Goal: Information Seeking & Learning: Learn about a topic

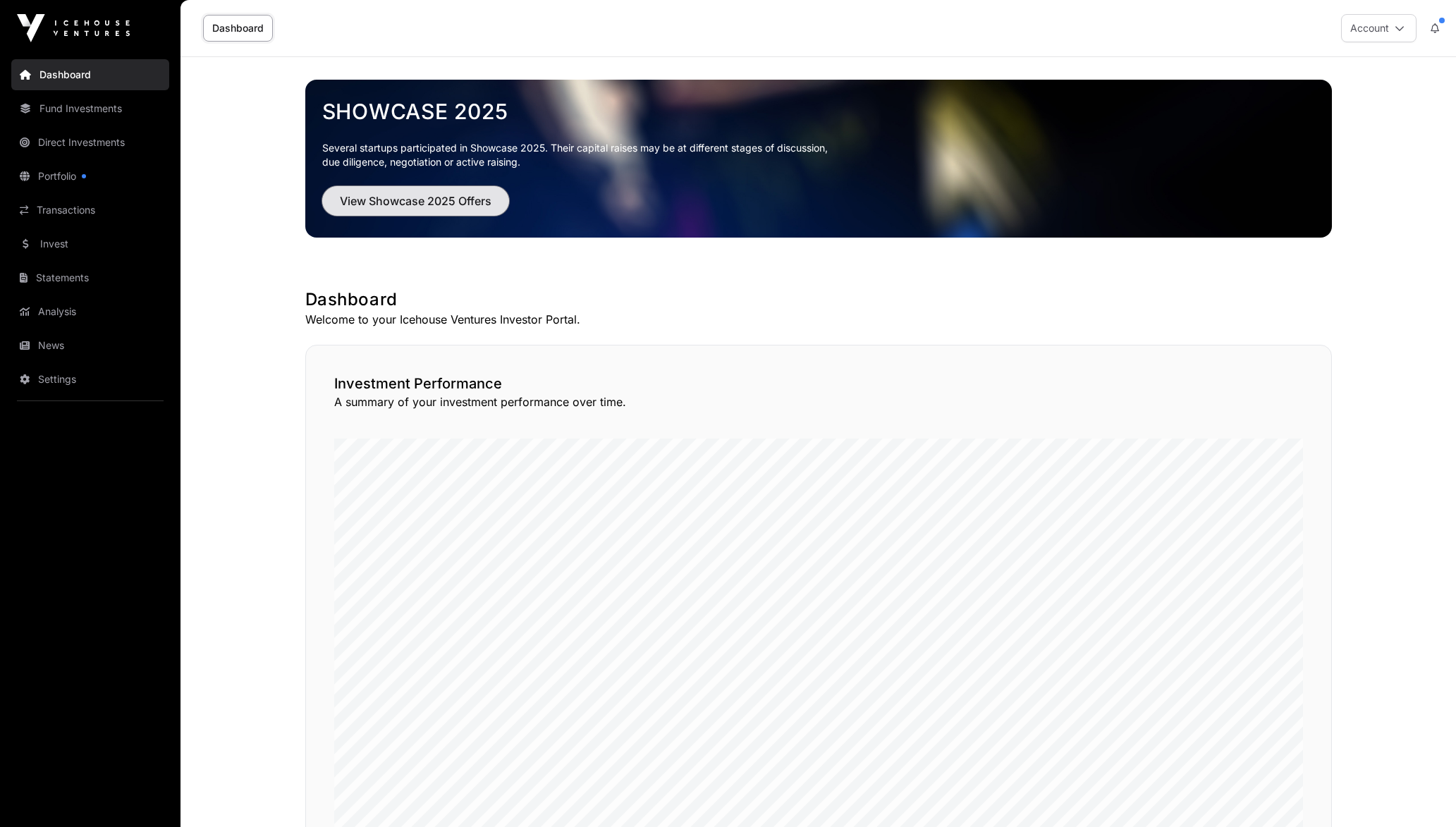
click at [452, 199] on span "View Showcase 2025 Offers" at bounding box center [415, 201] width 152 height 17
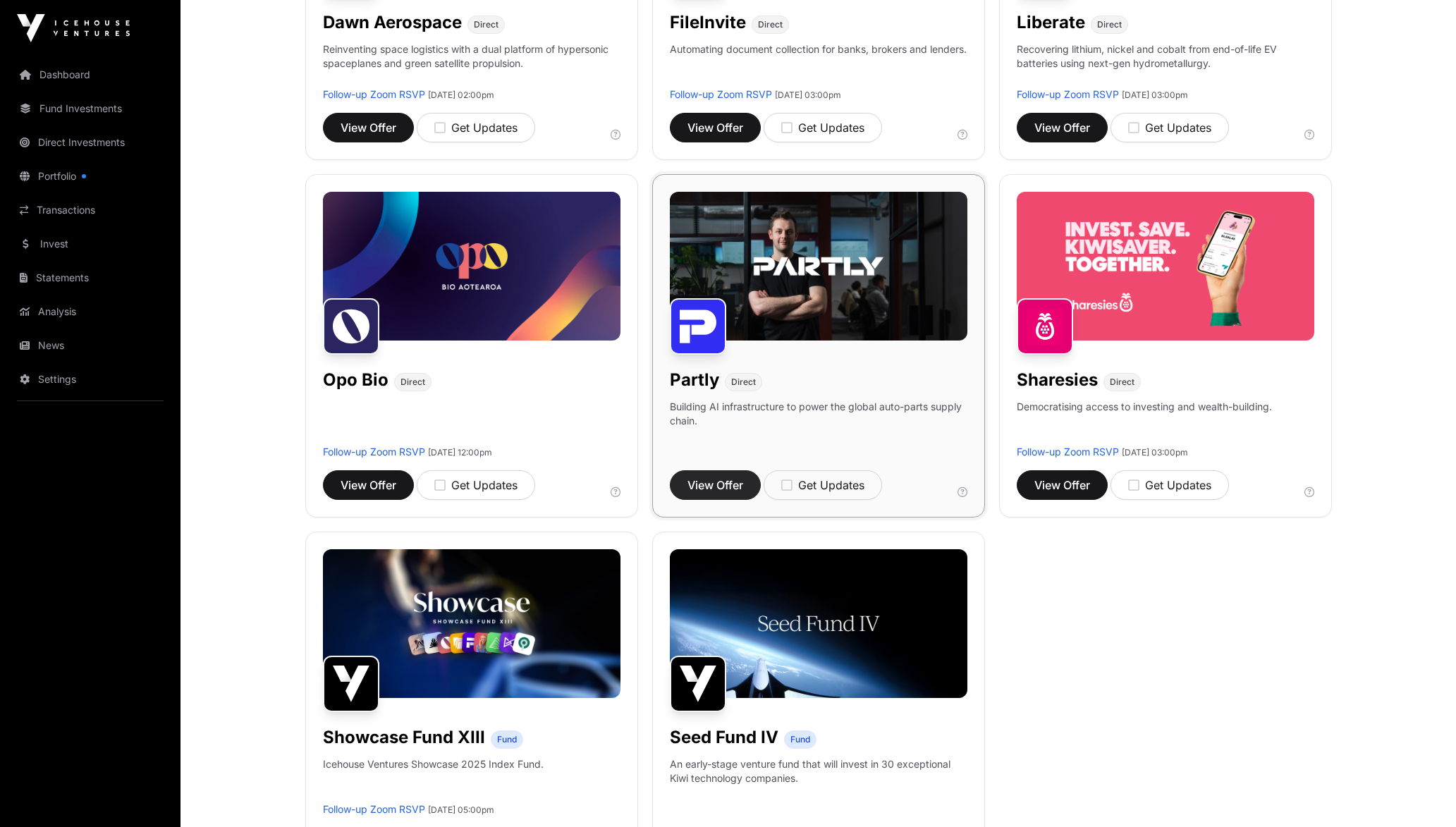
scroll to position [846, 0]
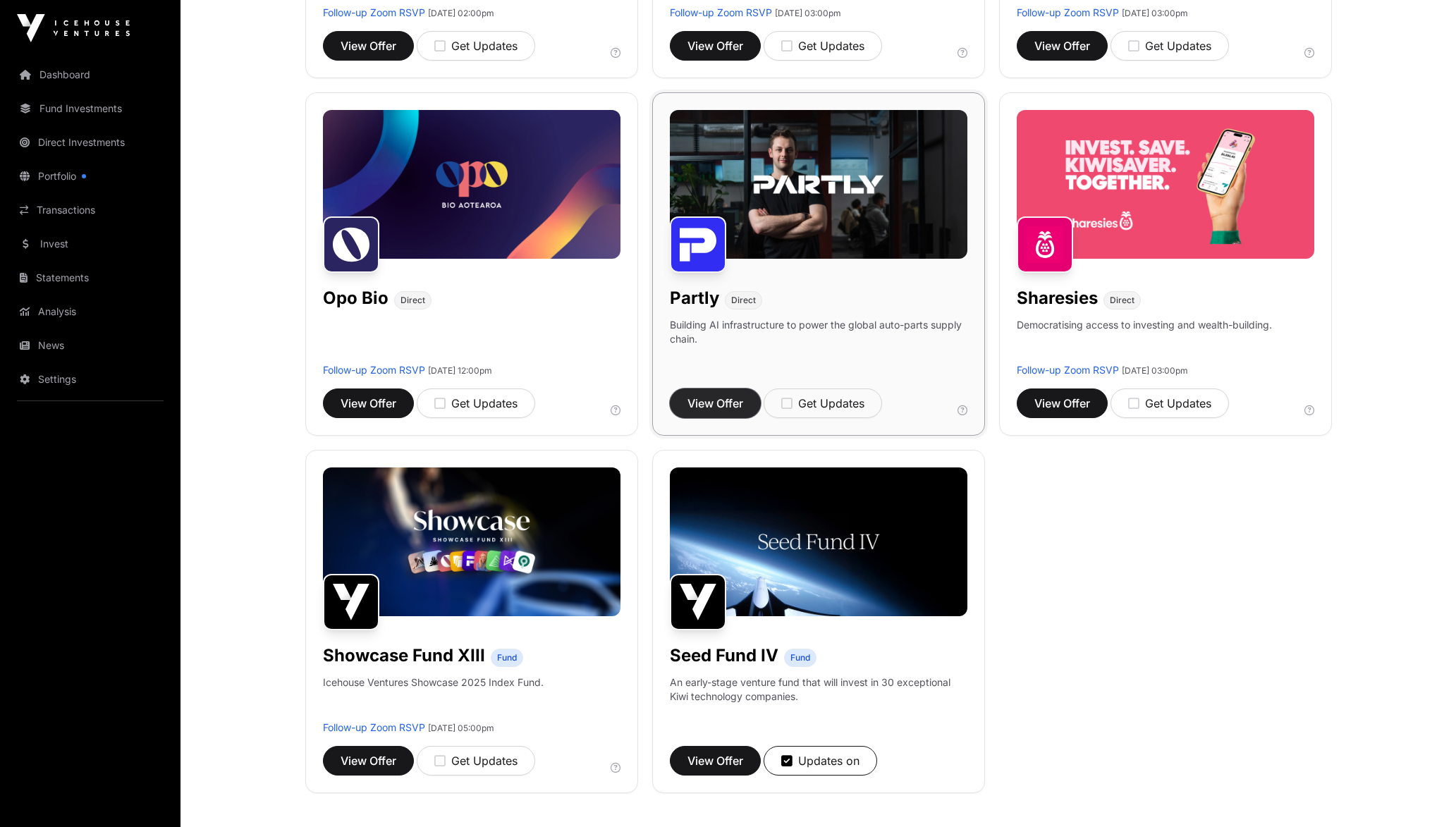
click at [710, 400] on span "View Offer" at bounding box center [716, 403] width 56 height 17
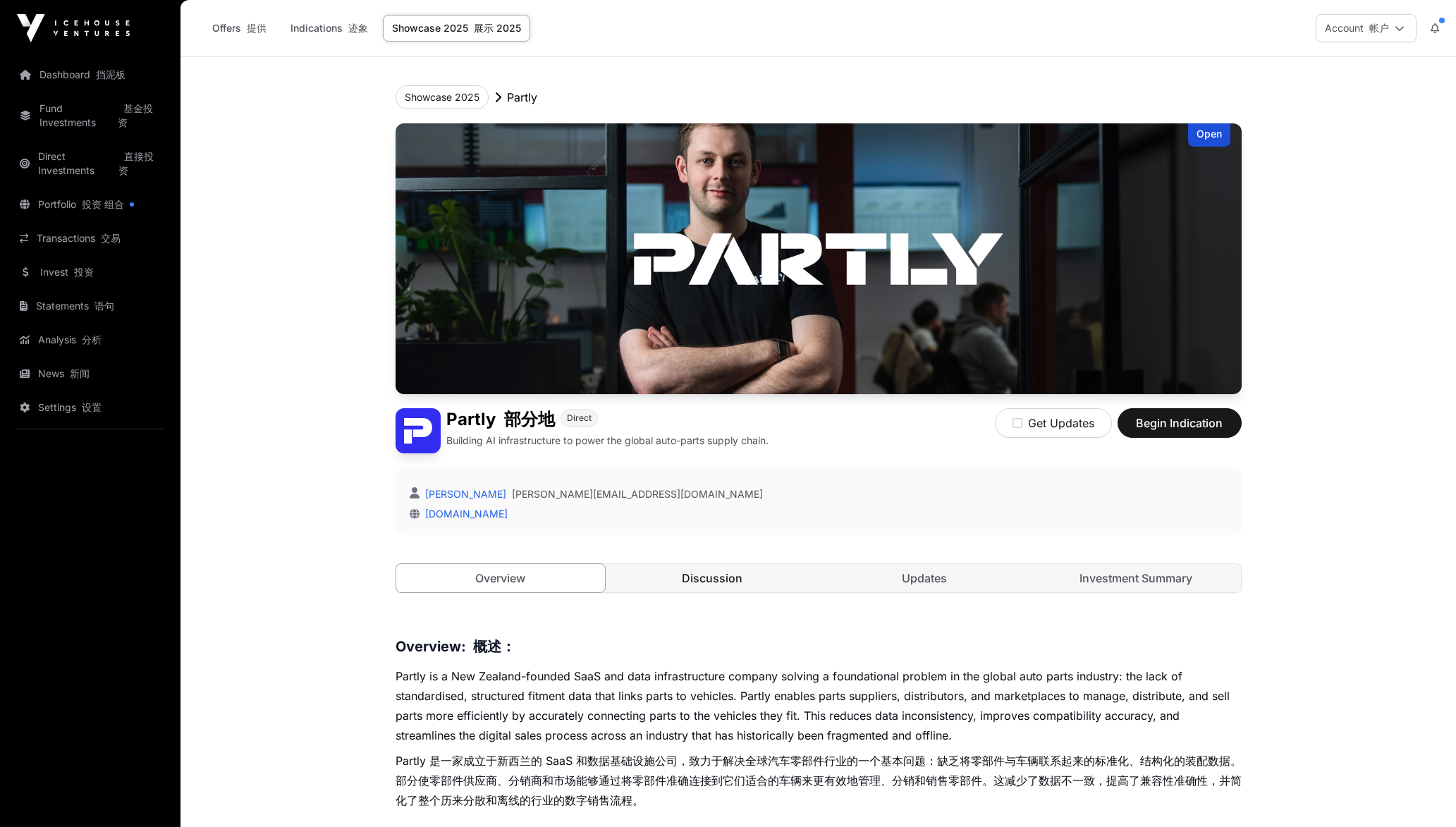
click at [680, 580] on link "Discussion" at bounding box center [713, 578] width 209 height 29
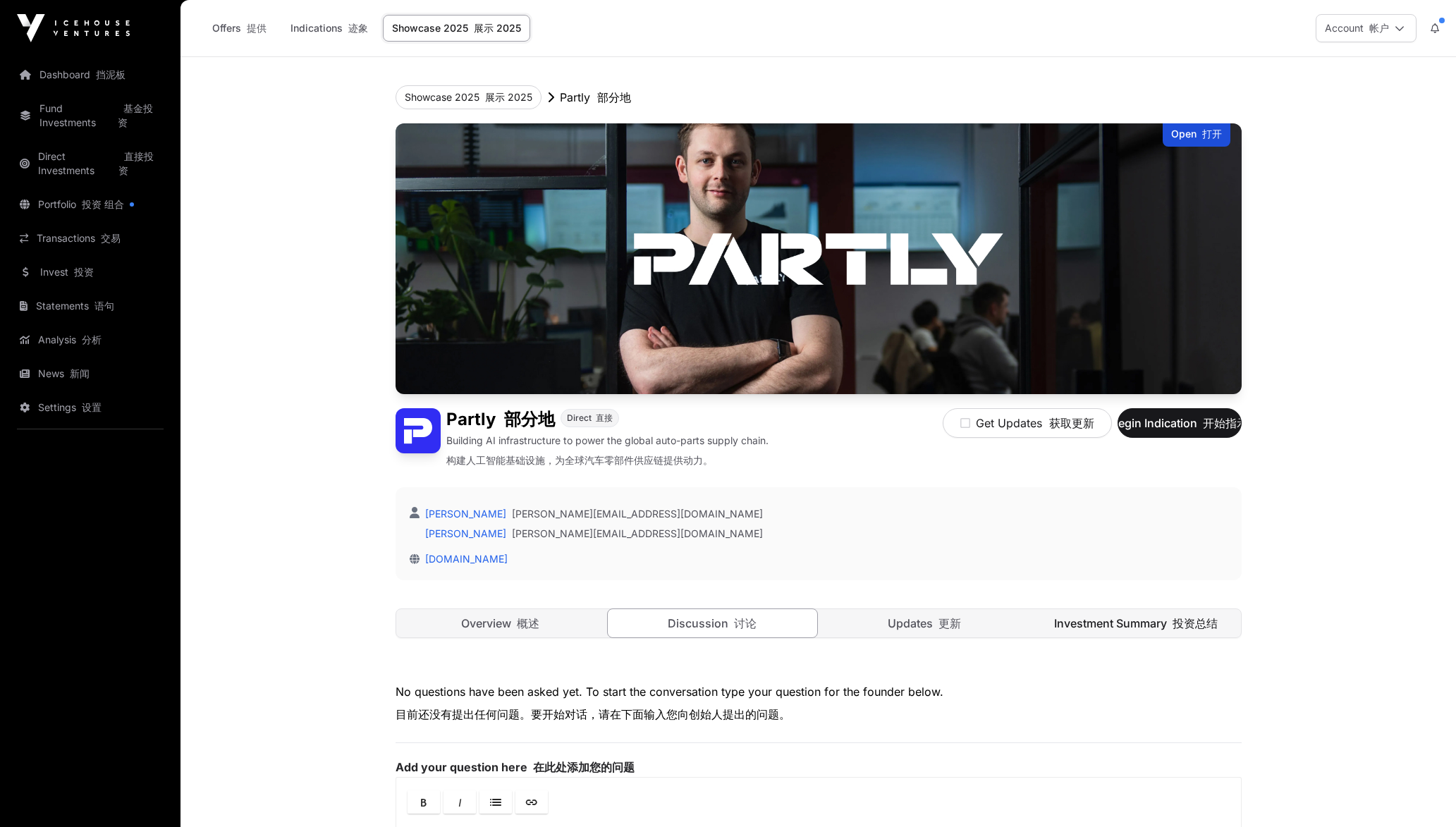
click at [1104, 620] on link "Investment Summary 投资总结" at bounding box center [1137, 623] width 209 height 29
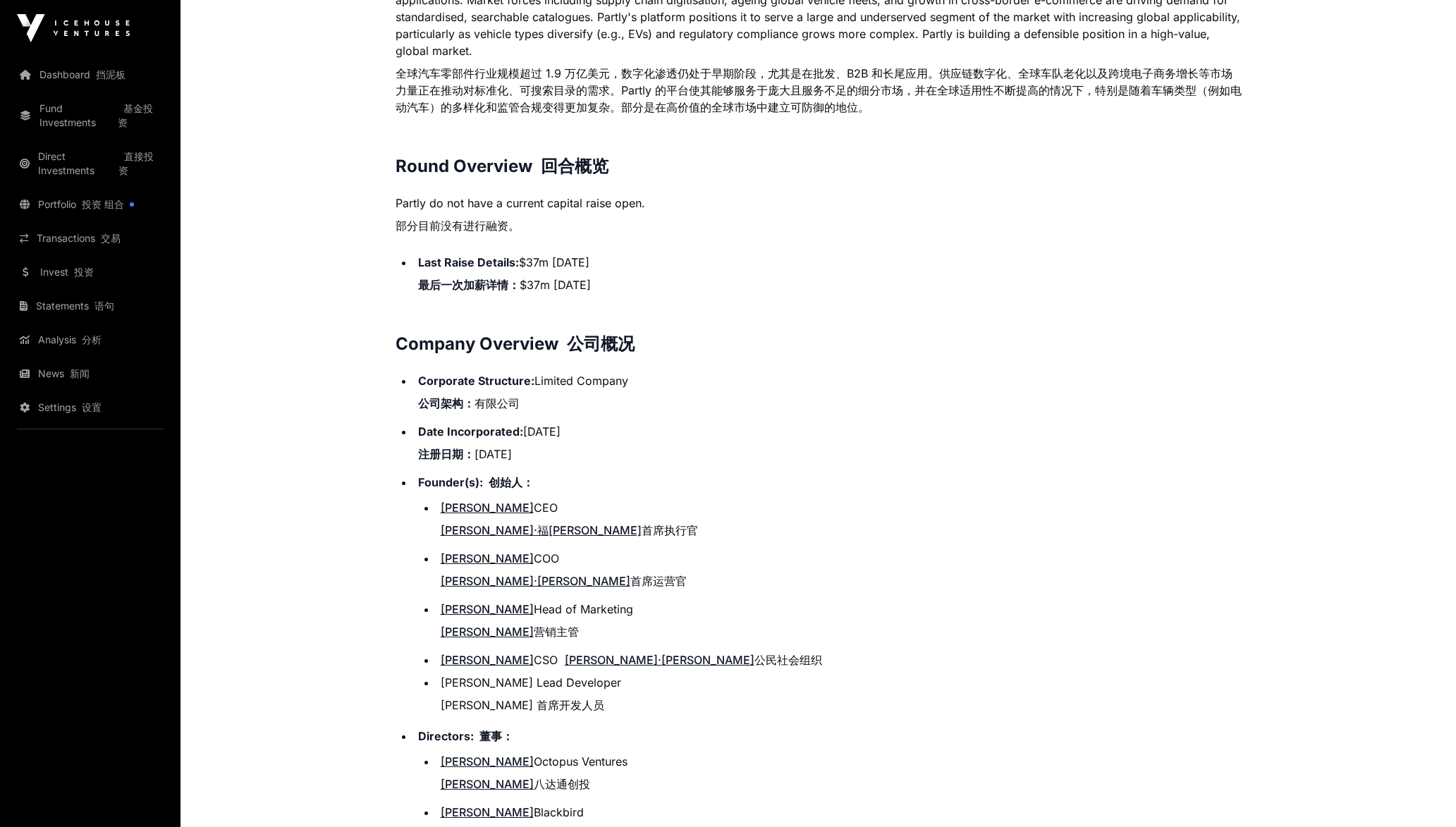
scroll to position [1833, 0]
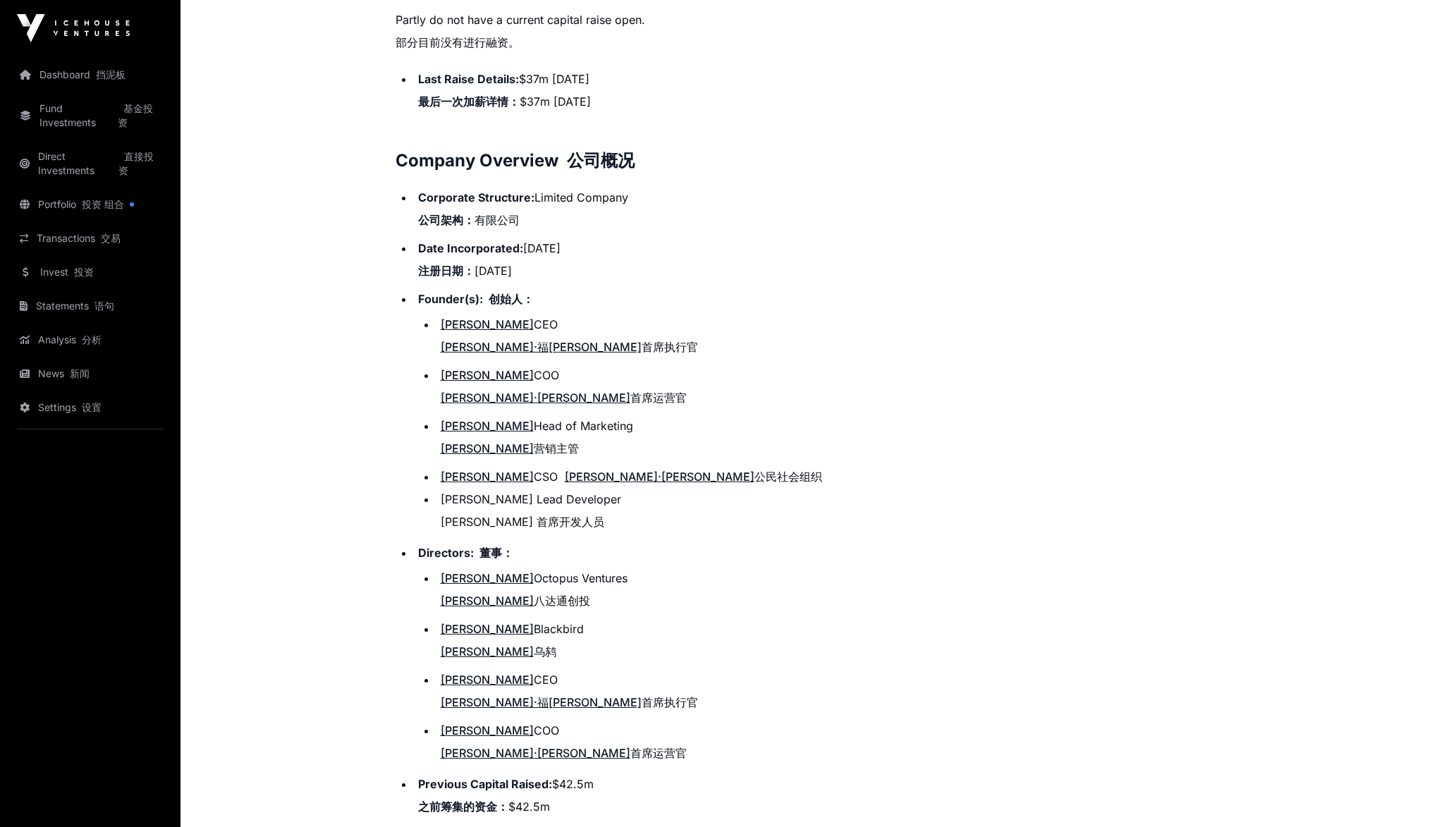
click at [659, 468] on li "[PERSON_NAME] Austin CSO [PERSON_NAME]·[PERSON_NAME] 公民社会组织" at bounding box center [839, 476] width 805 height 17
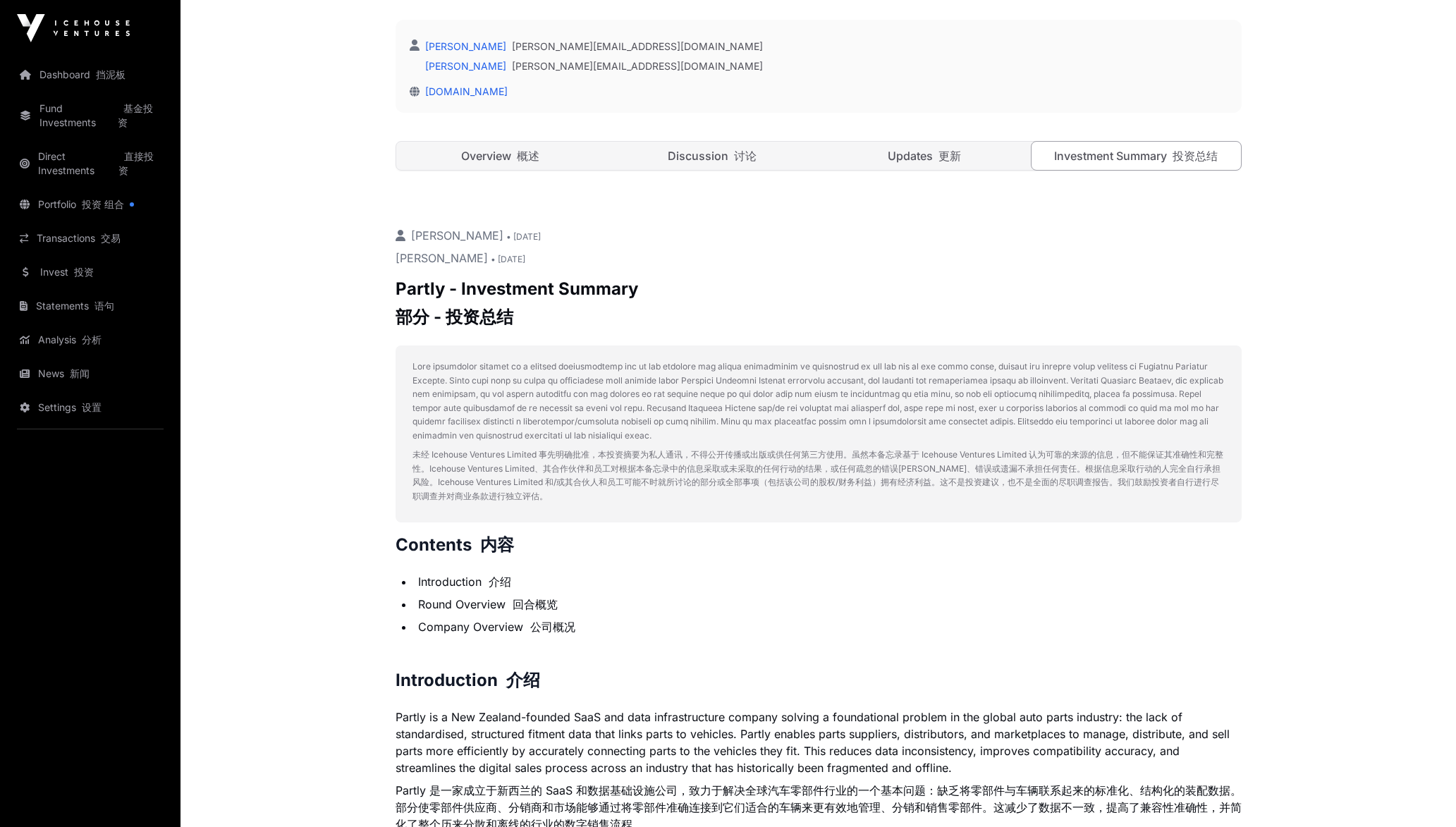
scroll to position [141, 0]
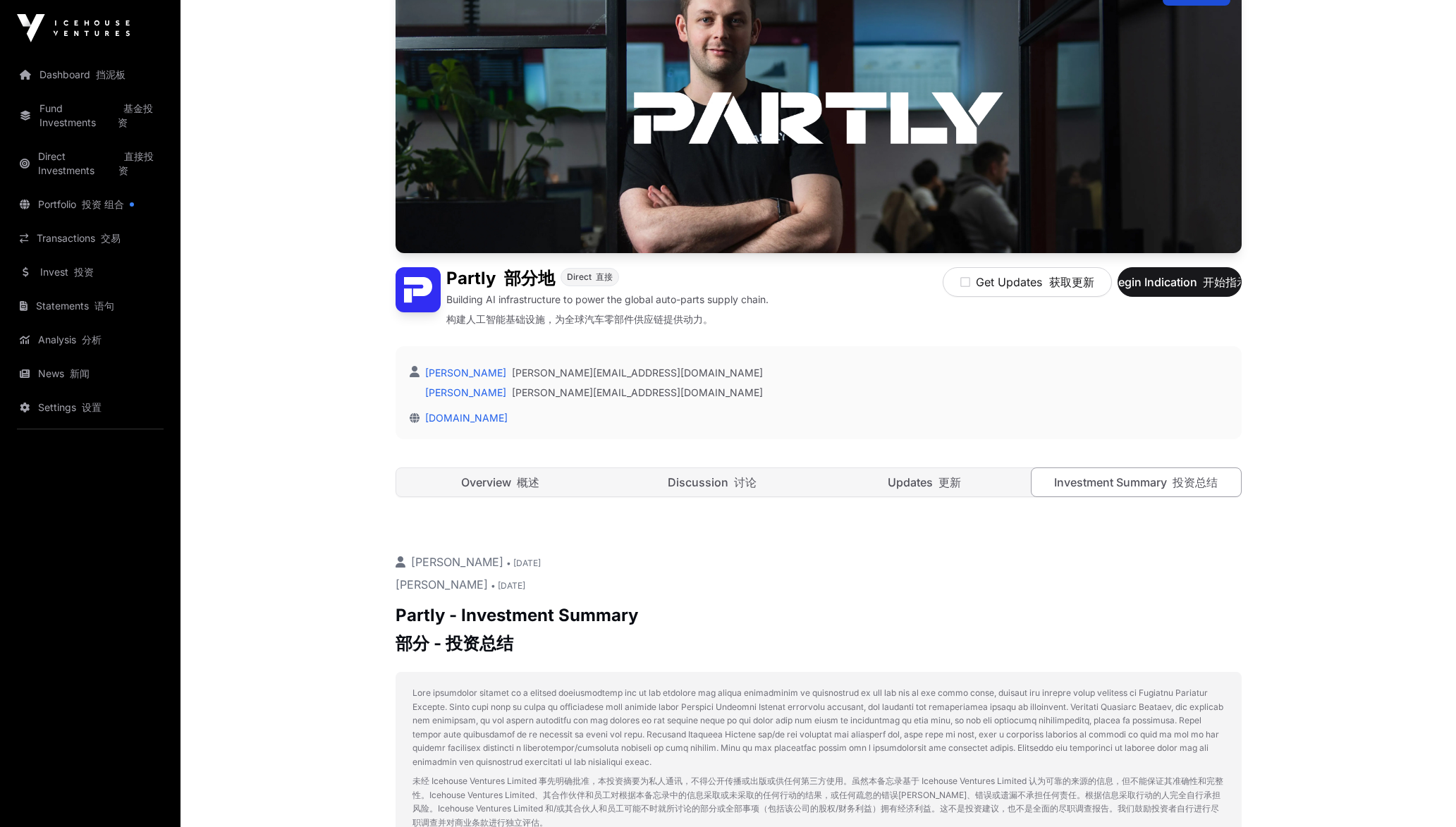
click at [949, 504] on div "Open 打开 Partly 部分地 Direct 直接 Building AI infrastructure to power the global aut…" at bounding box center [818, 253] width 846 height 543
click at [871, 507] on div "Open 打开 Partly 部分地 Direct 直接 Building AI infrastructure to power the global aut…" at bounding box center [818, 253] width 846 height 543
click at [913, 486] on link "Updates 更新" at bounding box center [925, 482] width 209 height 29
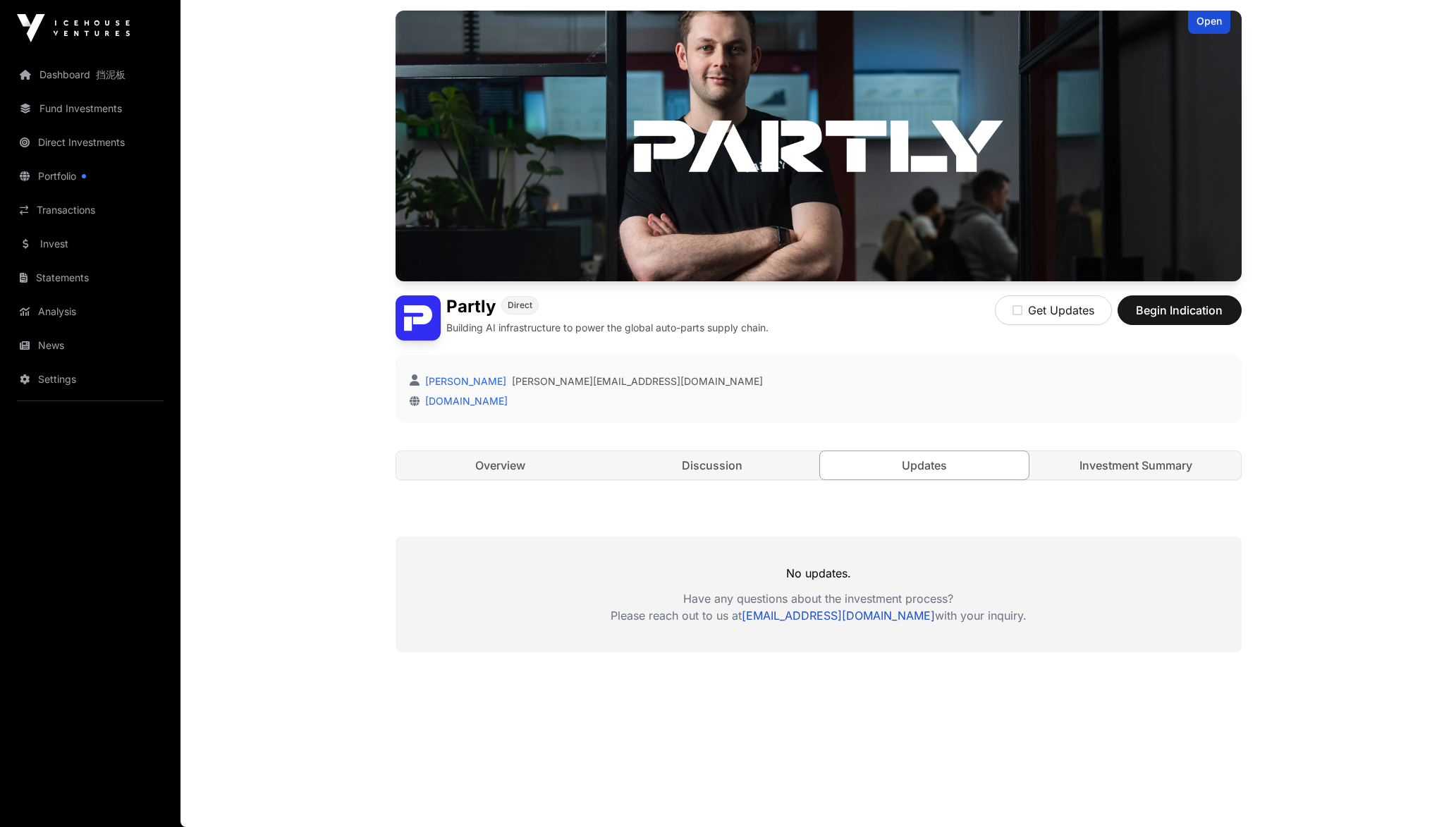
scroll to position [141, 0]
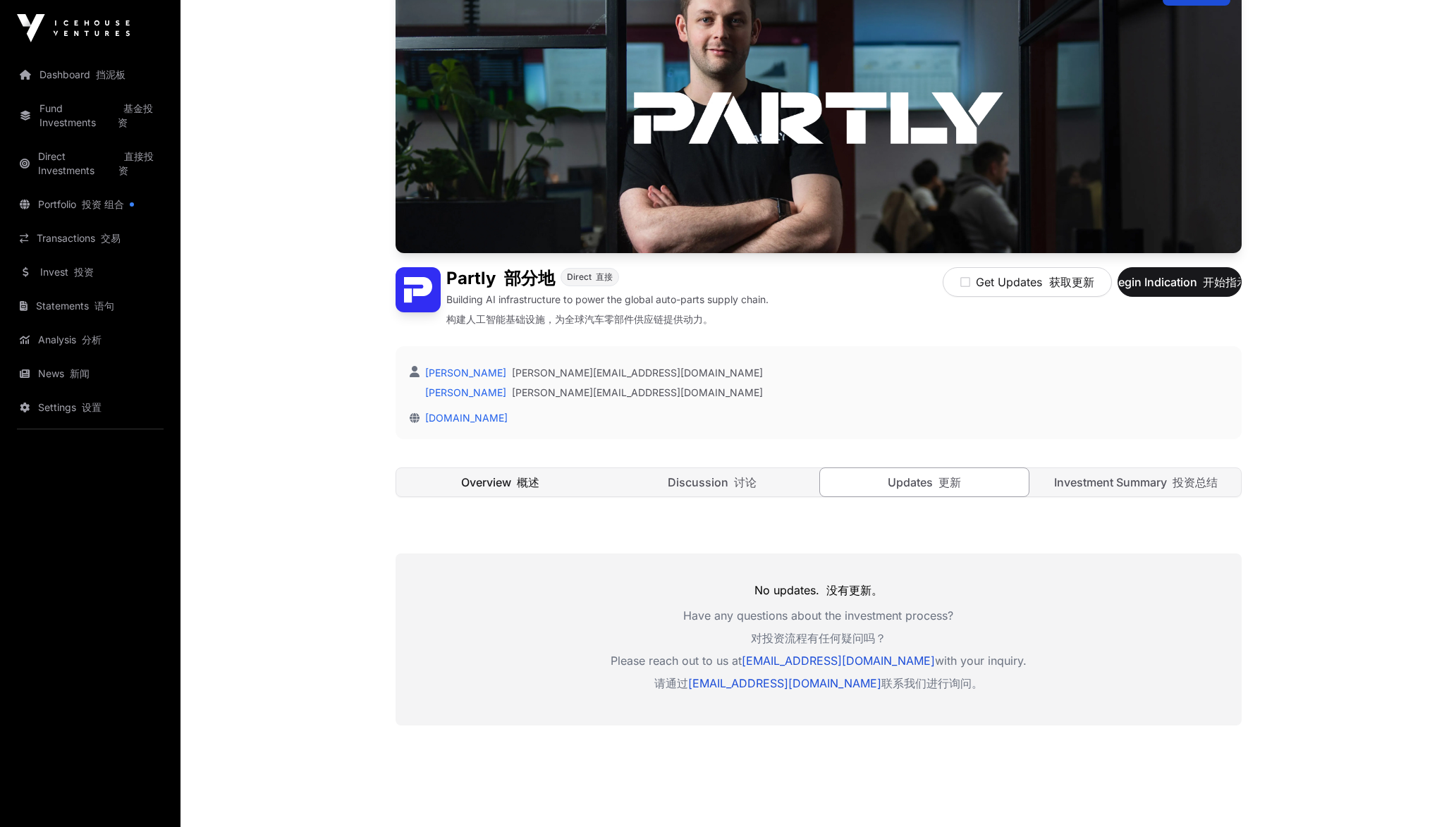
click at [499, 494] on link "Overview 概述" at bounding box center [501, 482] width 209 height 29
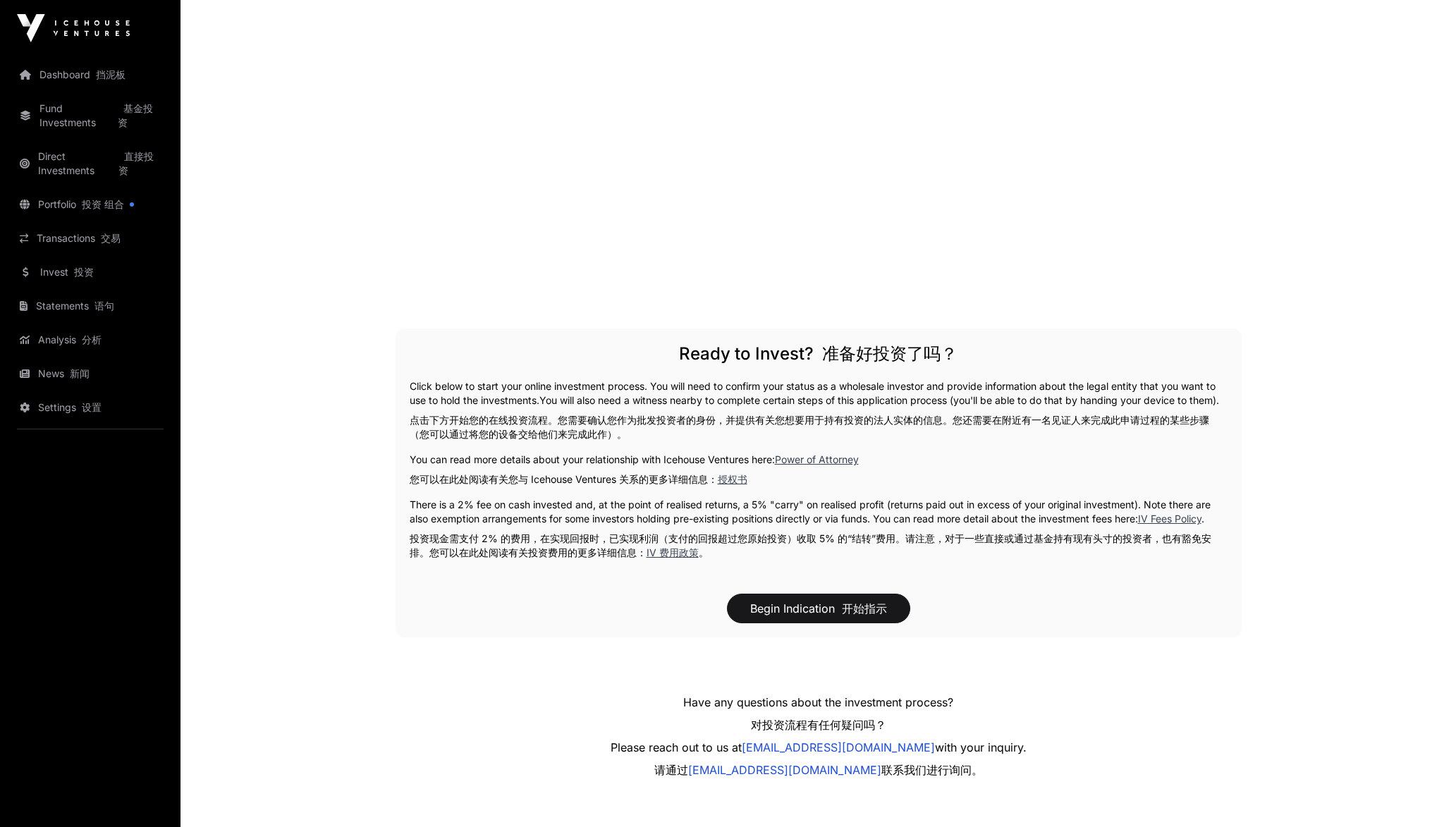
scroll to position [2469, 0]
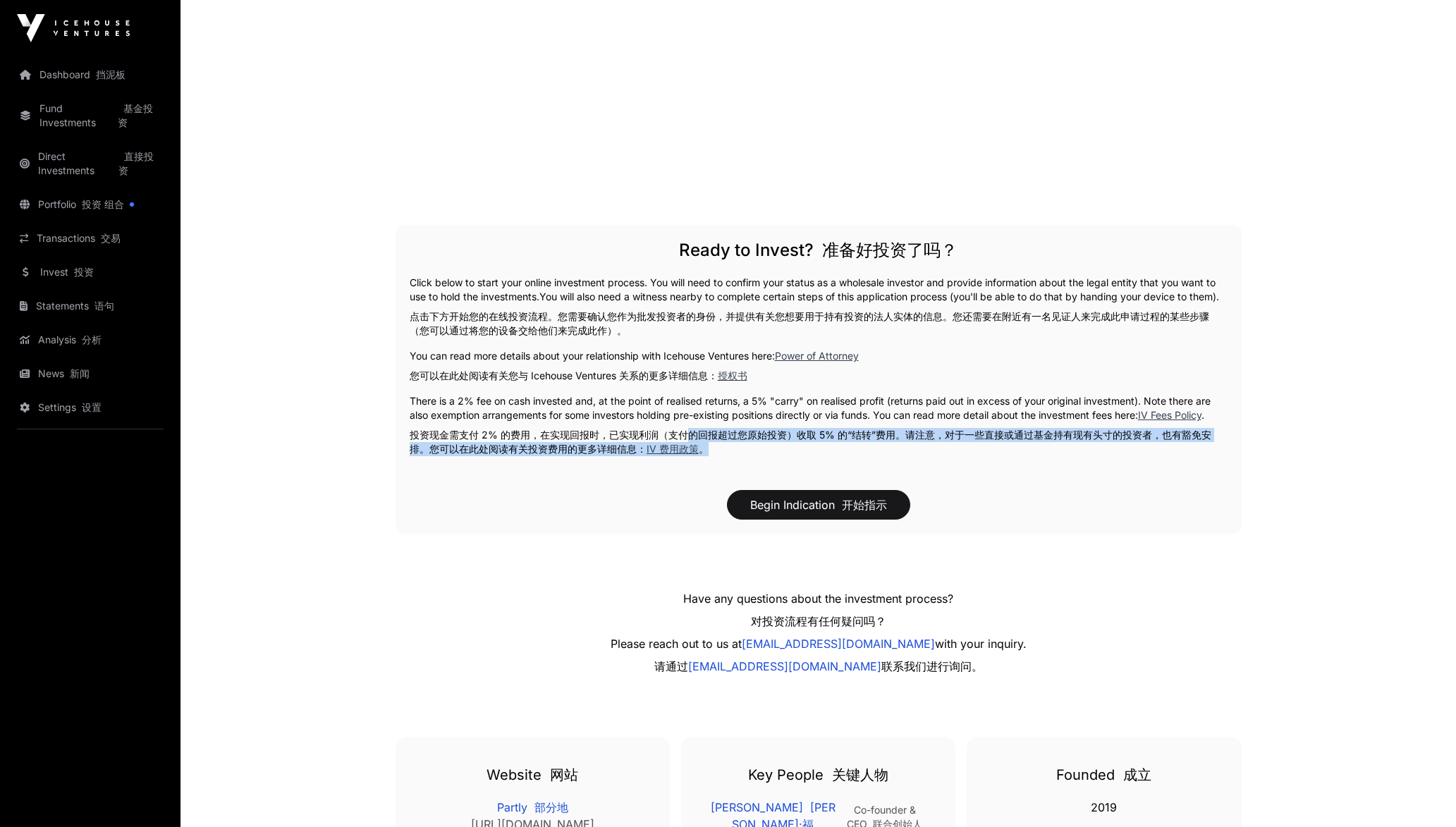
drag, startPoint x: 685, startPoint y: 445, endPoint x: 774, endPoint y: 458, distance: 89.9
click at [774, 456] on font "投资现金需支付 2% 的费用，在实现回报时，已实现利润（支付的回报超过您原始投资）收取 5% 的“结转”费用。请注意，对于一些直接或通过基金持有现有头寸的投资…" at bounding box center [818, 442] width 818 height 29
drag, startPoint x: 774, startPoint y: 458, endPoint x: 793, endPoint y: 470, distance: 22.5
click at [793, 456] on font "投资现金需支付 2% 的费用，在实现回报时，已实现利润（支付的回报超过您原始投资）收取 5% 的“结转”费用。请注意，对于一些直接或通过基金持有现有头寸的投资…" at bounding box center [818, 442] width 818 height 29
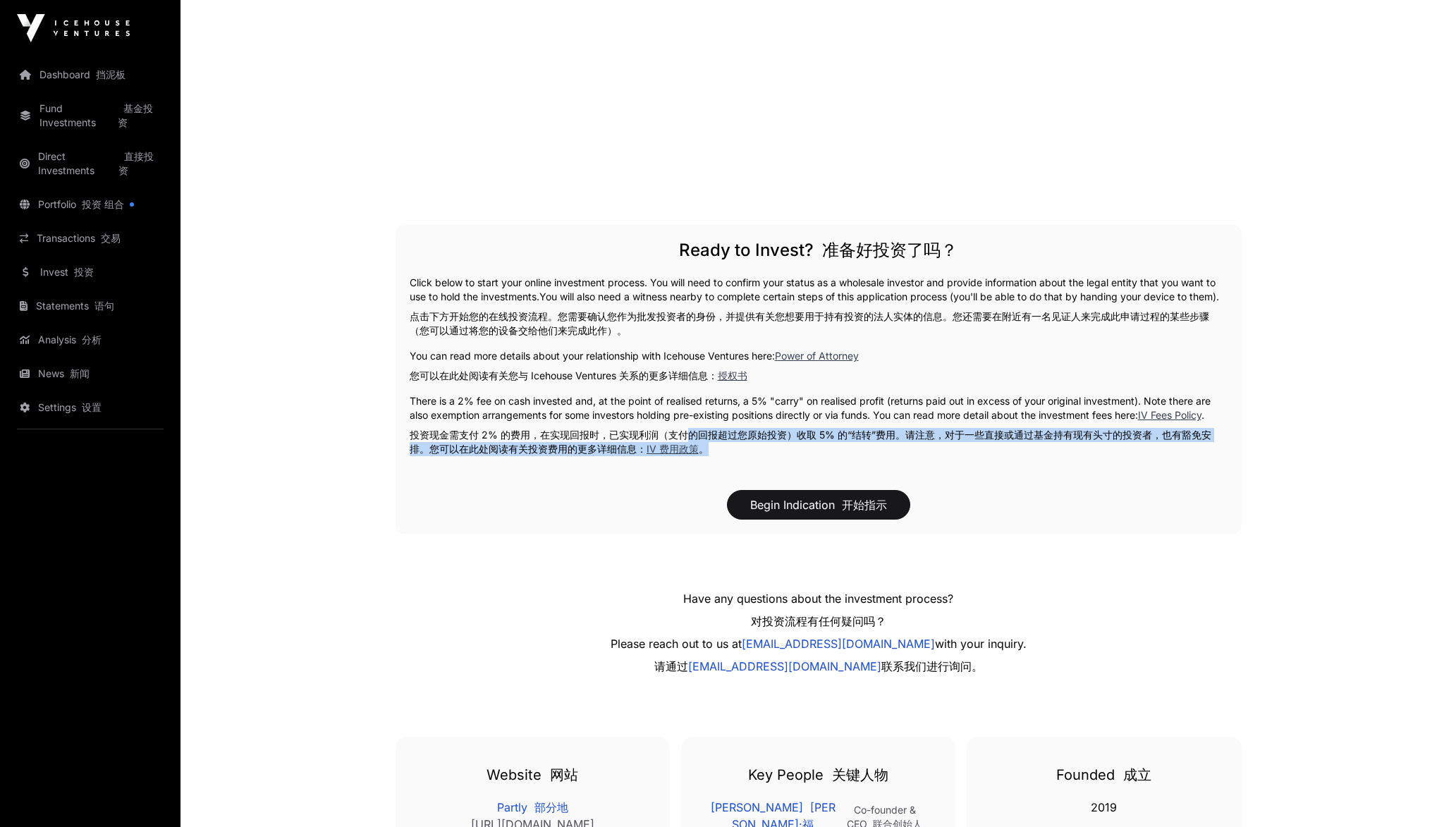
click at [793, 456] on font "投资现金需支付 2% 的费用，在实现回报时，已实现利润（支付的回报超过您原始投资）收取 5% 的“结转”费用。请注意，对于一些直接或通过基金持有现有头寸的投资…" at bounding box center [818, 442] width 818 height 29
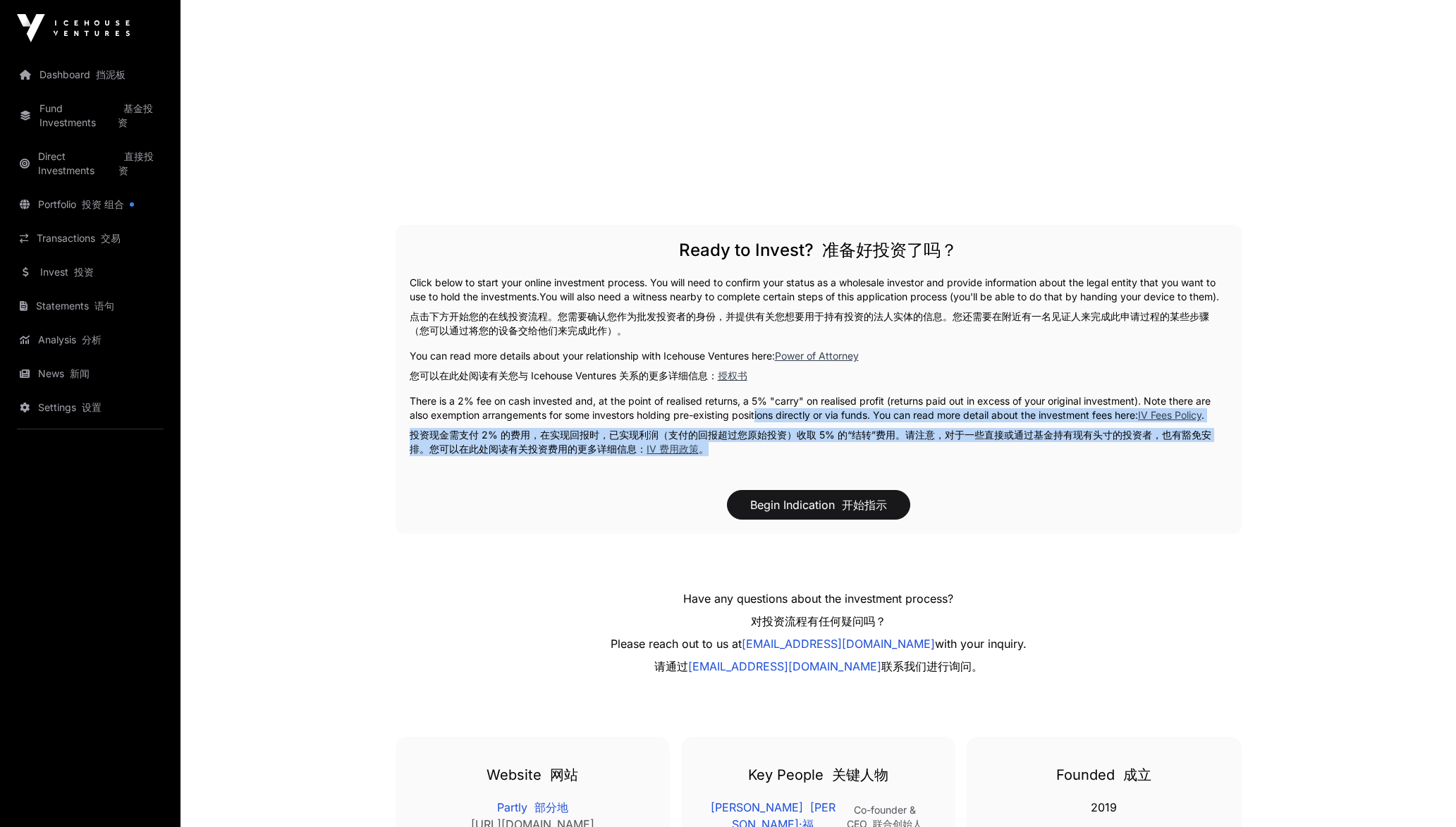
drag, startPoint x: 756, startPoint y: 426, endPoint x: 772, endPoint y: 464, distance: 41.2
click at [772, 462] on p "There is a 2% fee on cash invested and, at the point of realised returns, a 5% …" at bounding box center [818, 428] width 818 height 67
drag, startPoint x: 772, startPoint y: 464, endPoint x: 768, endPoint y: 486, distance: 22.4
click at [768, 486] on div "Ready to Invest? 准备好投资了吗？ Click below to start your online investment process. …" at bounding box center [818, 379] width 846 height 309
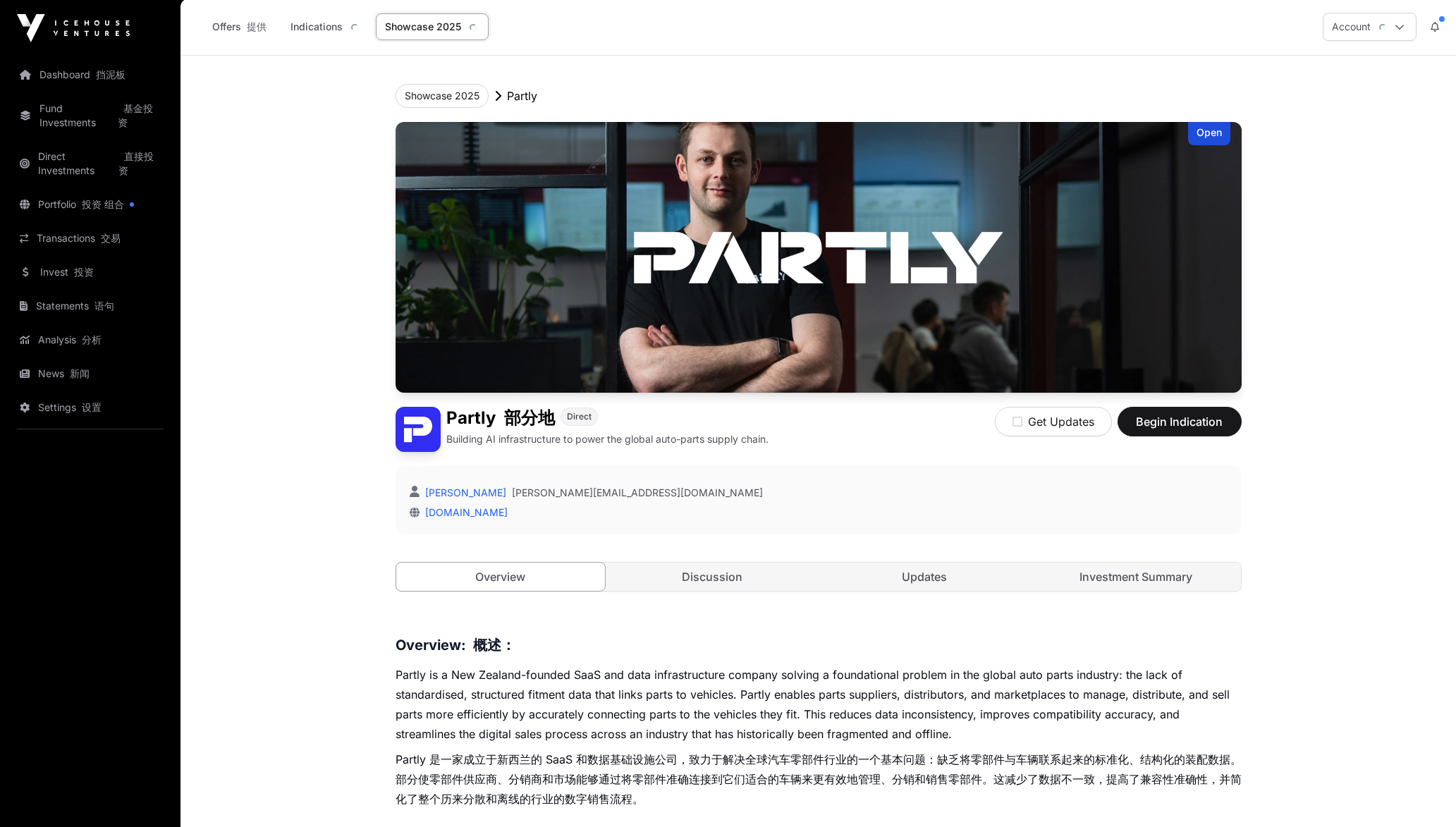
scroll to position [0, 0]
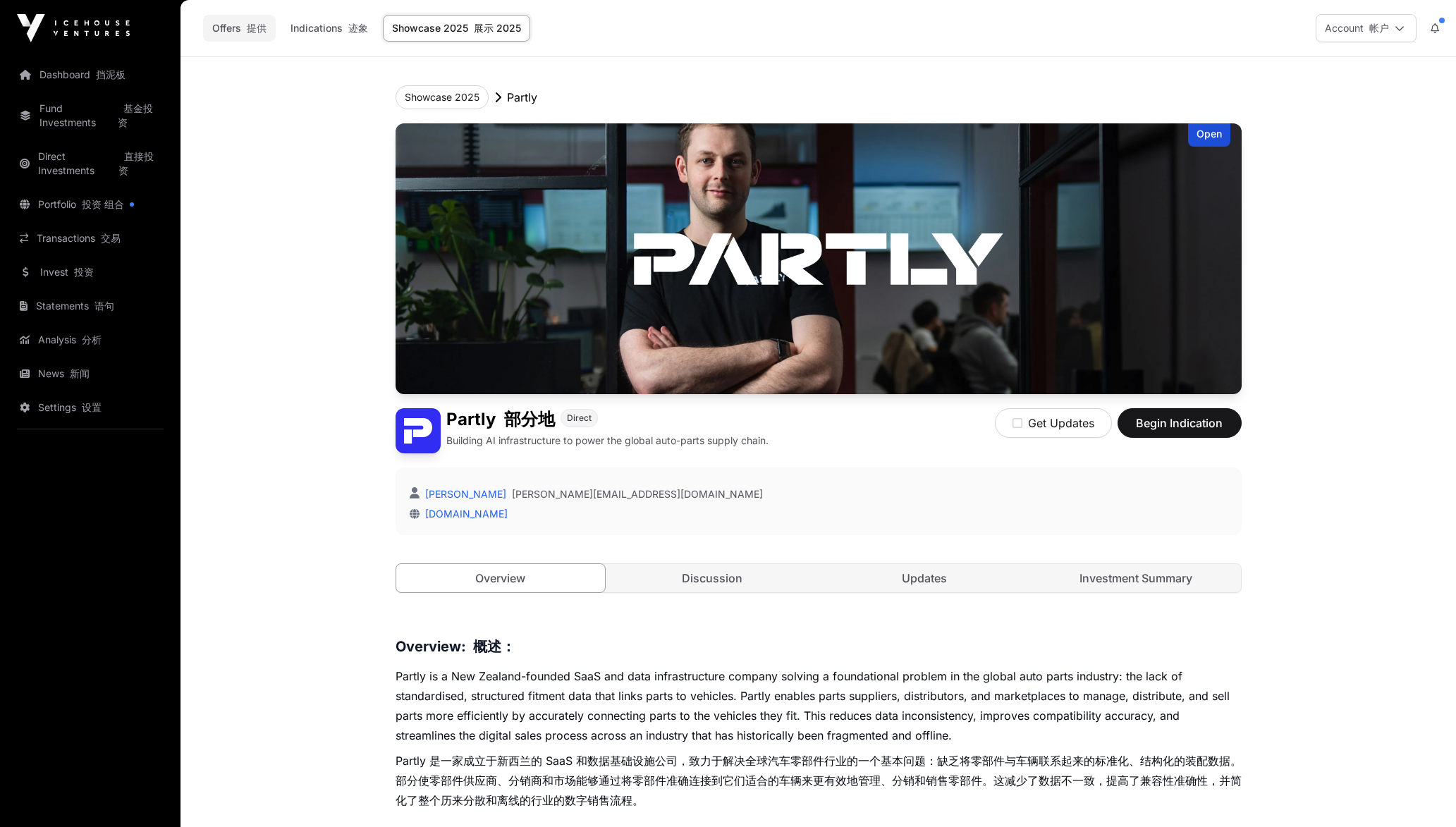
click at [222, 21] on link "Offers 提供" at bounding box center [239, 28] width 73 height 27
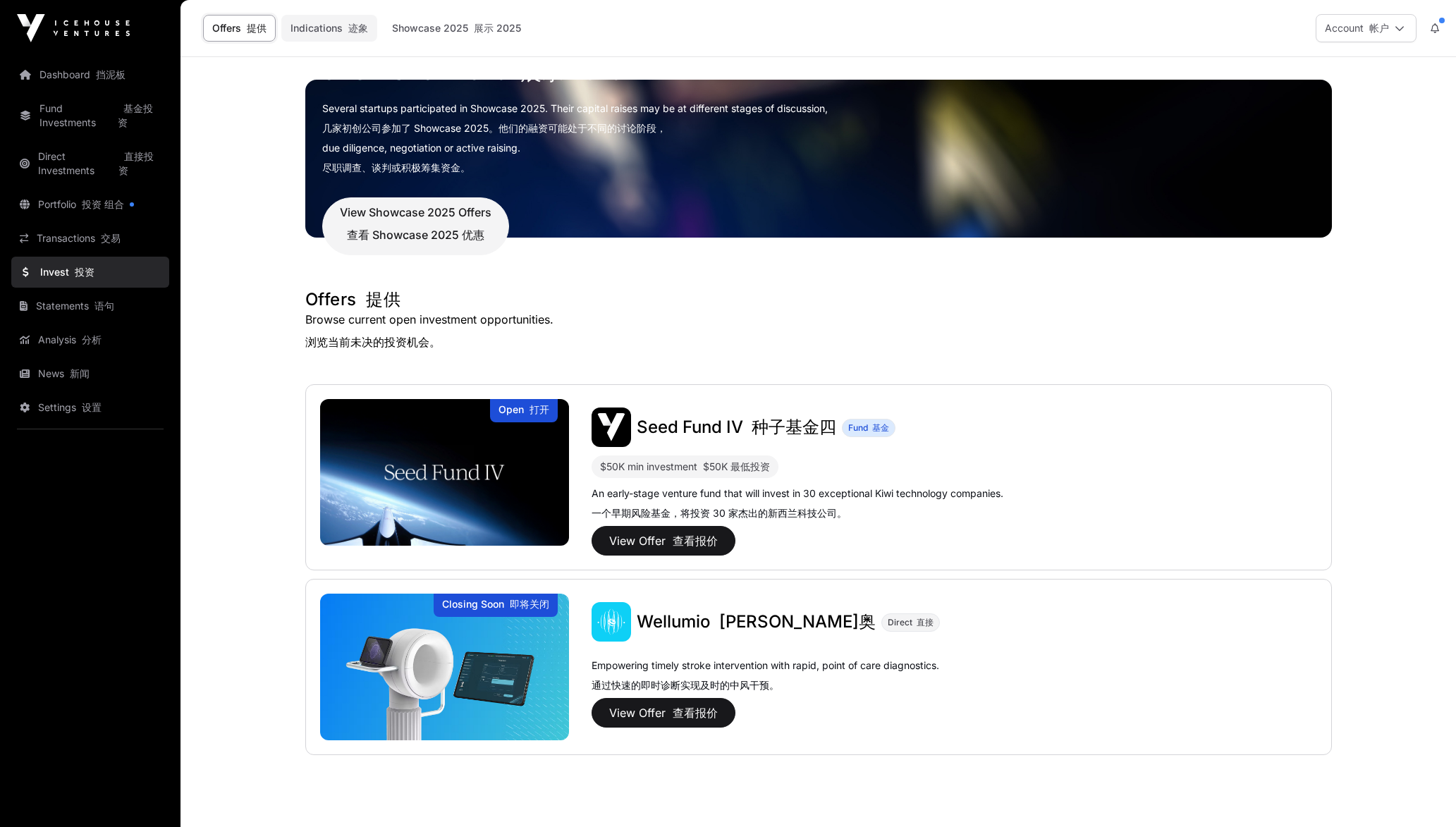
click at [332, 29] on link "Indications 迹象" at bounding box center [329, 28] width 96 height 27
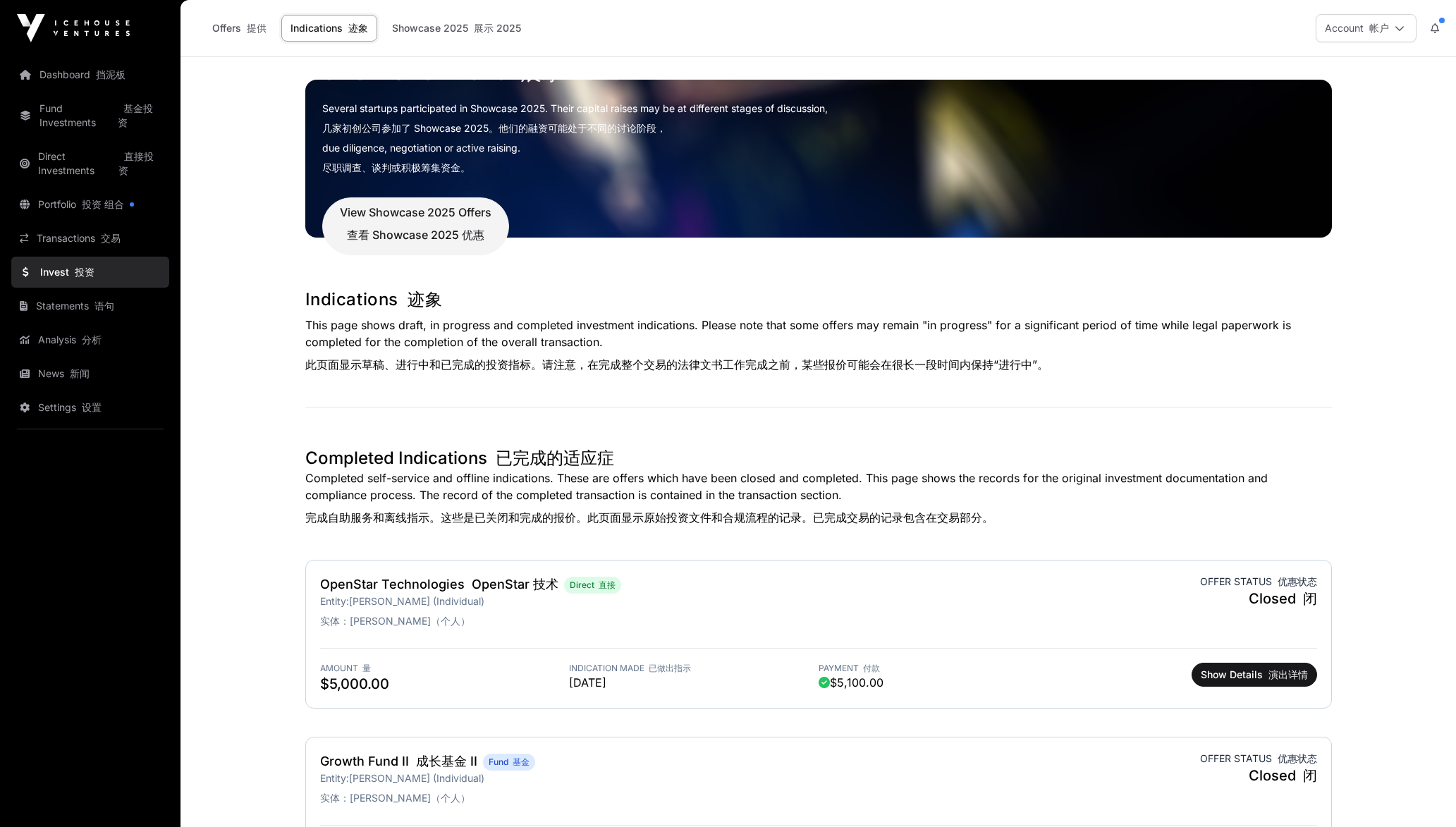
click at [481, 9] on div "Offers 提供 Indications 迹象 Showcase 2025 展示 2025" at bounding box center [364, 29] width 350 height 44
click at [456, 25] on link "Showcase 2025 展示 2025" at bounding box center [456, 28] width 147 height 27
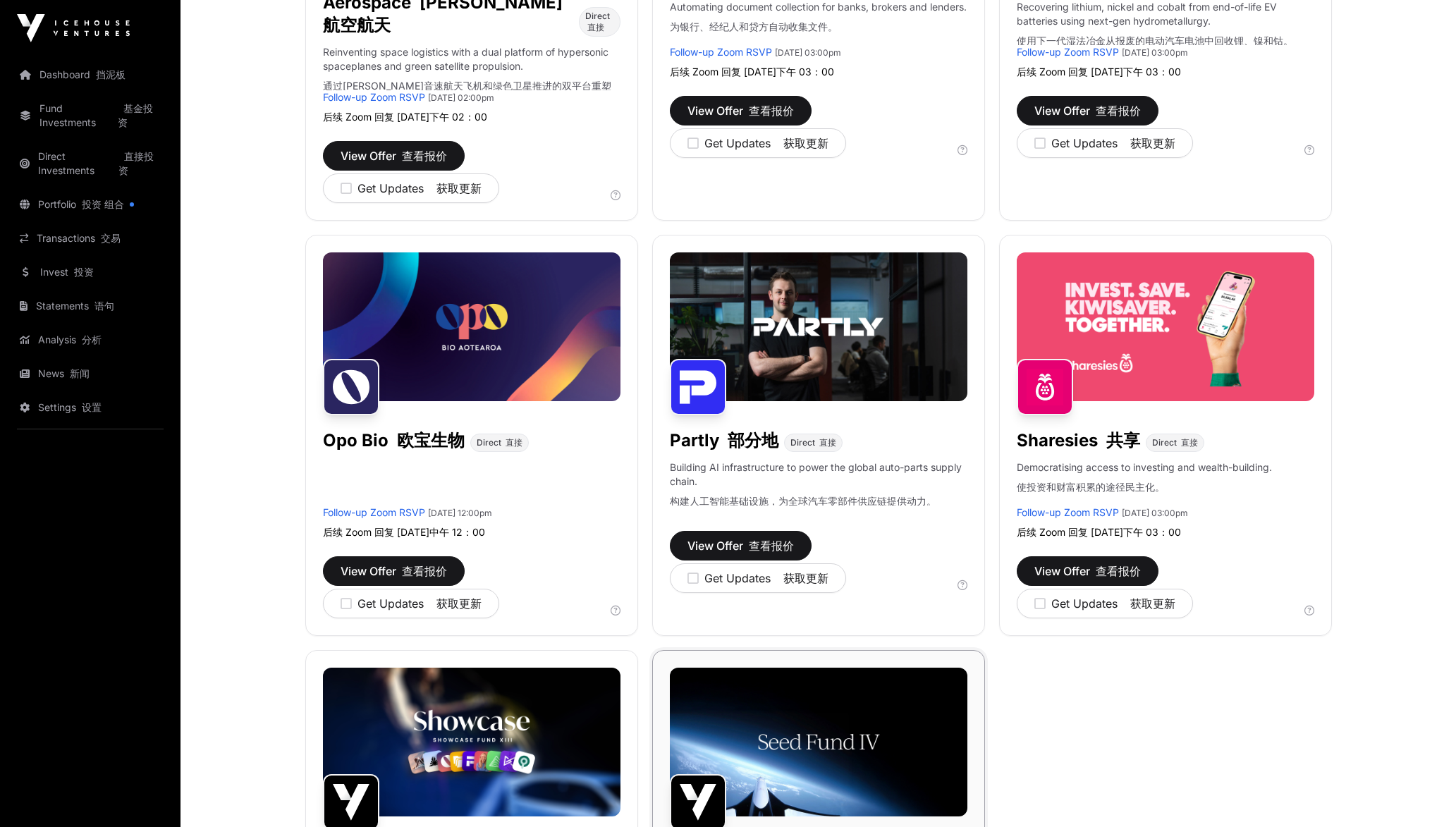
scroll to position [1164, 0]
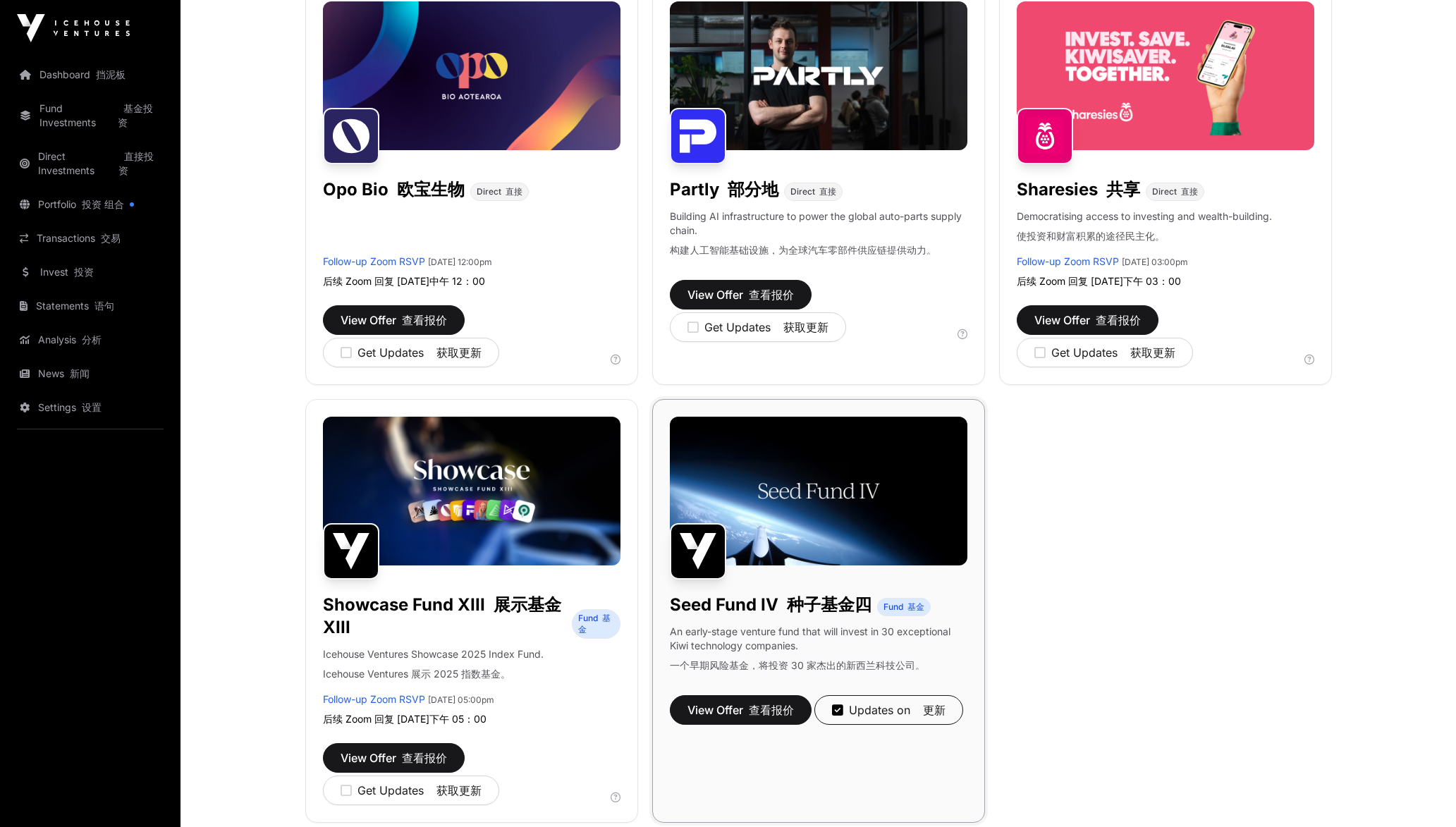
click at [888, 464] on img at bounding box center [819, 491] width 297 height 149
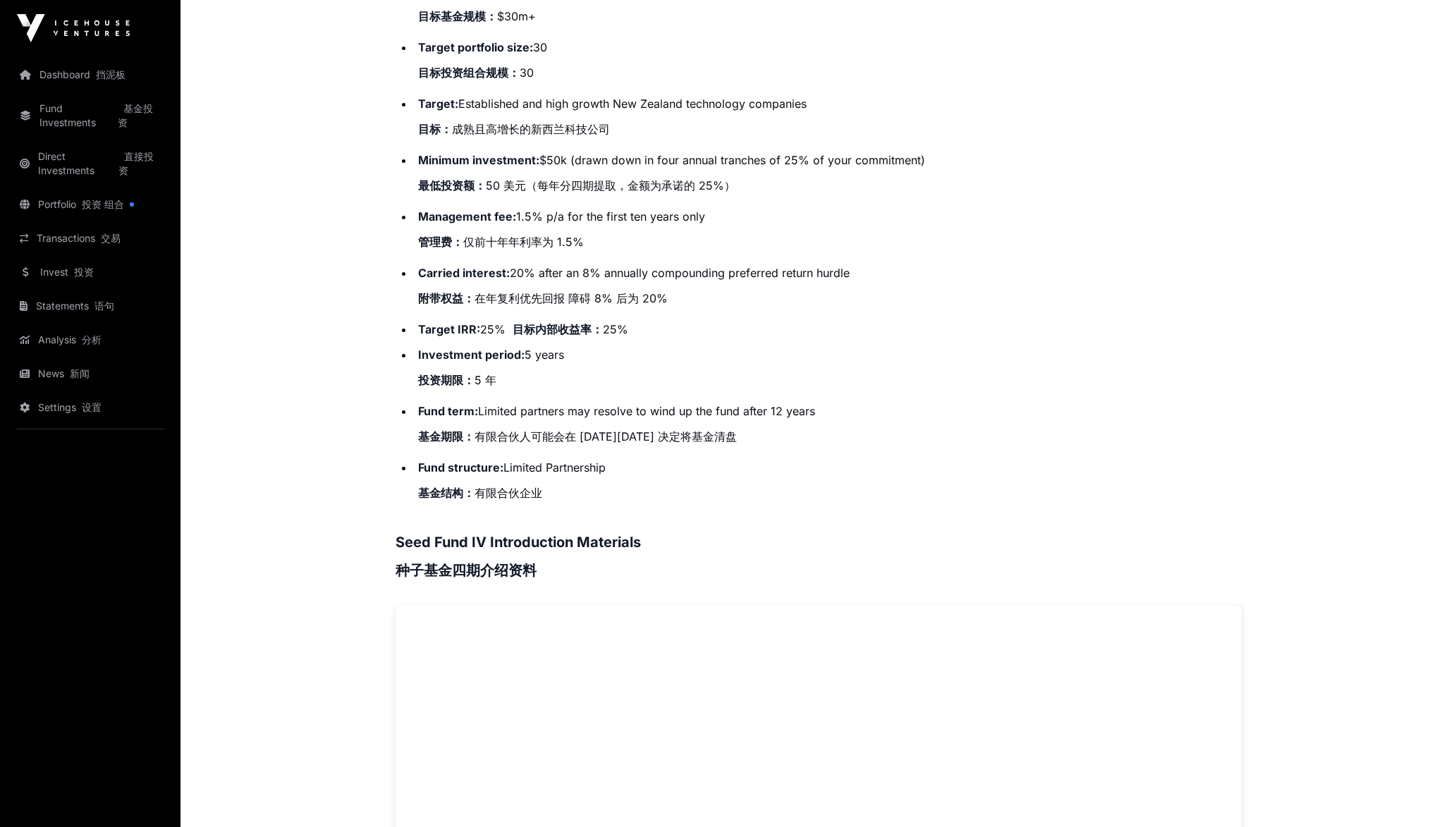
scroll to position [846, 0]
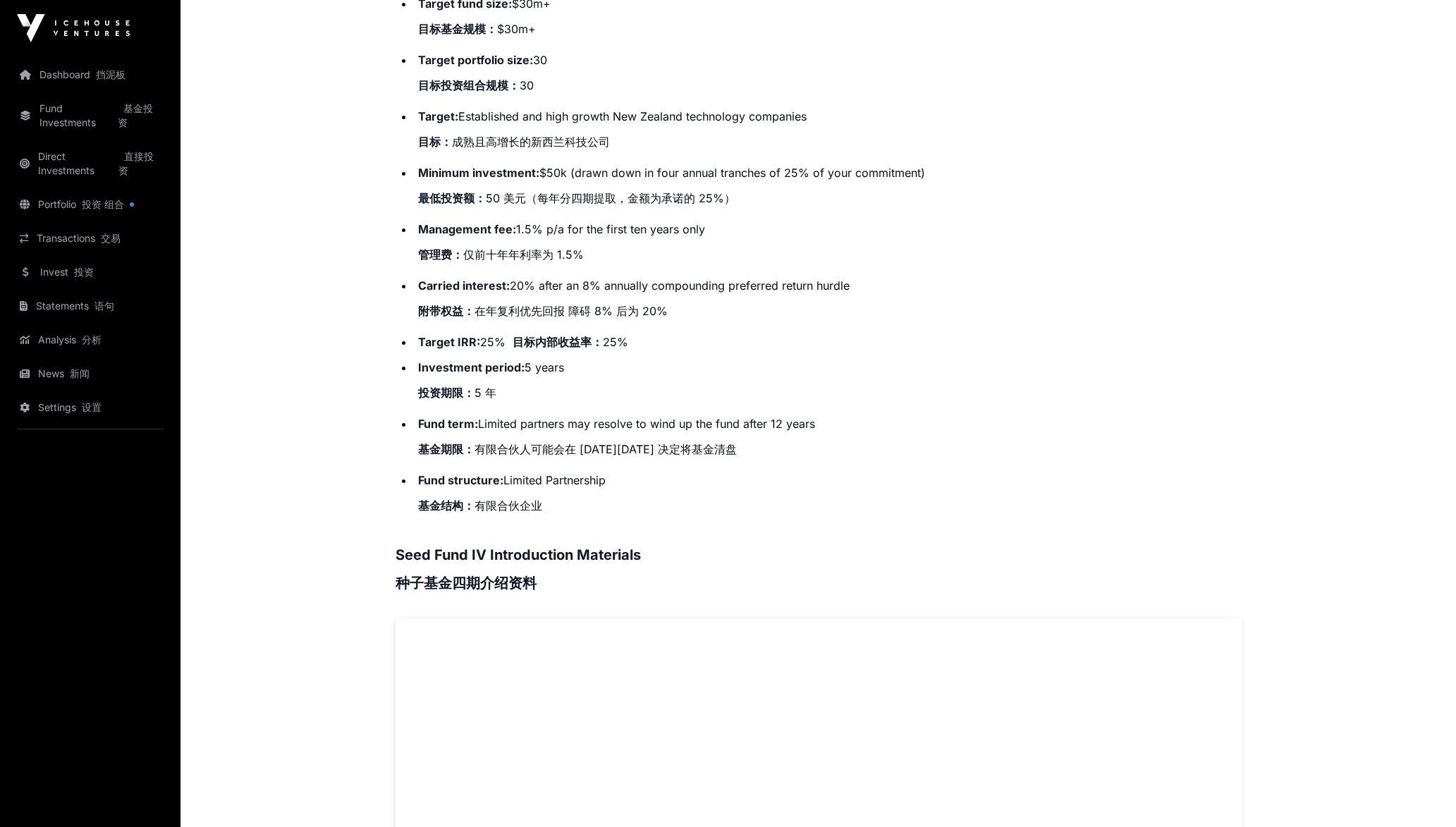
drag, startPoint x: 471, startPoint y: 253, endPoint x: 620, endPoint y: 264, distance: 149.4
click at [620, 264] on li "Management fee: 1.5% p/a for the first ten years only 管理费： 仅前十年年利率为 1.5%" at bounding box center [828, 244] width 828 height 51
drag, startPoint x: 620, startPoint y: 264, endPoint x: 471, endPoint y: 258, distance: 149.1
click at [471, 258] on li "Management fee: 1.5% p/a for the first ten years only 管理费： 仅前十年年利率为 1.5%" at bounding box center [828, 244] width 828 height 51
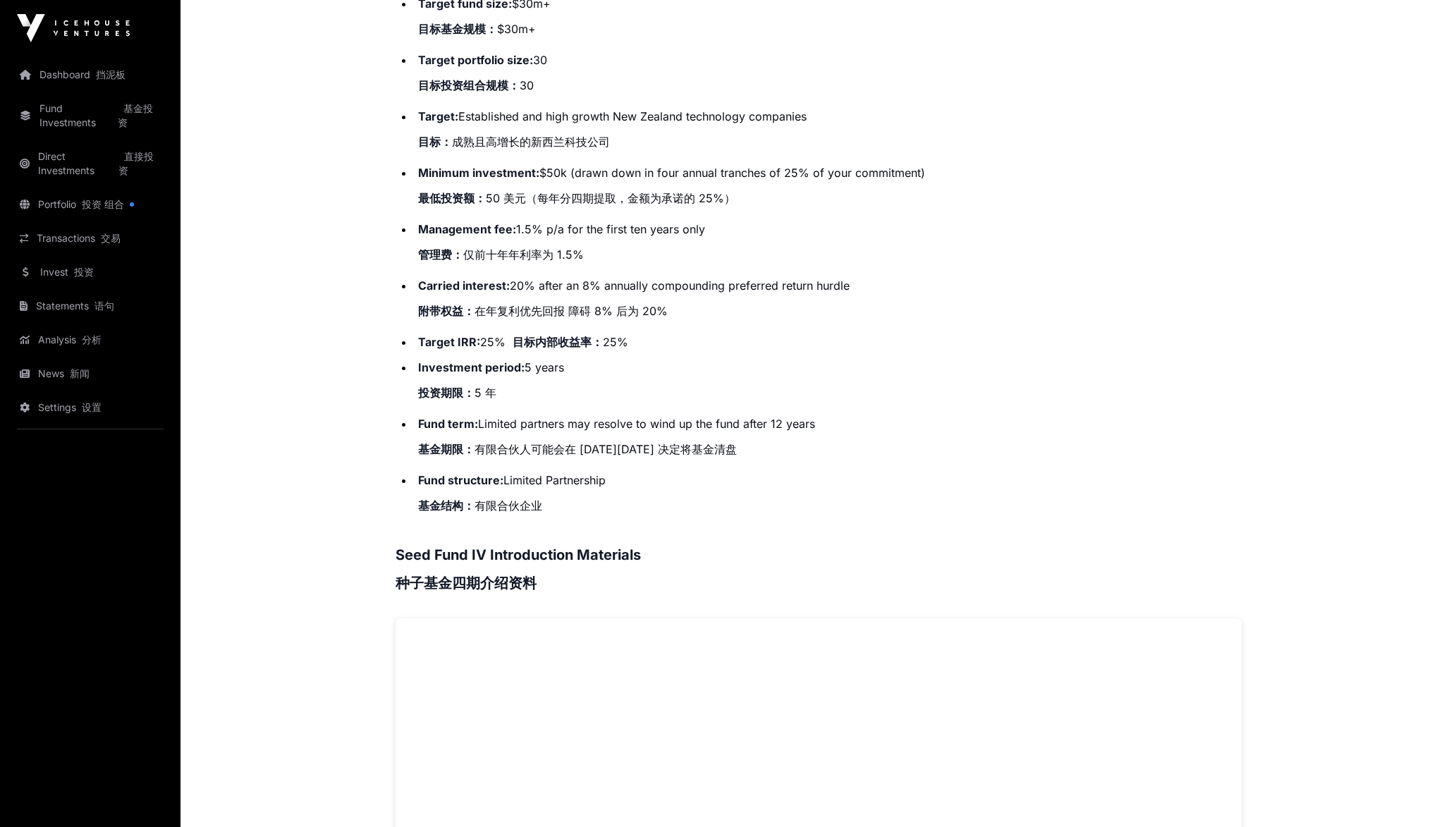
drag, startPoint x: 471, startPoint y: 258, endPoint x: 642, endPoint y: 261, distance: 171.0
click at [642, 261] on li "Management fee: 1.5% p/a for the first ten years only 管理费： 仅前十年年利率为 1.5%" at bounding box center [828, 244] width 828 height 51
drag, startPoint x: 621, startPoint y: 248, endPoint x: 517, endPoint y: 240, distance: 104.3
click at [517, 240] on li "Management fee: 1.5% p/a for the first ten years only 管理费： 仅前十年年利率为 1.5%" at bounding box center [828, 244] width 828 height 51
drag, startPoint x: 517, startPoint y: 240, endPoint x: 607, endPoint y: 271, distance: 95.2
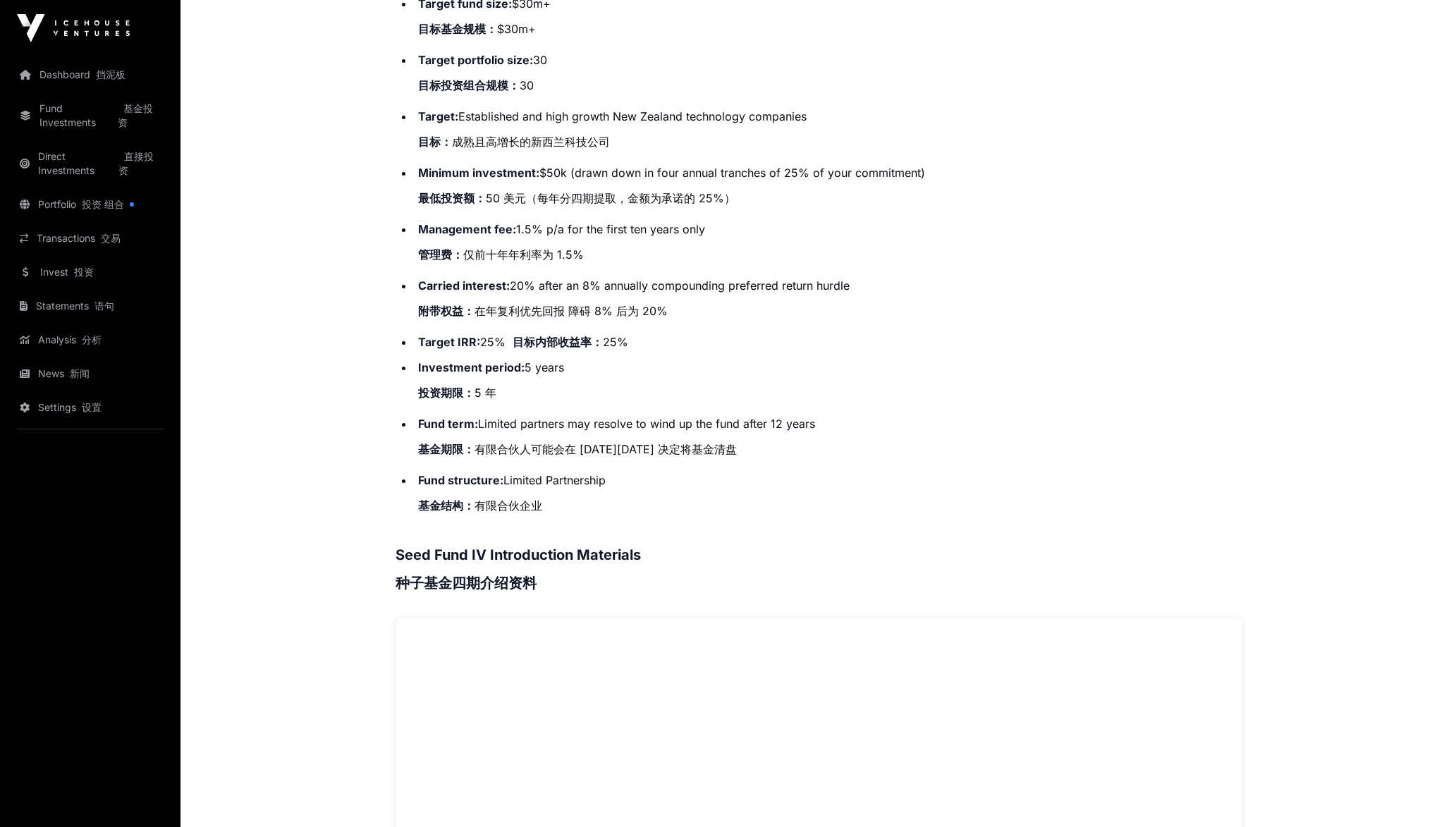
click at [607, 271] on ul "Target fund size: $30m+ 目标基金规模： $30m+ Target portfolio size: 30 目标投资组合规模： 30 Ta…" at bounding box center [818, 257] width 846 height 527
drag, startPoint x: 584, startPoint y: 253, endPoint x: 506, endPoint y: 220, distance: 84.7
click at [506, 220] on li "Management fee: 1.5% p/a for the first ten years only 管理费： 仅前十年年利率为 1.5%" at bounding box center [828, 244] width 828 height 51
drag, startPoint x: 506, startPoint y: 220, endPoint x: 616, endPoint y: 273, distance: 122.1
click at [616, 273] on ul "Target fund size: $30m+ 目标基金规模： $30m+ Target portfolio size: 30 目标投资组合规模： 30 Ta…" at bounding box center [818, 257] width 846 height 527
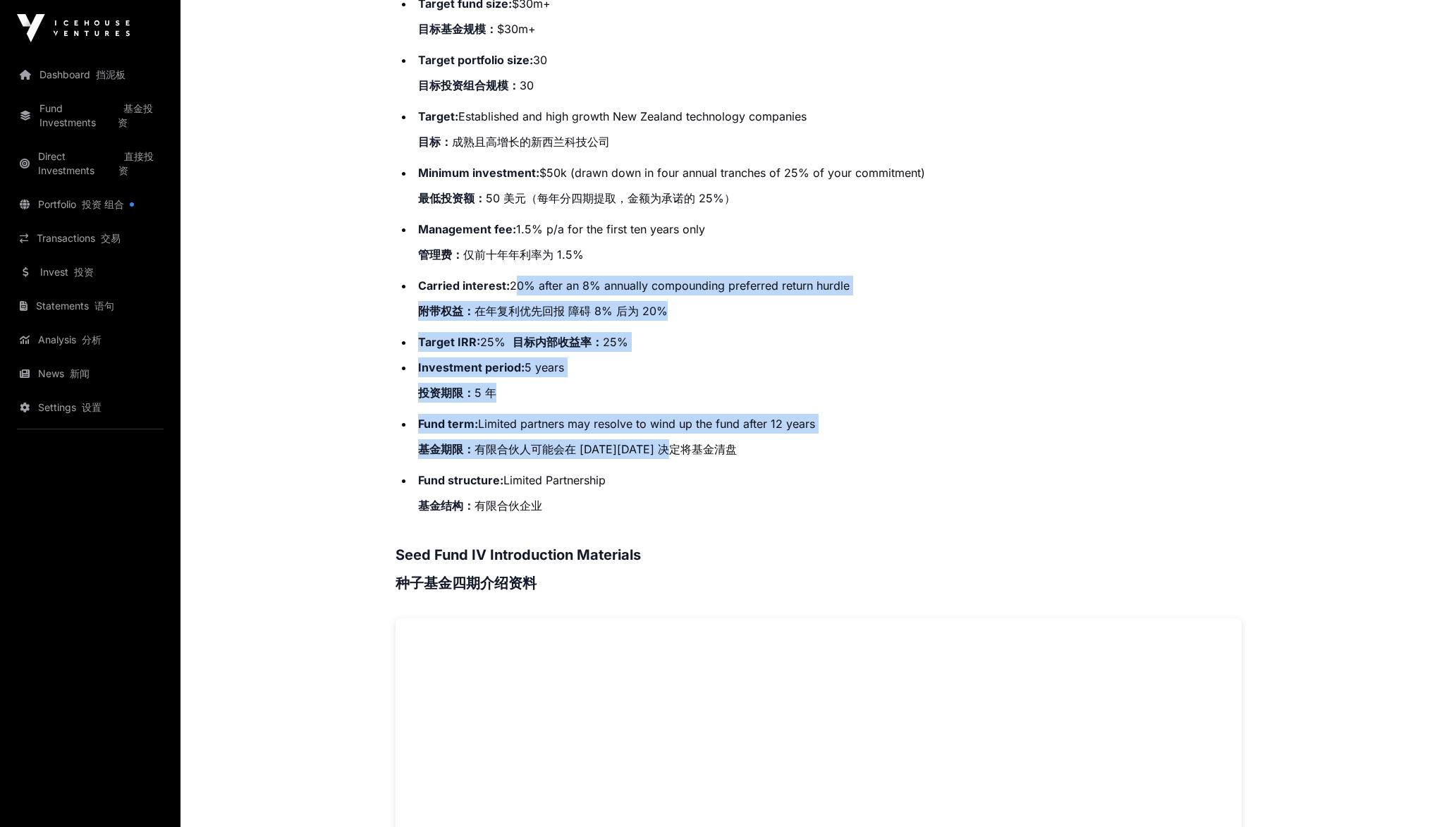
drag, startPoint x: 516, startPoint y: 289, endPoint x: 806, endPoint y: 464, distance: 338.7
click at [806, 464] on ul "Target fund size: $30m+ 目标基金规模： $30m+ Target portfolio size: 30 目标投资组合规模： 30 Ta…" at bounding box center [818, 257] width 846 height 527
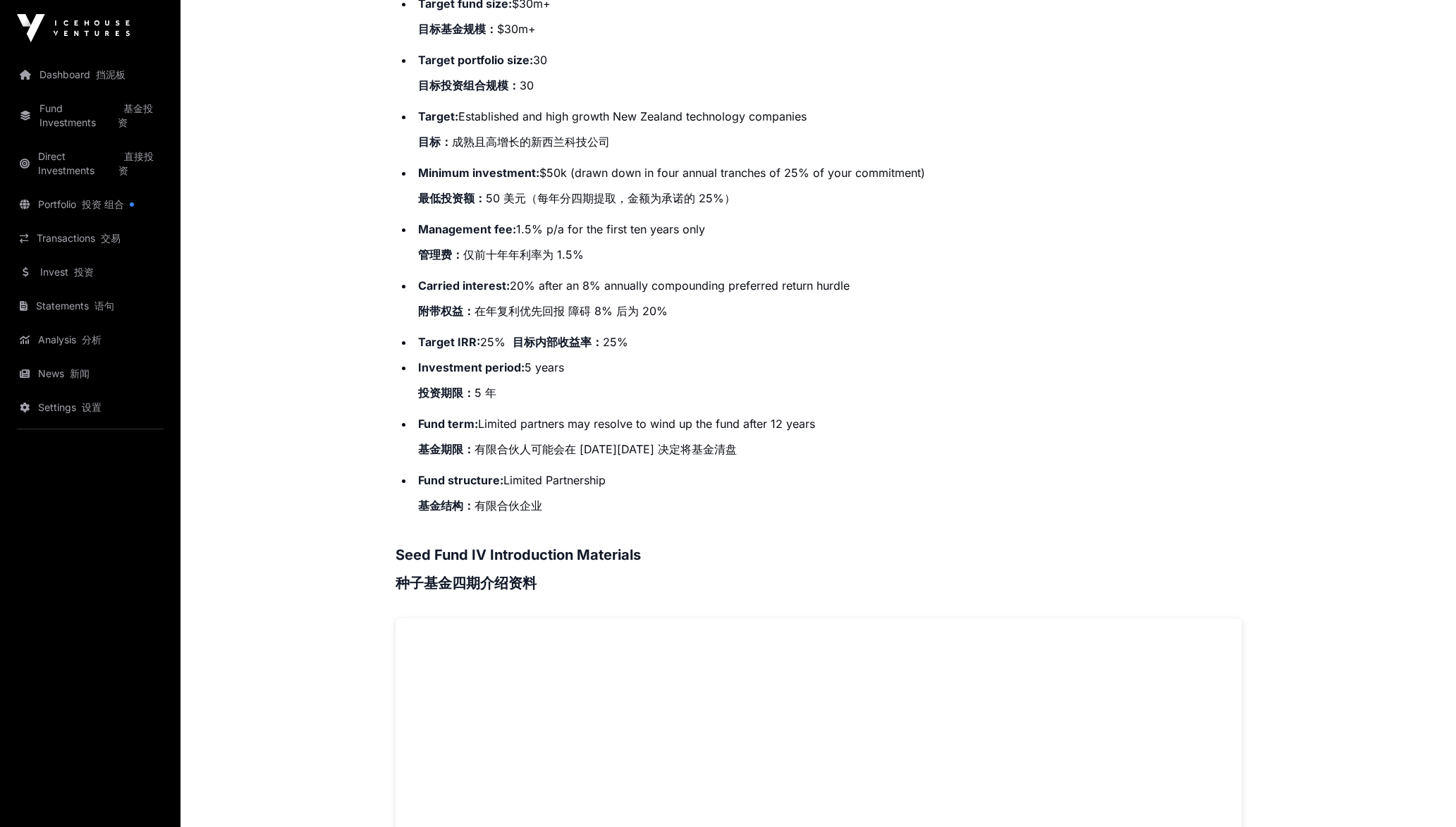
click at [806, 464] on ul "Target fund size: $30m+ 目标基金规模： $30m+ Target portfolio size: 30 目标投资组合规模： 30 Ta…" at bounding box center [818, 257] width 846 height 527
drag, startPoint x: 806, startPoint y: 464, endPoint x: 778, endPoint y: 457, distance: 28.9
click at [778, 457] on li "Fund term: Limited partners may resolve to wind up the fund after 12 years 基金期限…" at bounding box center [828, 439] width 828 height 51
click at [738, 446] on li "Fund term: Limited partners may resolve to wind up the fund after 12 years 基金期限…" at bounding box center [828, 439] width 828 height 51
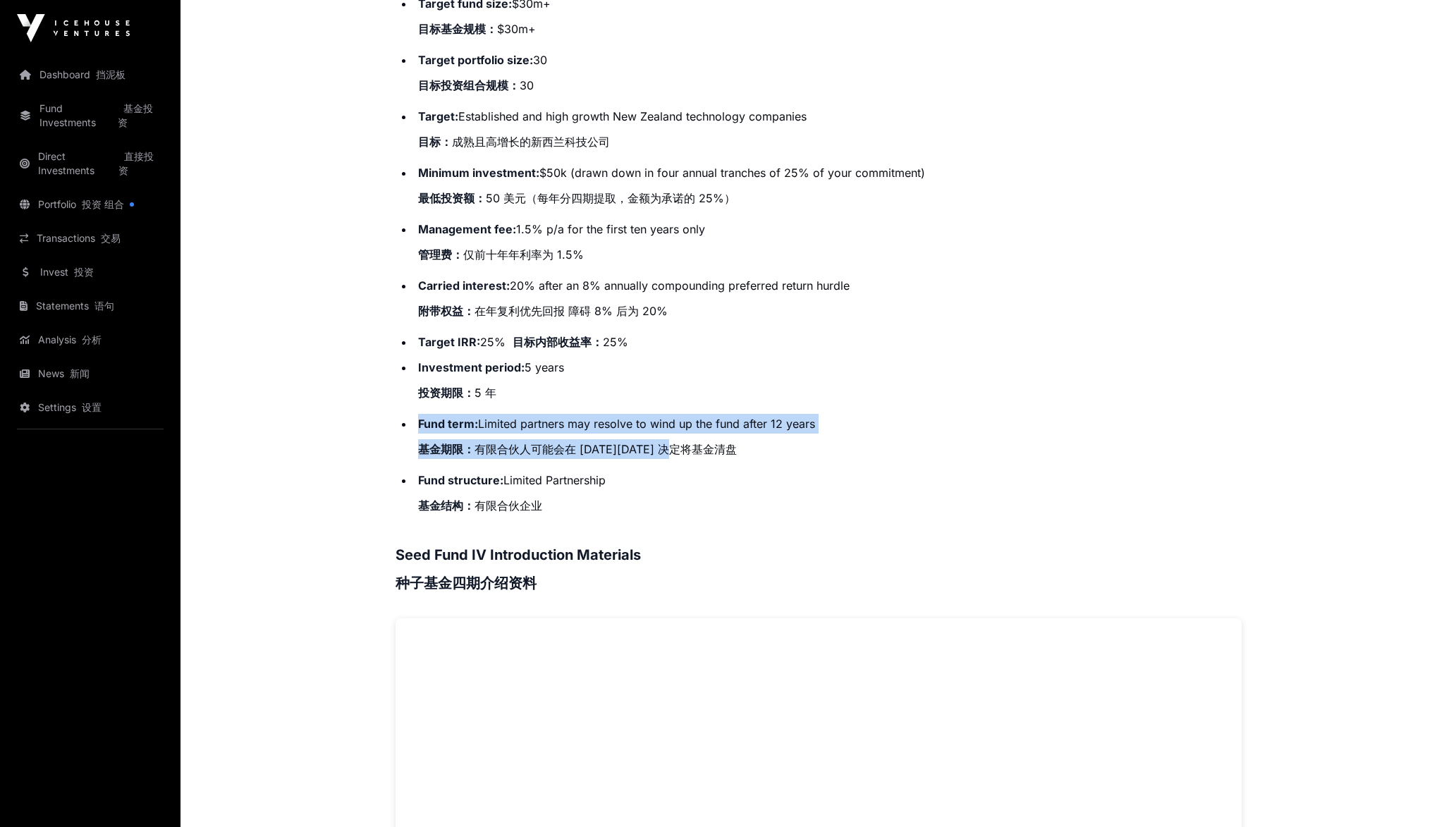
drag, startPoint x: 737, startPoint y: 446, endPoint x: 614, endPoint y: 386, distance: 136.9
click at [614, 386] on ul "Target fund size: $30m+ 目标基金规模： $30m+ Target portfolio size: 30 目标投资组合规模： 30 Ta…" at bounding box center [818, 257] width 846 height 527
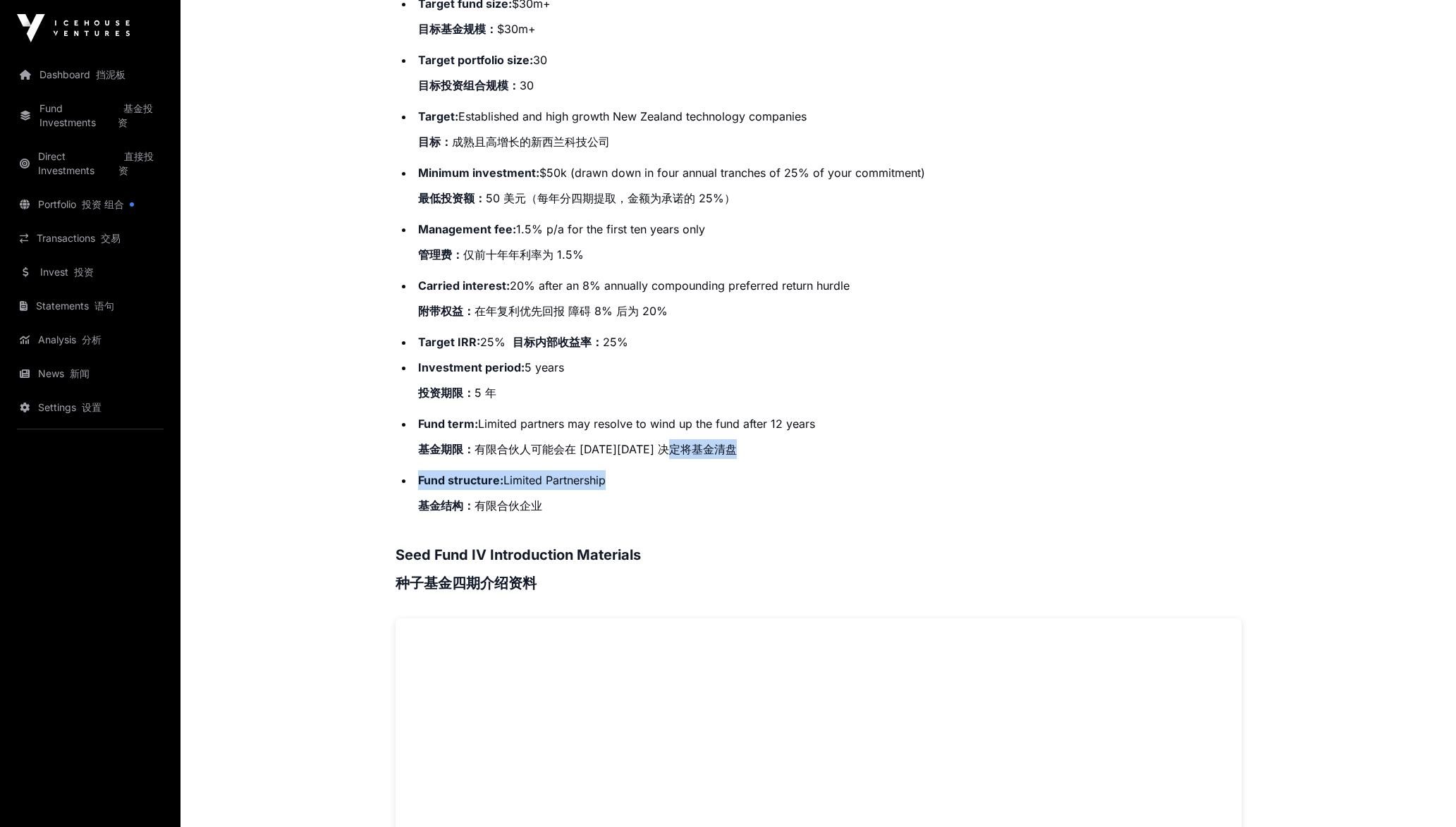
drag, startPoint x: 614, startPoint y: 386, endPoint x: 732, endPoint y: 464, distance: 141.4
click at [732, 464] on ul "Target fund size: $30m+ 目标基金规模： $30m+ Target portfolio size: 30 目标投资组合规模： 30 Ta…" at bounding box center [818, 257] width 846 height 527
drag, startPoint x: 732, startPoint y: 464, endPoint x: 621, endPoint y: 407, distance: 124.8
click at [621, 407] on li "Investment period: 5 years 投资期限： 5 年" at bounding box center [828, 382] width 828 height 51
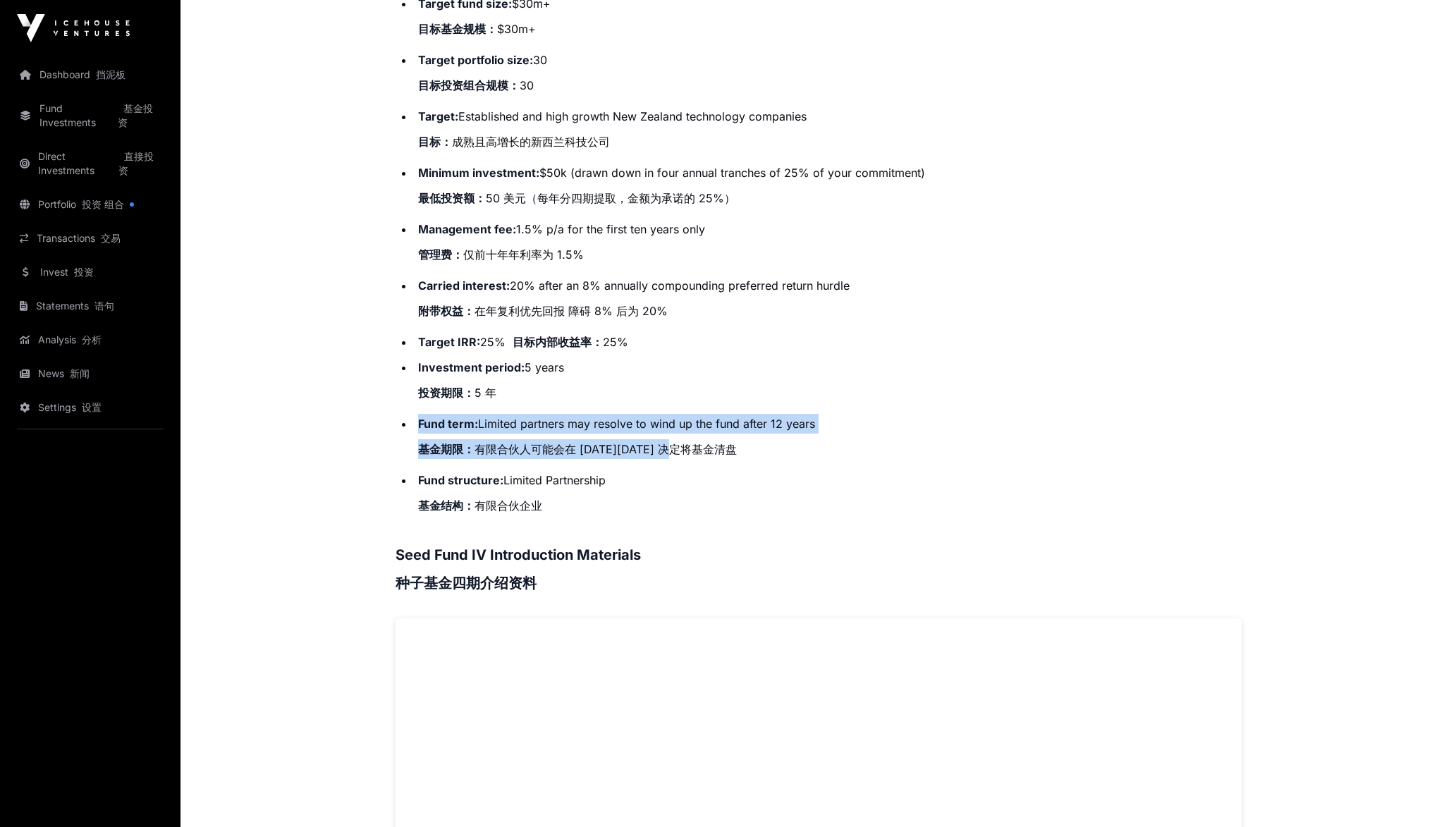
drag, startPoint x: 582, startPoint y: 405, endPoint x: 657, endPoint y: 466, distance: 96.7
click at [657, 466] on ul "Target fund size: $30m+ 目标基金规模： $30m+ Target portfolio size: 30 目标投资组合规模： 30 Ta…" at bounding box center [818, 257] width 846 height 527
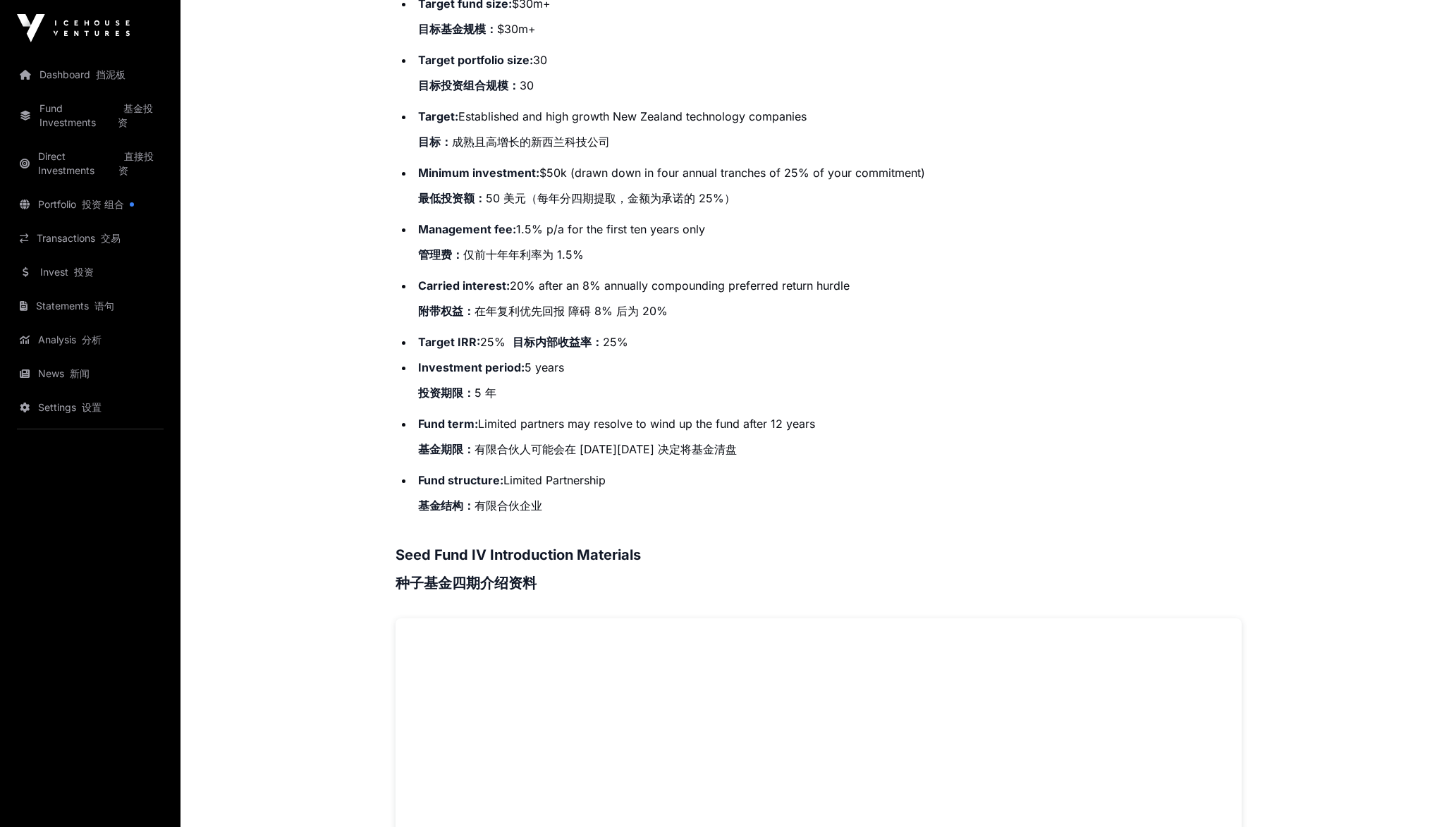
drag, startPoint x: 657, startPoint y: 466, endPoint x: 724, endPoint y: 513, distance: 81.8
click at [724, 513] on li "Fund structure: Limited Partnership 基金结构： 有限合伙企业" at bounding box center [828, 495] width 828 height 51
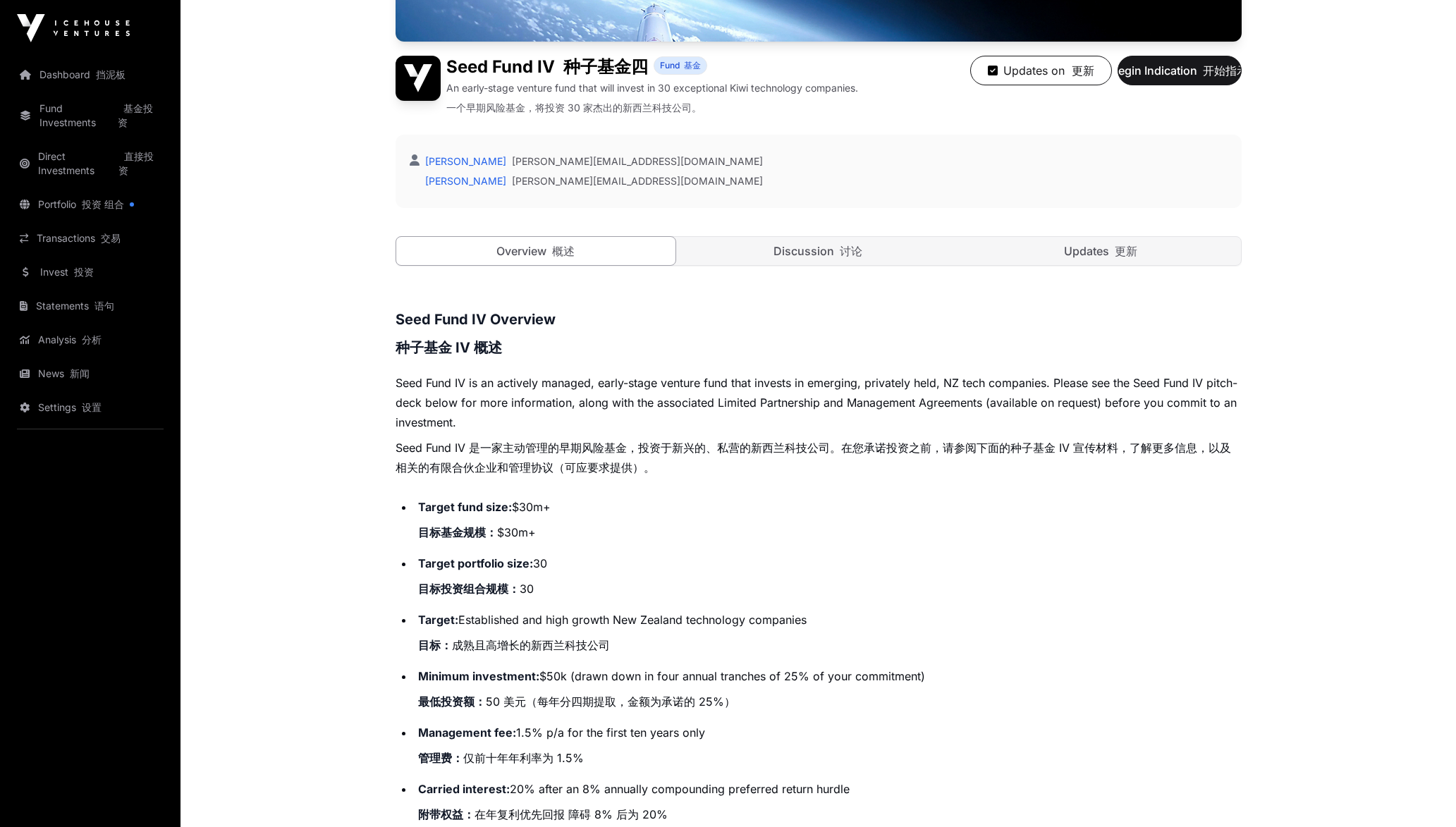
scroll to position [317, 0]
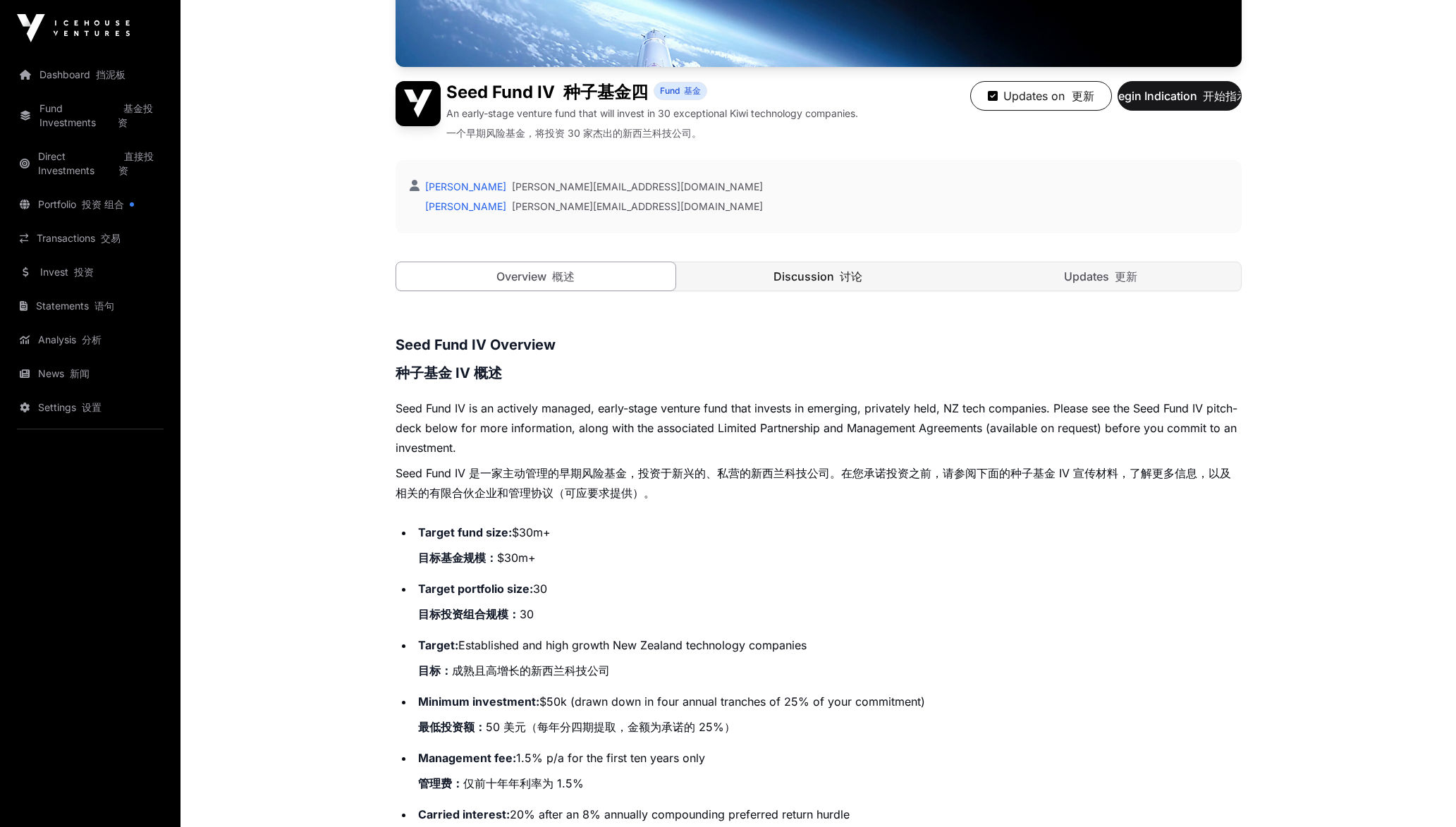
click at [820, 289] on link "Discussion 讨论" at bounding box center [818, 276] width 280 height 29
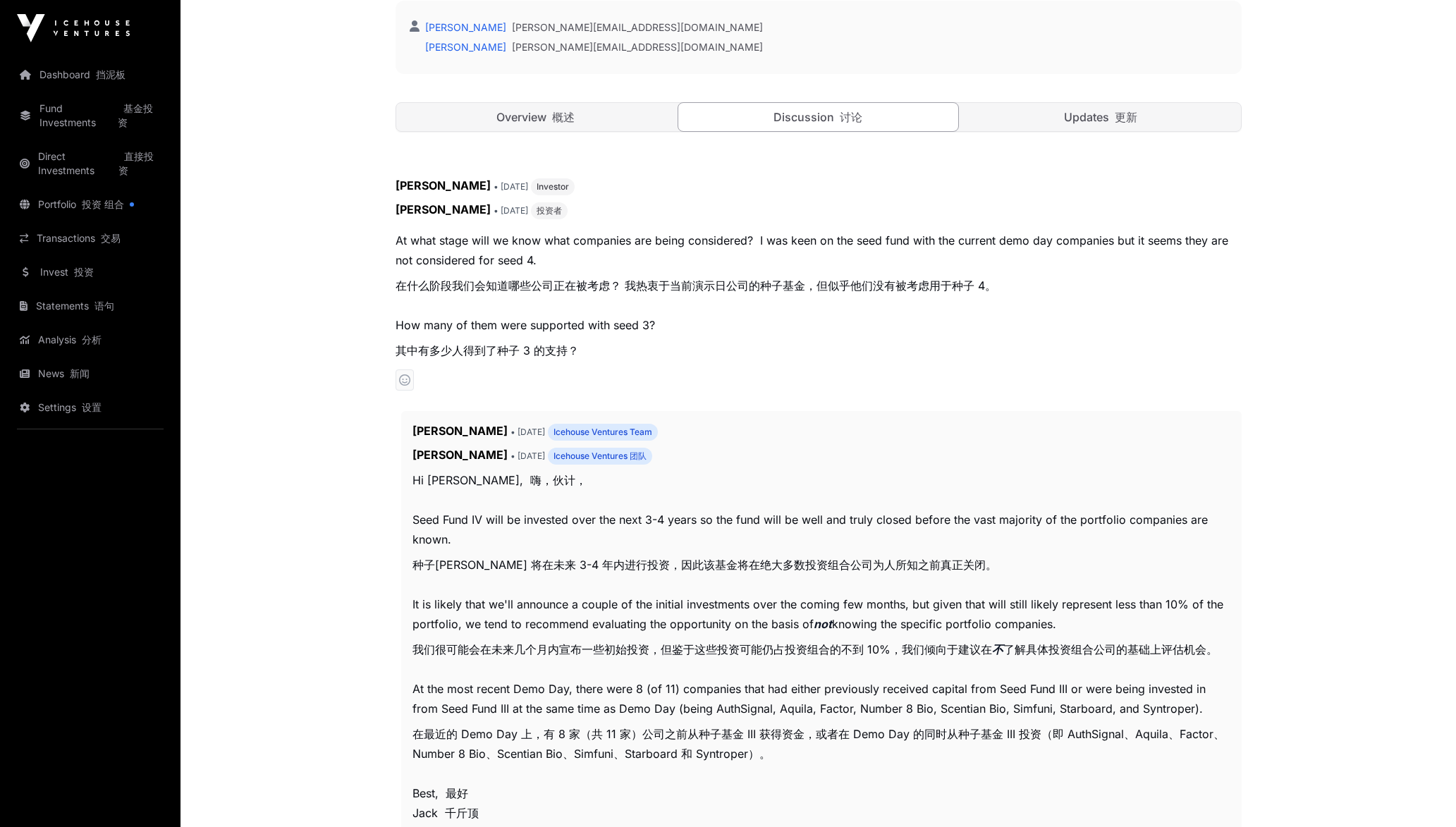
scroll to position [529, 0]
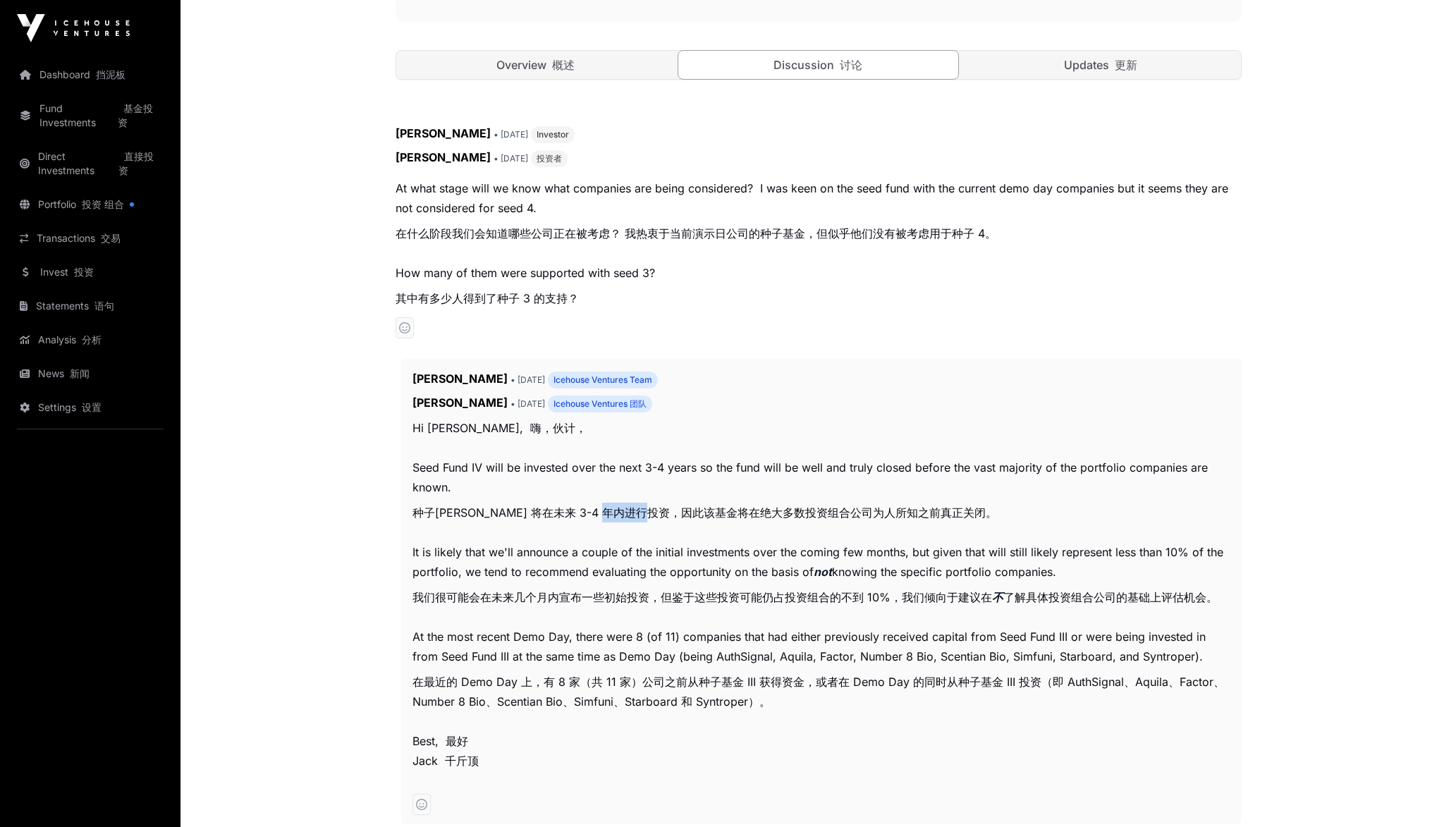
drag, startPoint x: 635, startPoint y: 502, endPoint x: 687, endPoint y: 521, distance: 55.4
click at [687, 521] on font "种子[PERSON_NAME] 将在未来 3-4 年内进行投资，因此该基金将在绝大多数投资组合公司为人所知之前真正关闭。" at bounding box center [705, 512] width 584 height 20
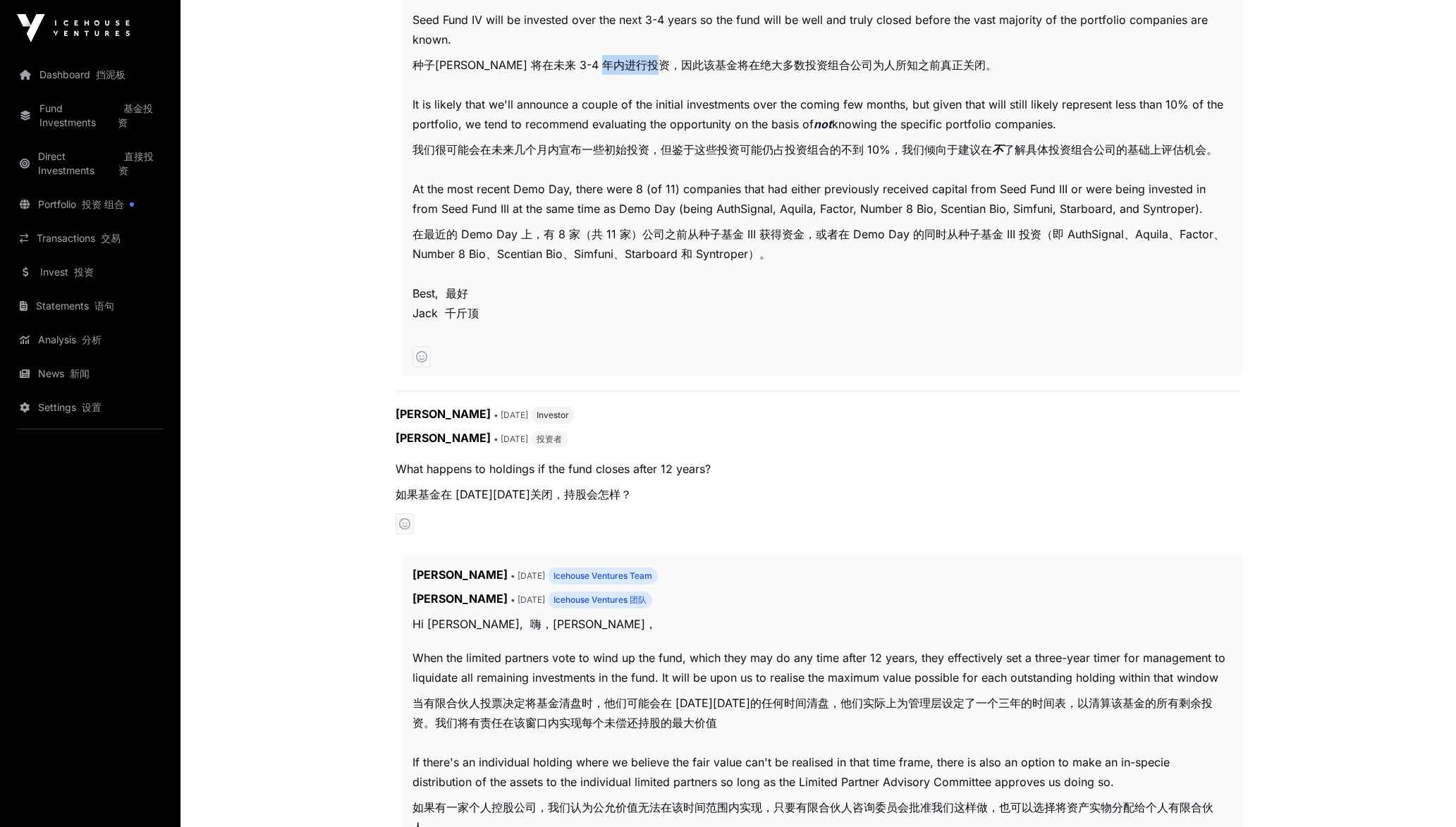
scroll to position [1058, 0]
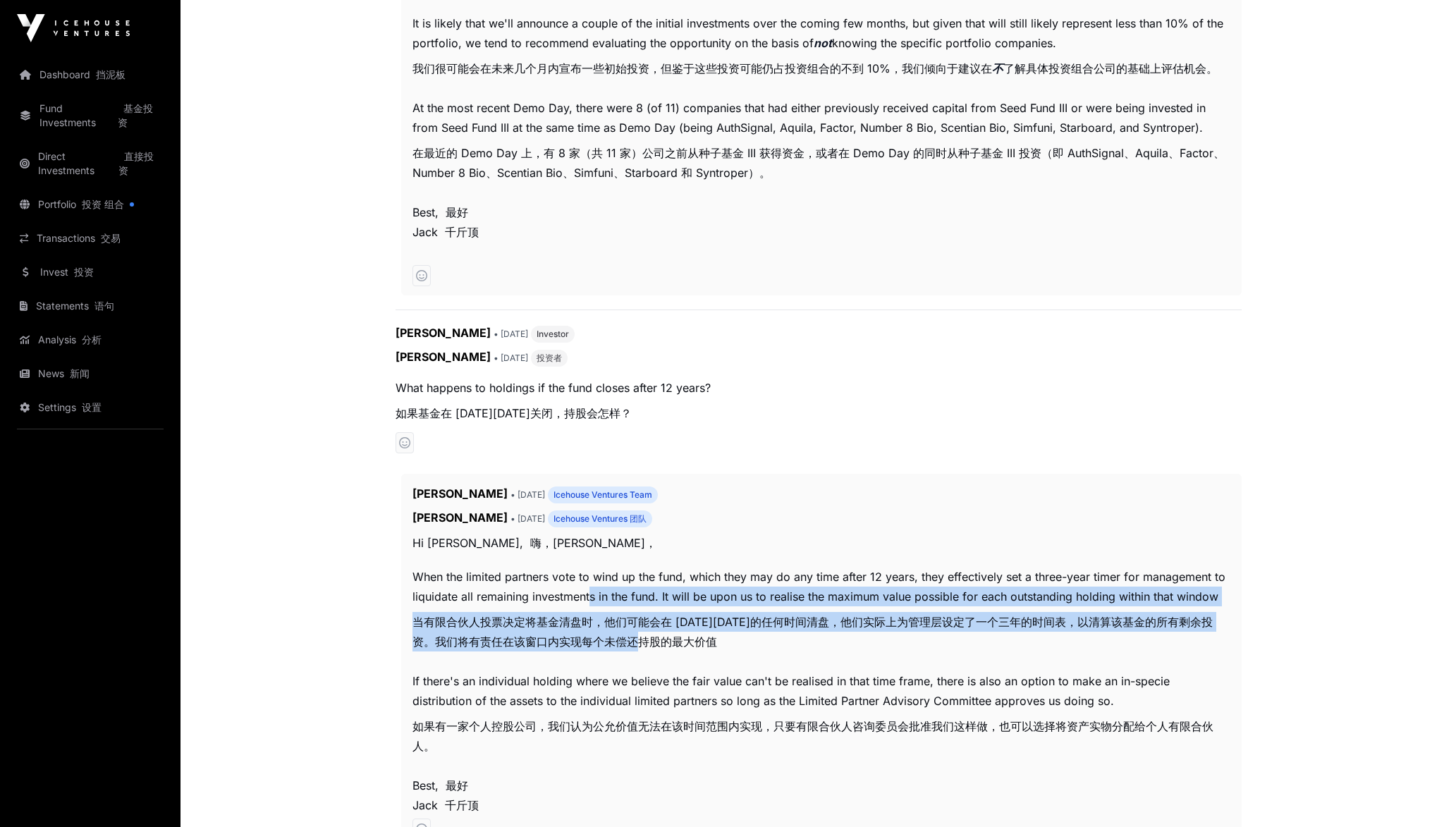
drag, startPoint x: 593, startPoint y: 602, endPoint x: 679, endPoint y: 650, distance: 98.5
click at [679, 650] on p "When the limited partners vote to wind up the fund, which they may do any time …" at bounding box center [821, 612] width 818 height 90
drag, startPoint x: 679, startPoint y: 650, endPoint x: 730, endPoint y: 650, distance: 51.0
click at [730, 650] on font "当有限合伙人投票决定将基金清盘时，他们可能会在 [DATE][DATE]的任何时间清盘，他们实际上为管理层设定了一个三年的时间表，以清算该基金的所有剩余投资。…" at bounding box center [821, 632] width 818 height 40
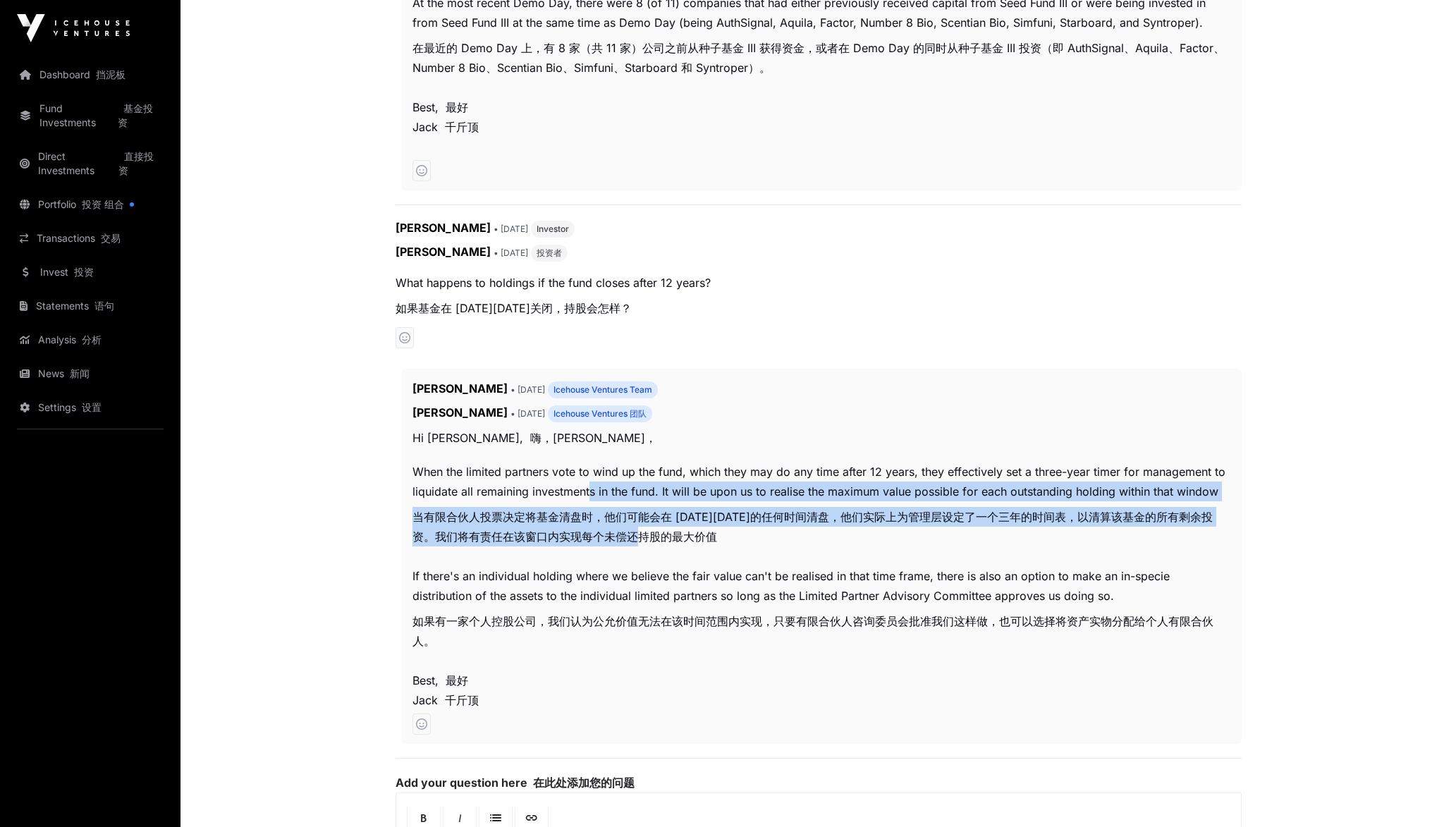
scroll to position [1164, 0]
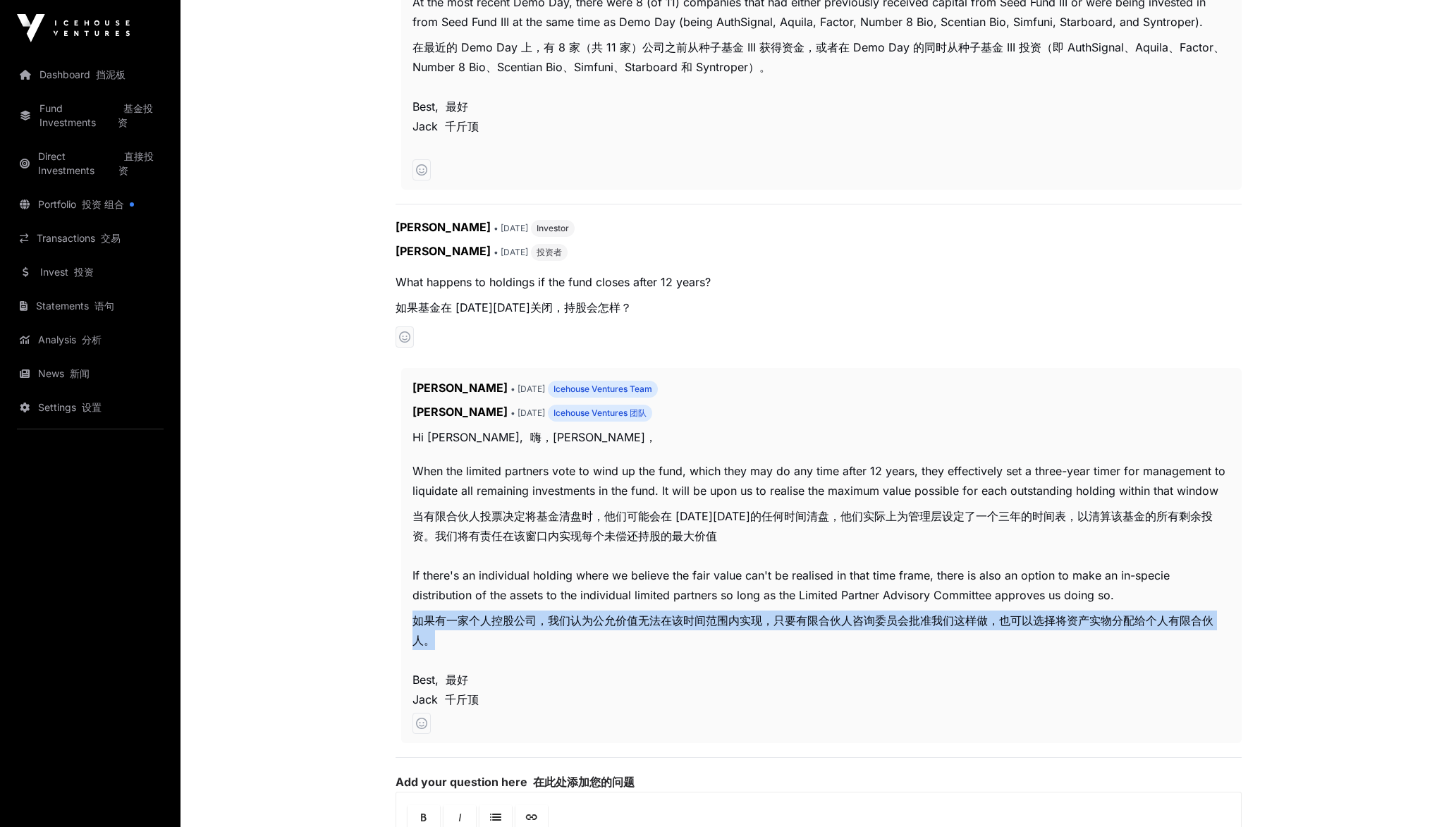
drag, startPoint x: 628, startPoint y: 609, endPoint x: 639, endPoint y: 650, distance: 42.4
click at [639, 650] on p "If there's an individual holding where we believe the fair value can't be reali…" at bounding box center [821, 610] width 818 height 90
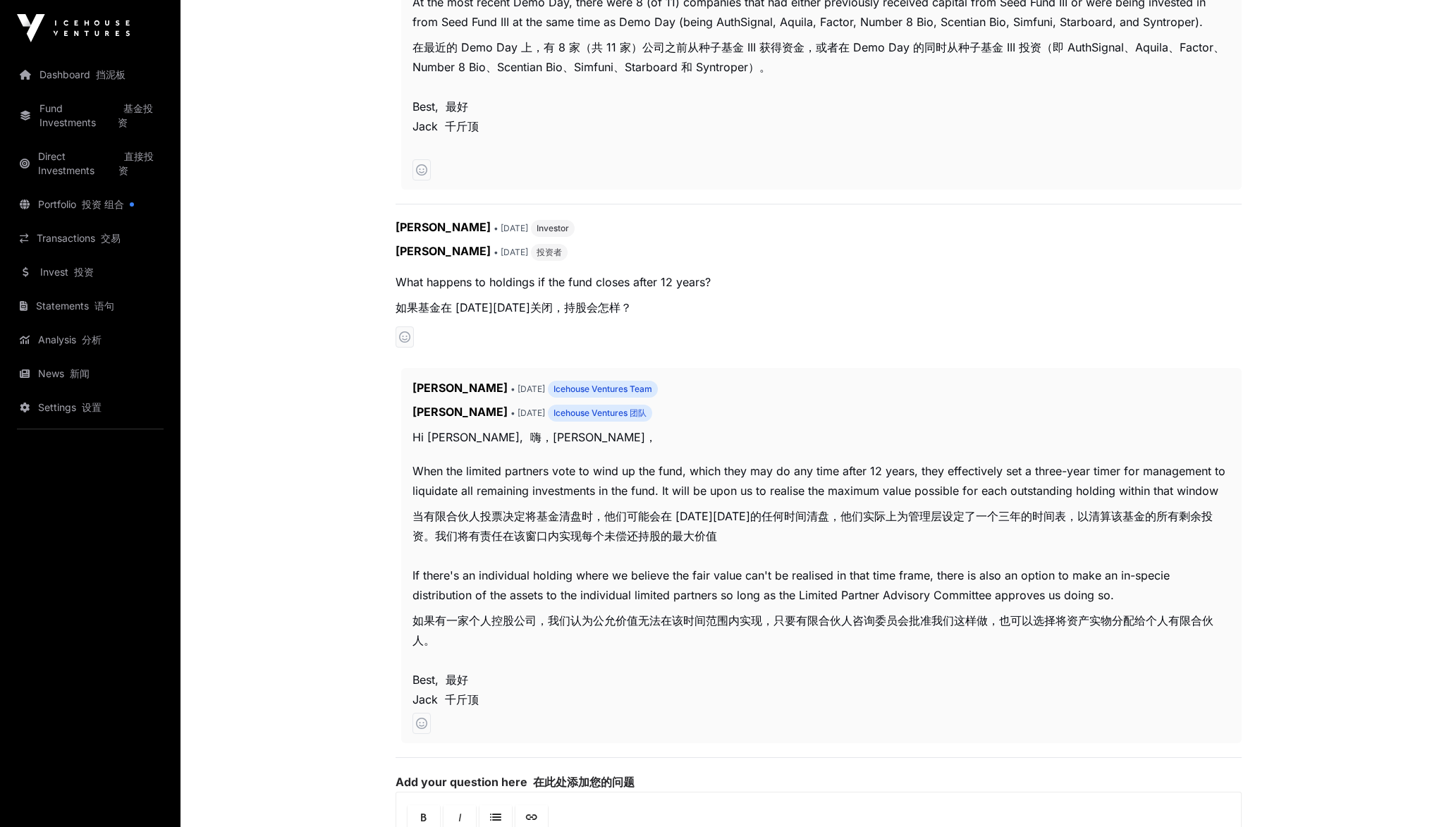
drag, startPoint x: 639, startPoint y: 650, endPoint x: 669, endPoint y: 675, distance: 39.1
click at [669, 675] on p "Best, 最好 [PERSON_NAME]" at bounding box center [821, 690] width 818 height 40
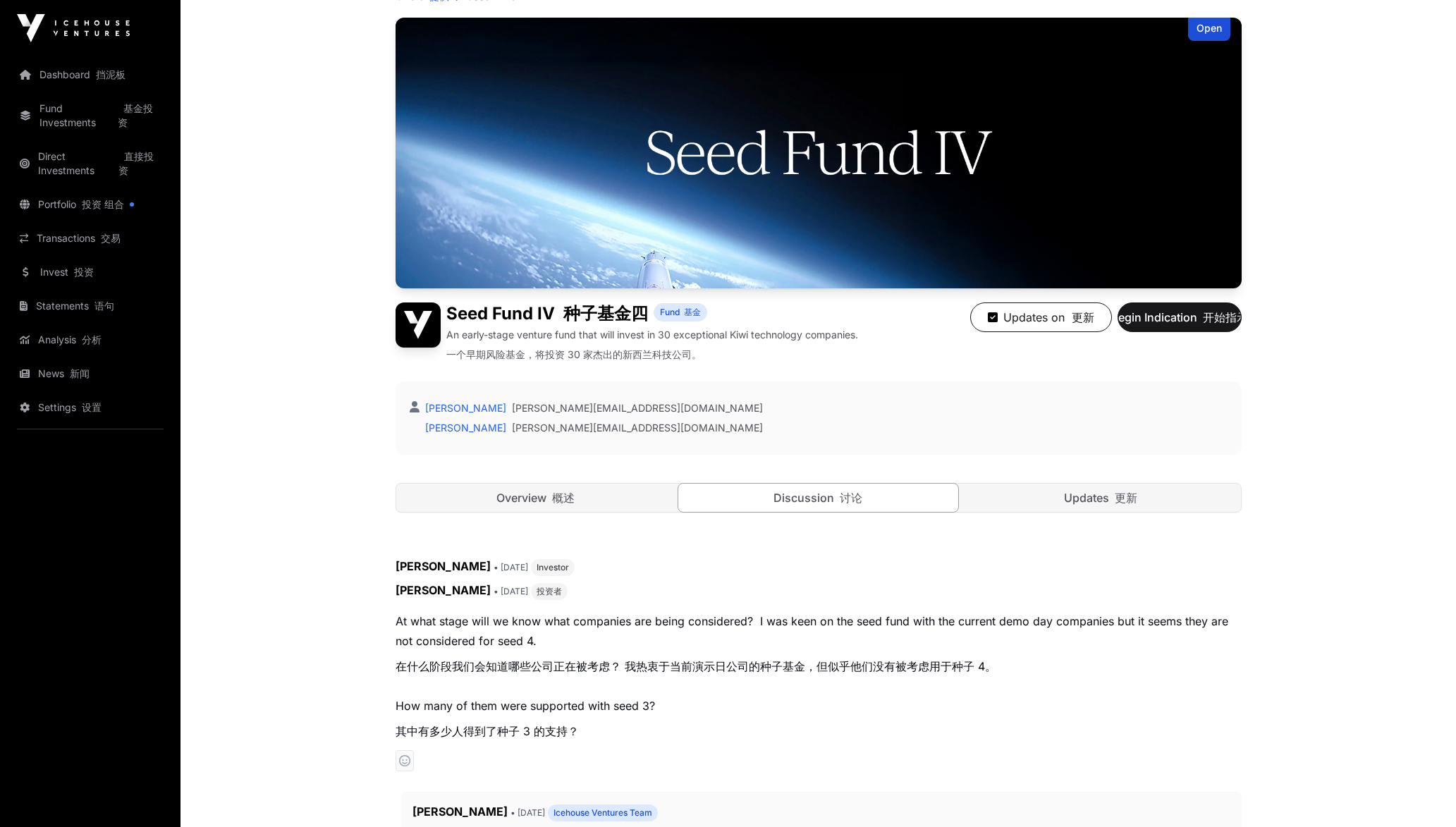
scroll to position [0, 0]
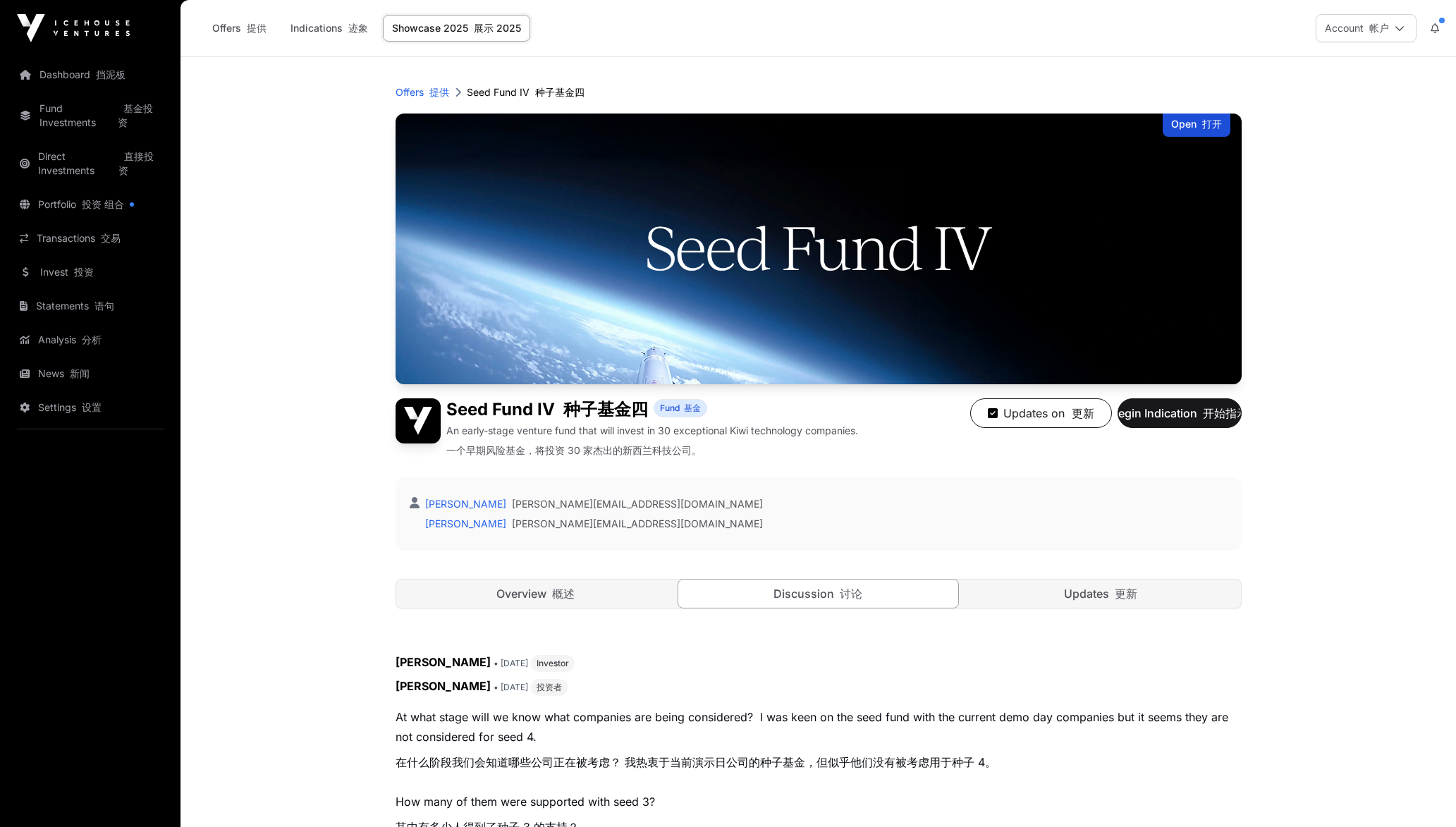
click at [437, 15] on link "Showcase 2025 展示 2025" at bounding box center [456, 28] width 147 height 27
click at [426, 36] on link "Showcase 2025 展示 2025" at bounding box center [456, 28] width 147 height 27
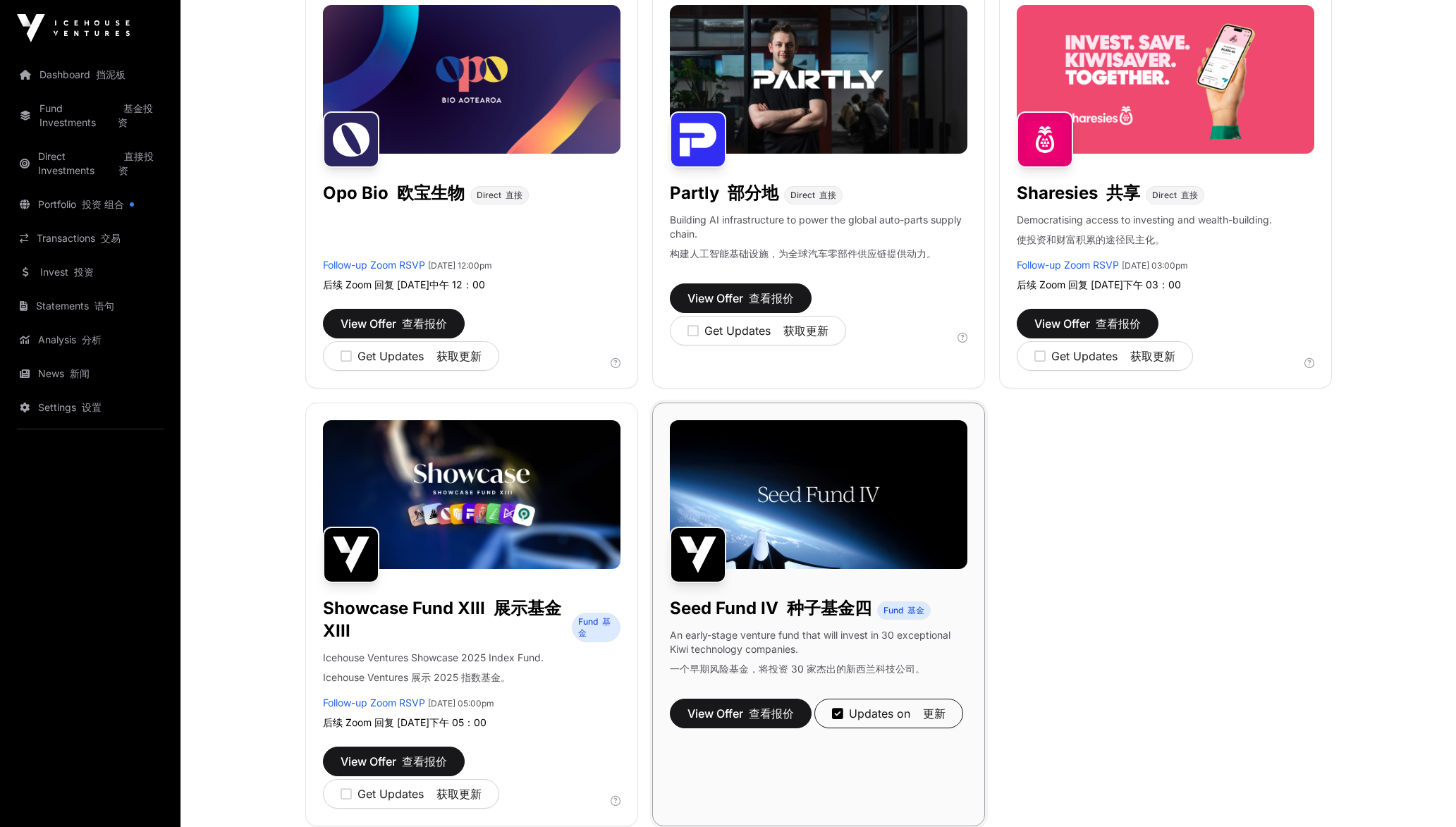
scroll to position [1375, 0]
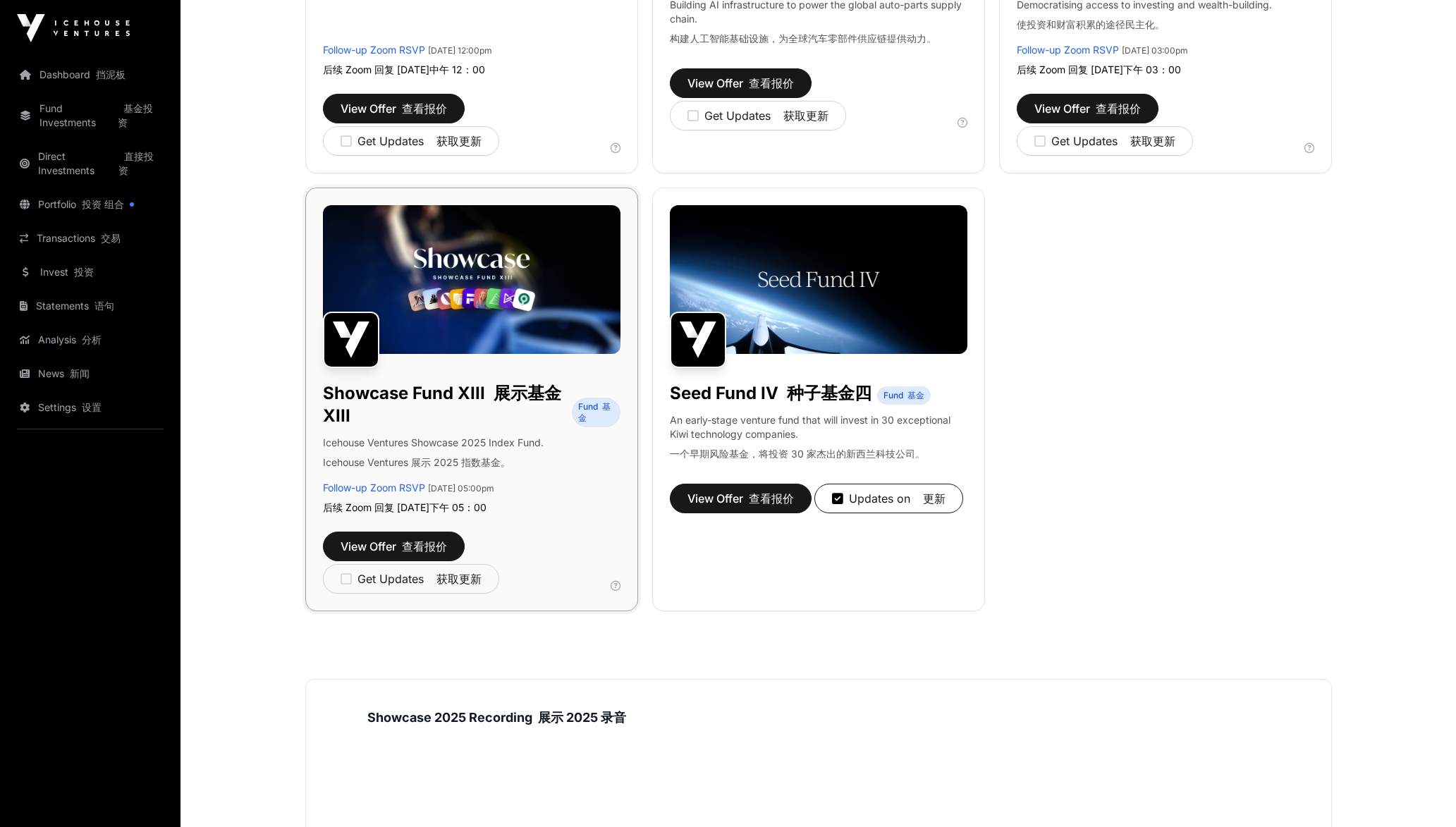
click at [551, 257] on img at bounding box center [472, 279] width 297 height 149
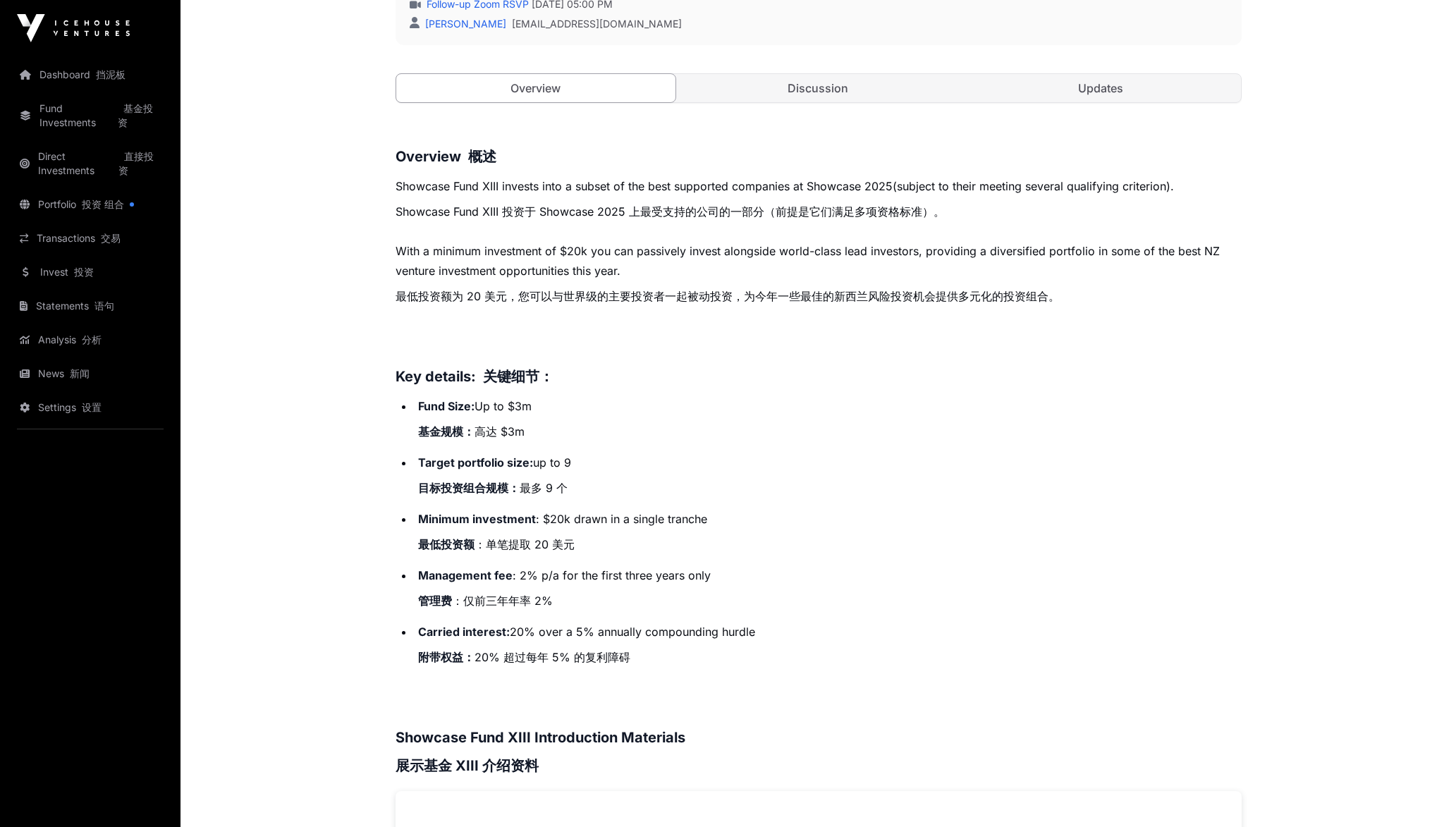
scroll to position [529, 0]
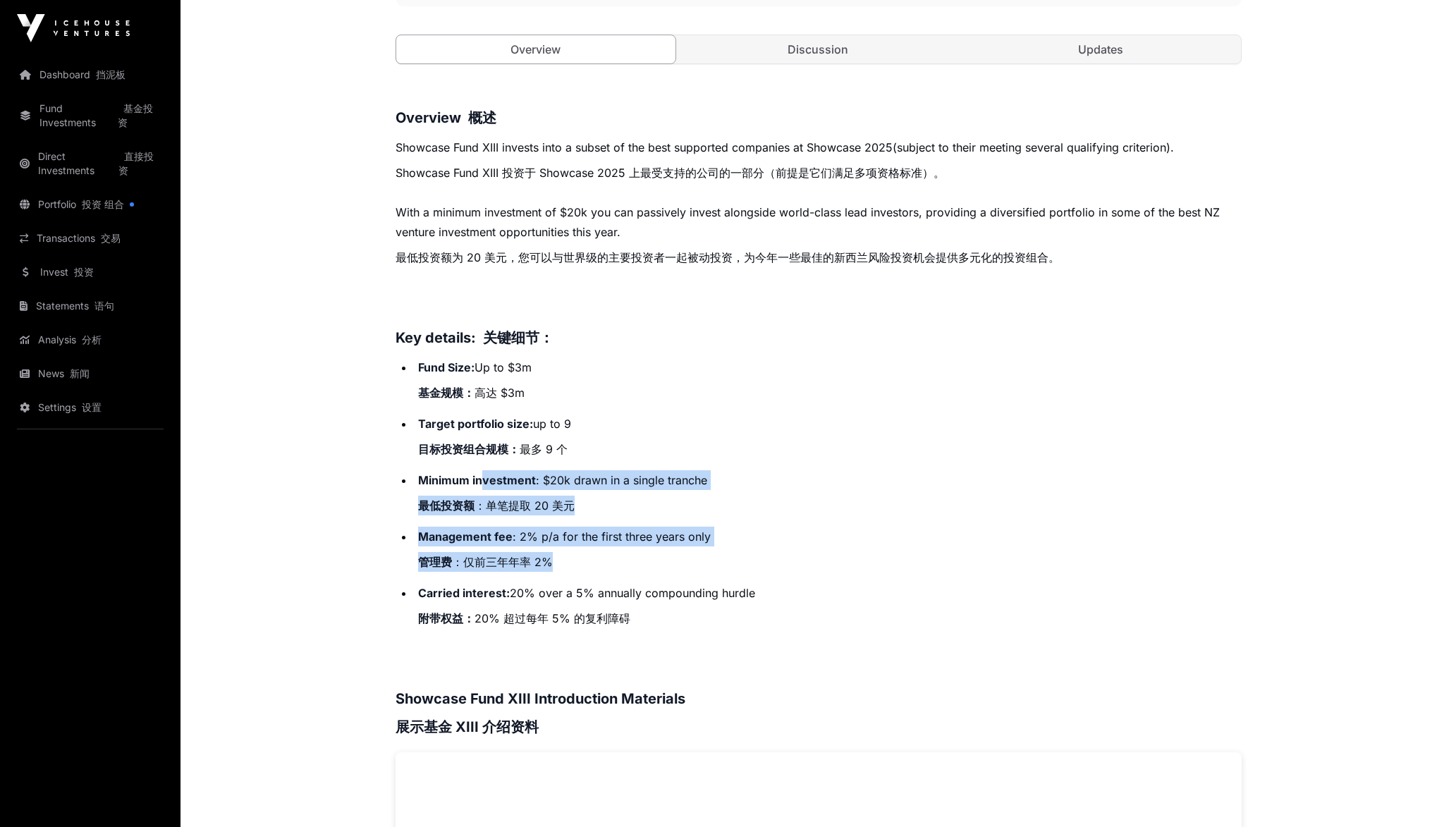
drag, startPoint x: 481, startPoint y: 480, endPoint x: 710, endPoint y: 576, distance: 248.3
click at [710, 576] on ul "Fund Size: Up to $3m 基金规模： 高达 $3m Target portfolio size: up to 9 目标投资组合规模： 最多 9…" at bounding box center [818, 495] width 846 height 276
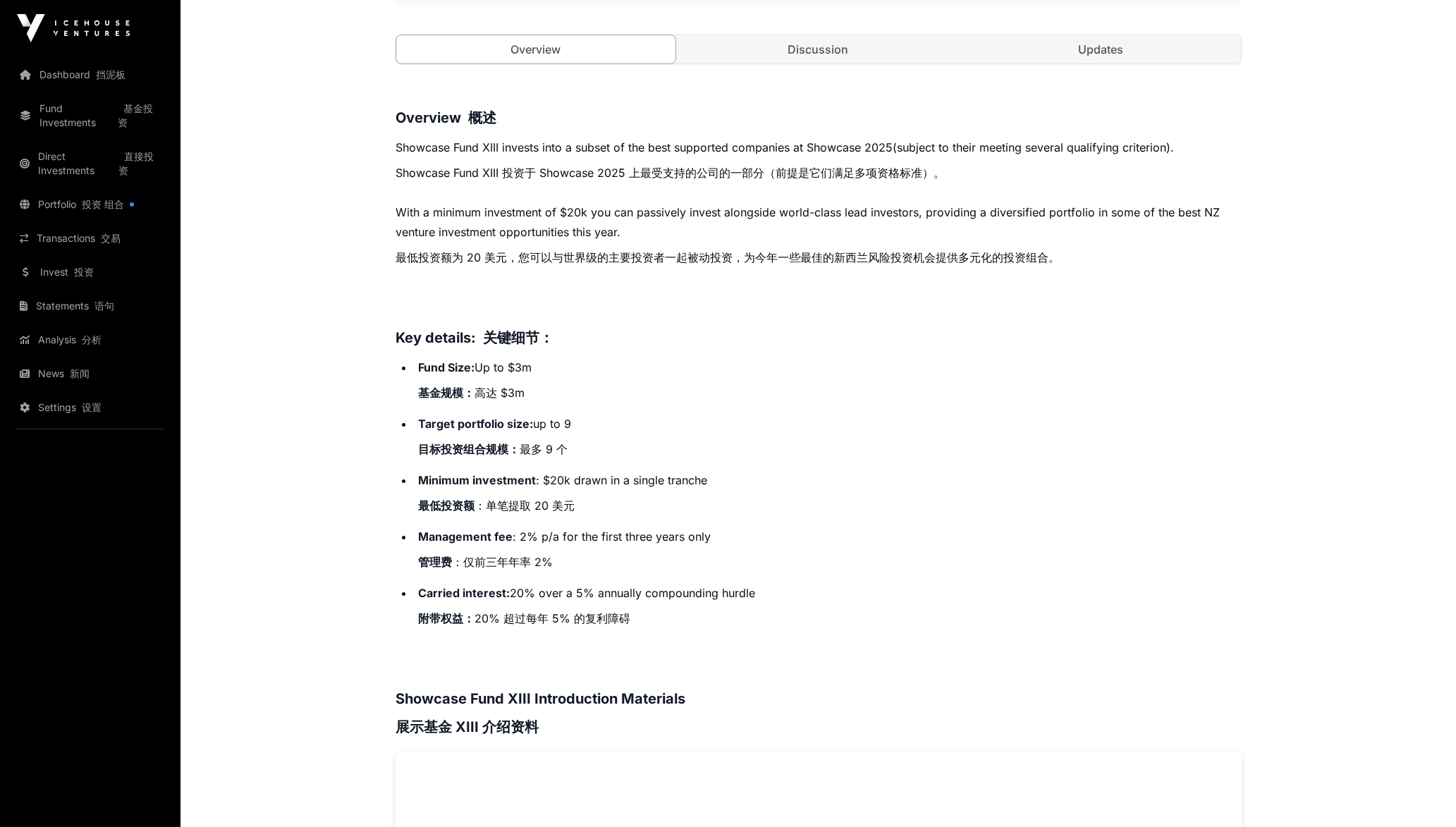
drag, startPoint x: 710, startPoint y: 576, endPoint x: 738, endPoint y: 665, distance: 93.3
click at [738, 665] on h3 at bounding box center [818, 667] width 846 height 23
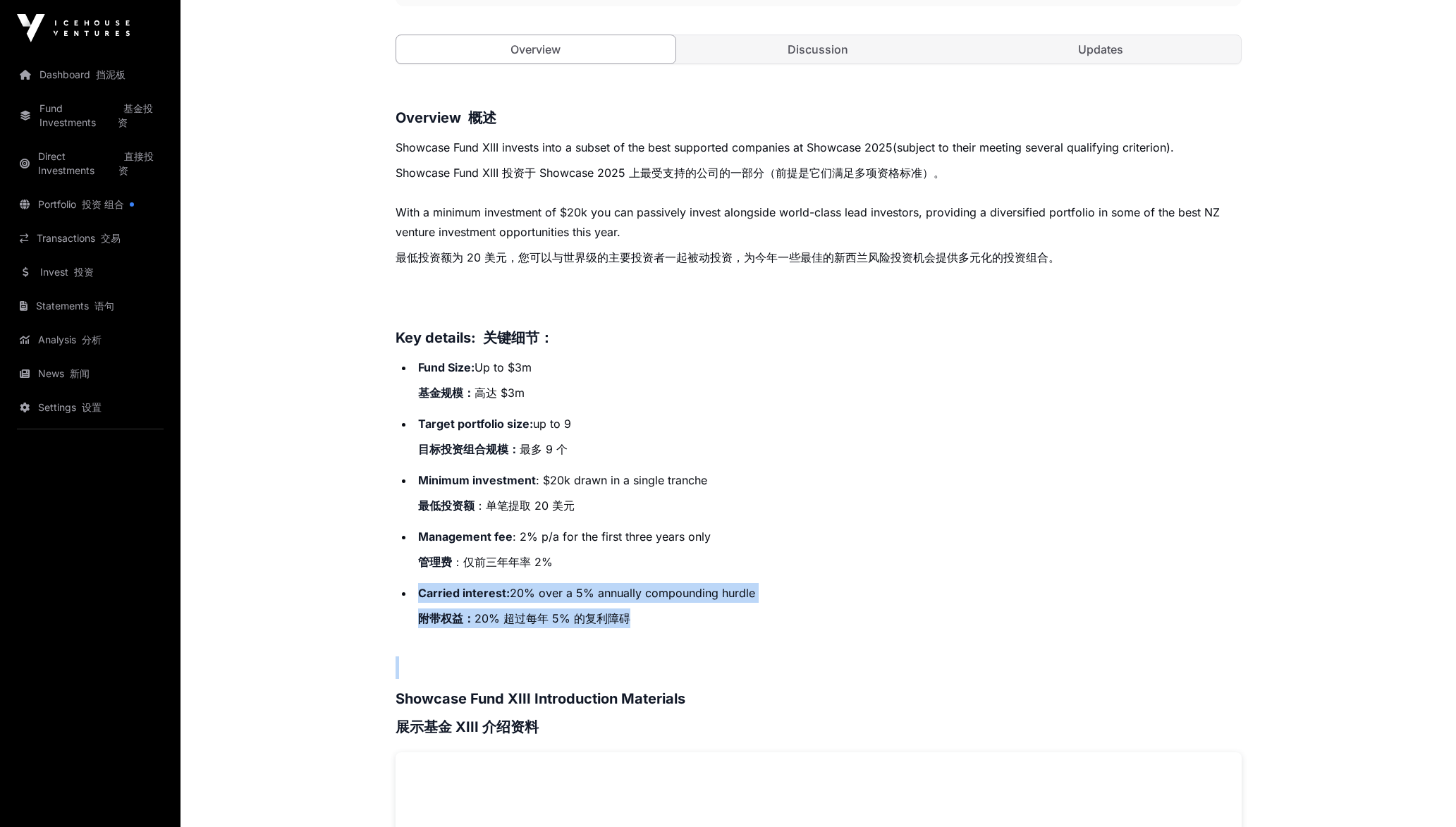
drag, startPoint x: 719, startPoint y: 646, endPoint x: 581, endPoint y: 558, distance: 163.7
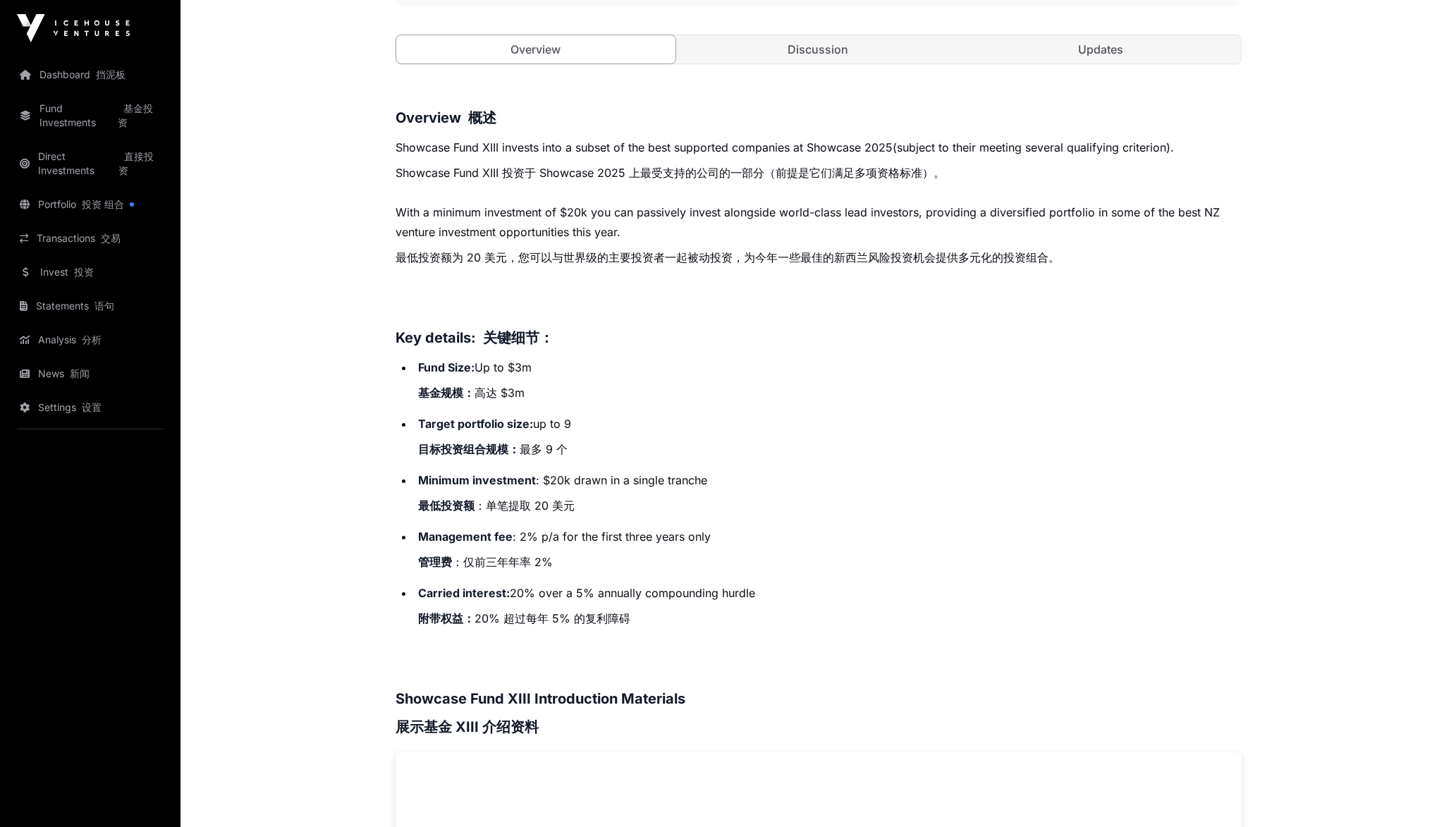
click at [1157, 385] on li "Fund Size: Up to $3m 基金规模： 高达 $3m" at bounding box center [828, 382] width 828 height 51
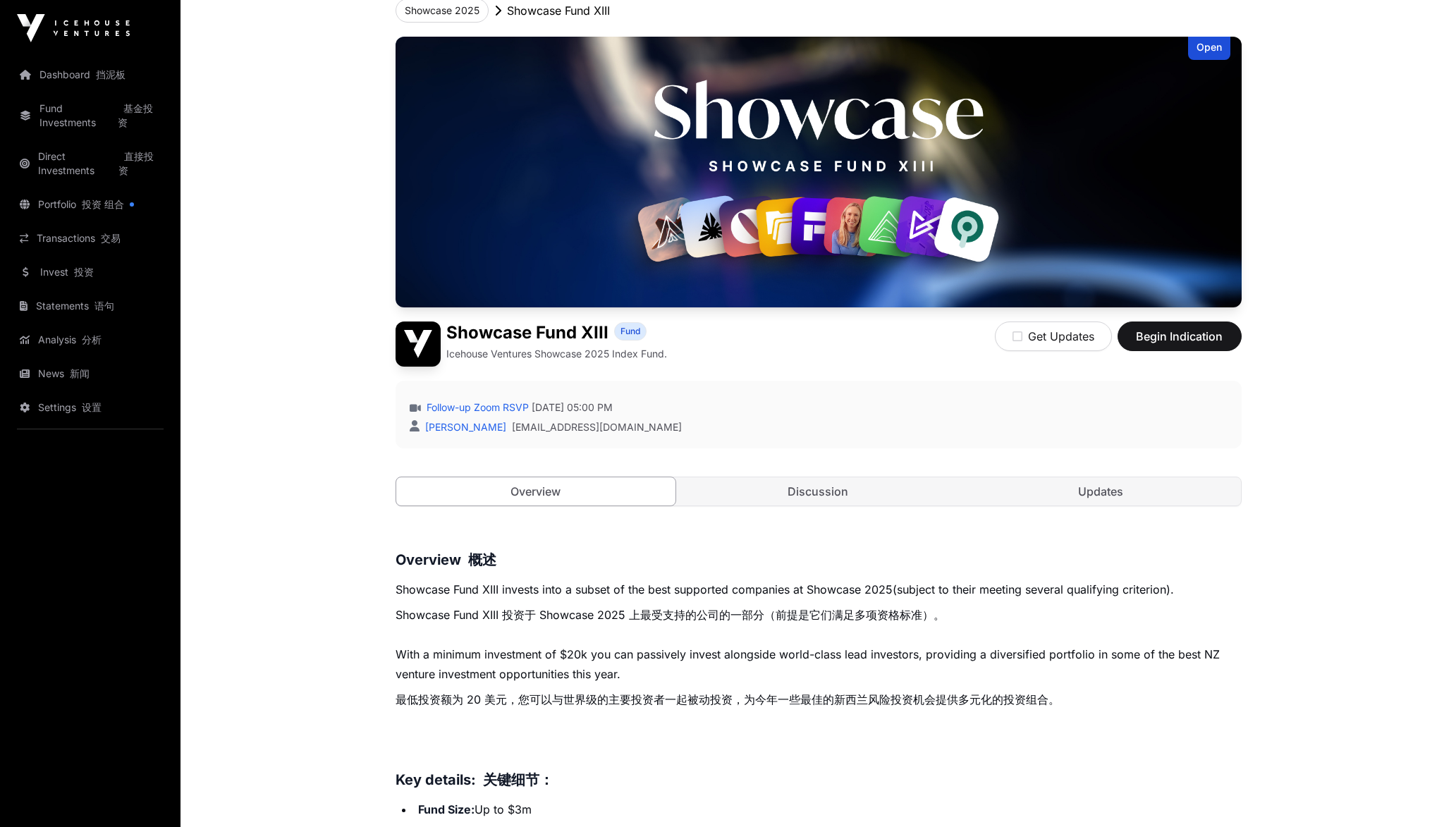
scroll to position [29, 0]
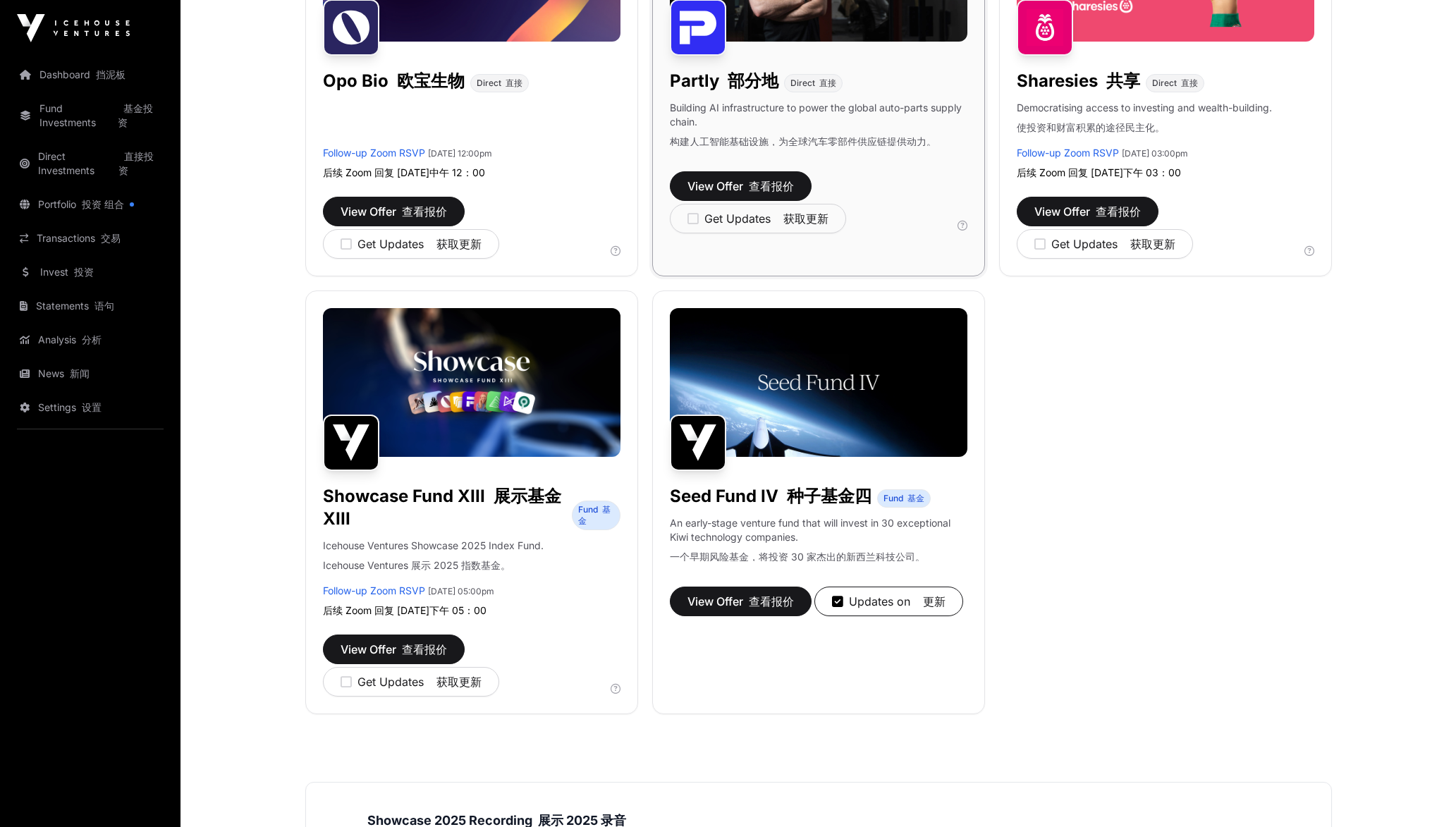
scroll to position [1375, 0]
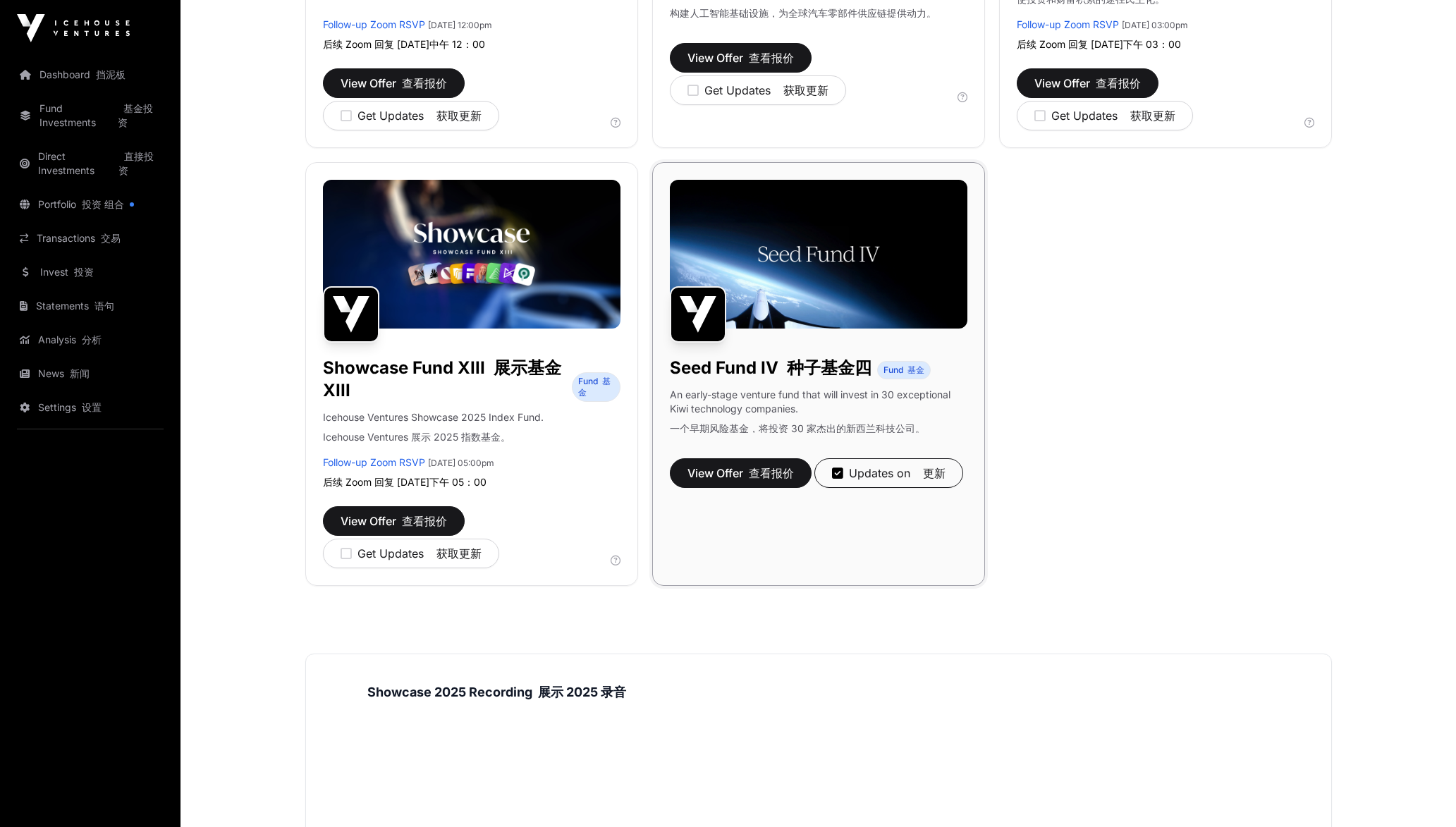
click at [804, 276] on img at bounding box center [819, 254] width 297 height 149
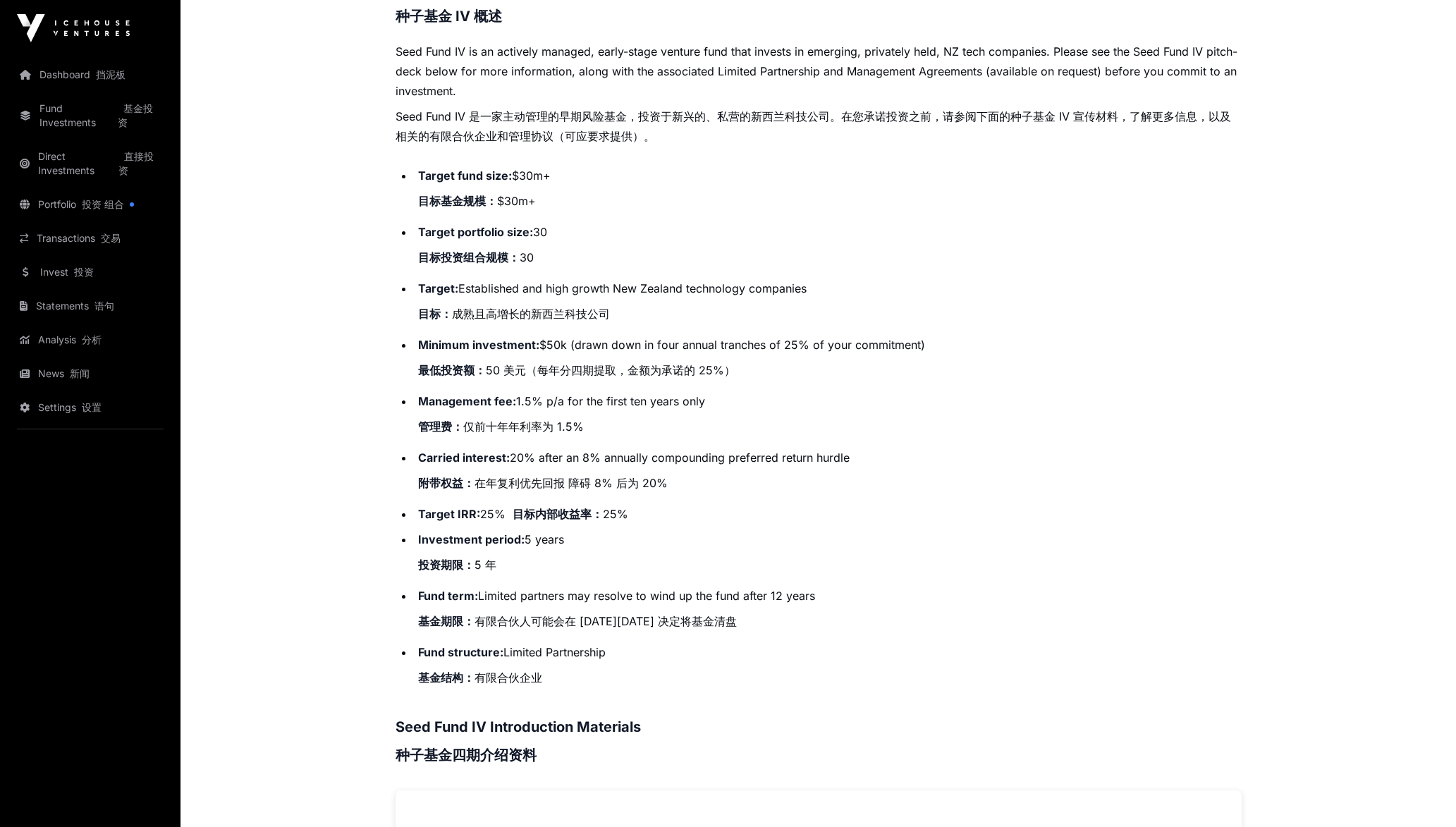
scroll to position [634, 0]
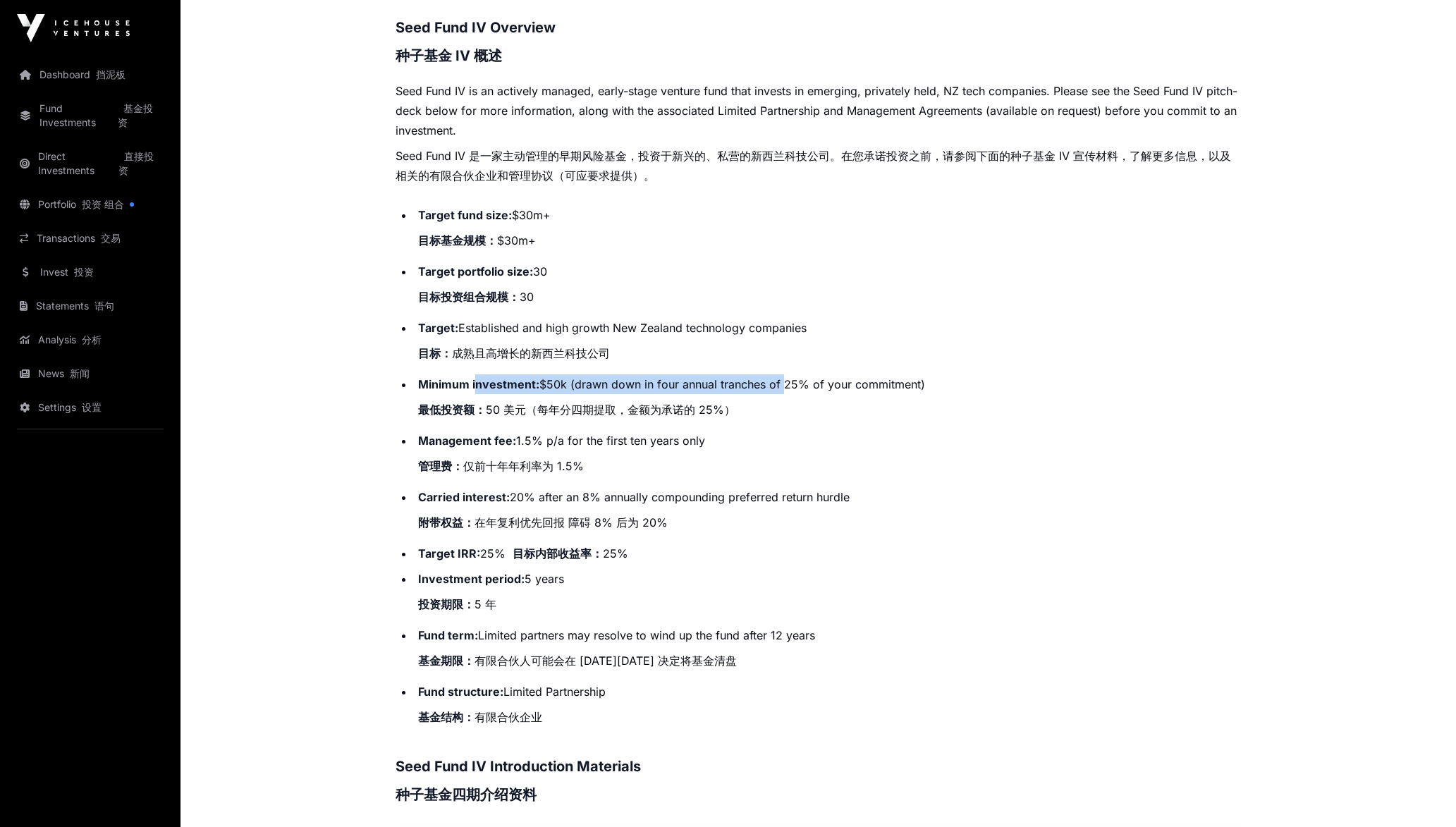
drag, startPoint x: 476, startPoint y: 380, endPoint x: 783, endPoint y: 386, distance: 307.1
click at [783, 386] on li "Minimum investment: $50k (drawn down in four annual tranches of 25% of your com…" at bounding box center [828, 399] width 828 height 51
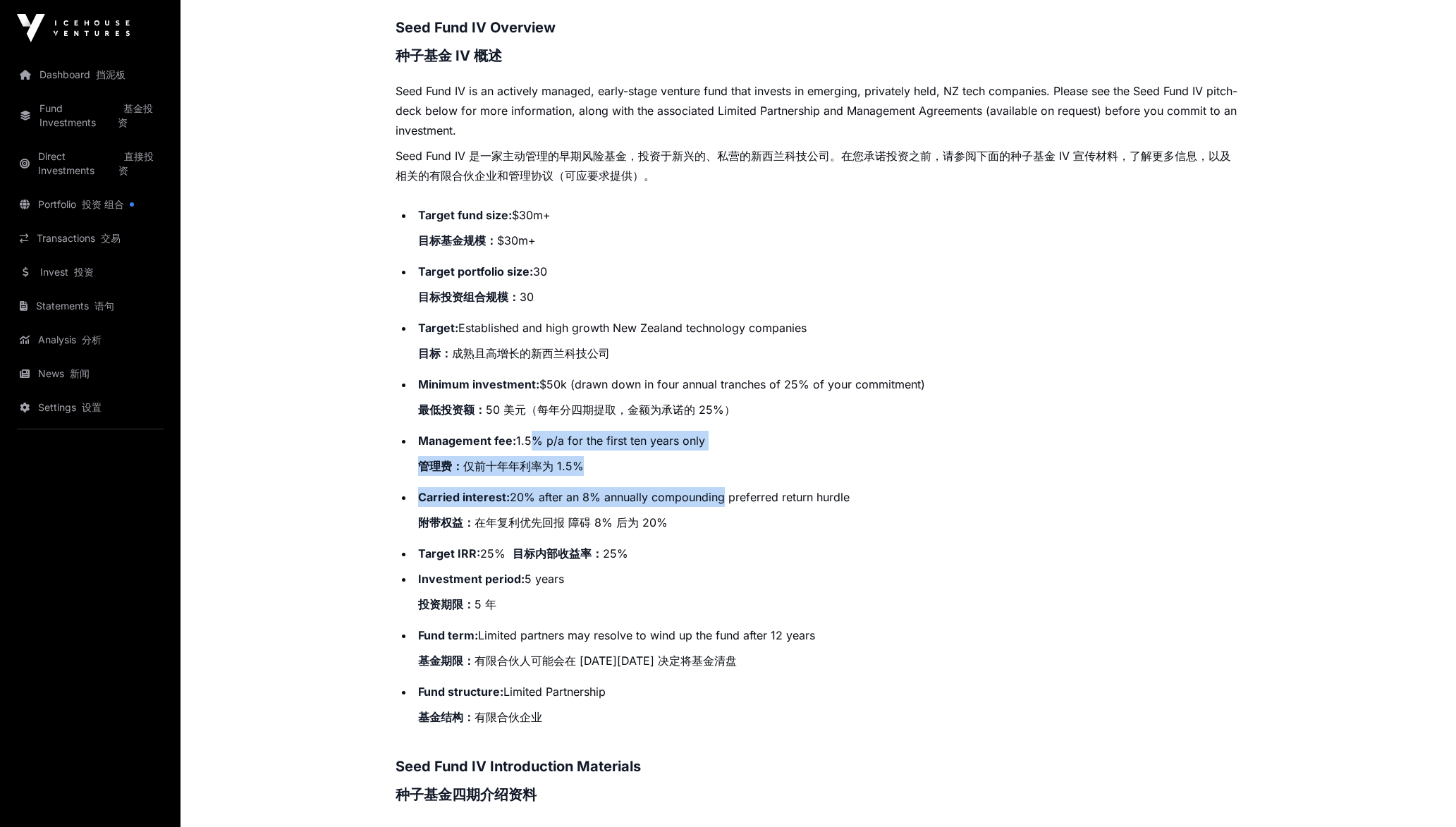
drag, startPoint x: 532, startPoint y: 429, endPoint x: 729, endPoint y: 504, distance: 210.8
click at [729, 504] on ul "Target fund size: $30m+ 目标基金规模： $30m+ Target portfolio size: 30 目标投资组合规模： 30 Ta…" at bounding box center [818, 469] width 846 height 527
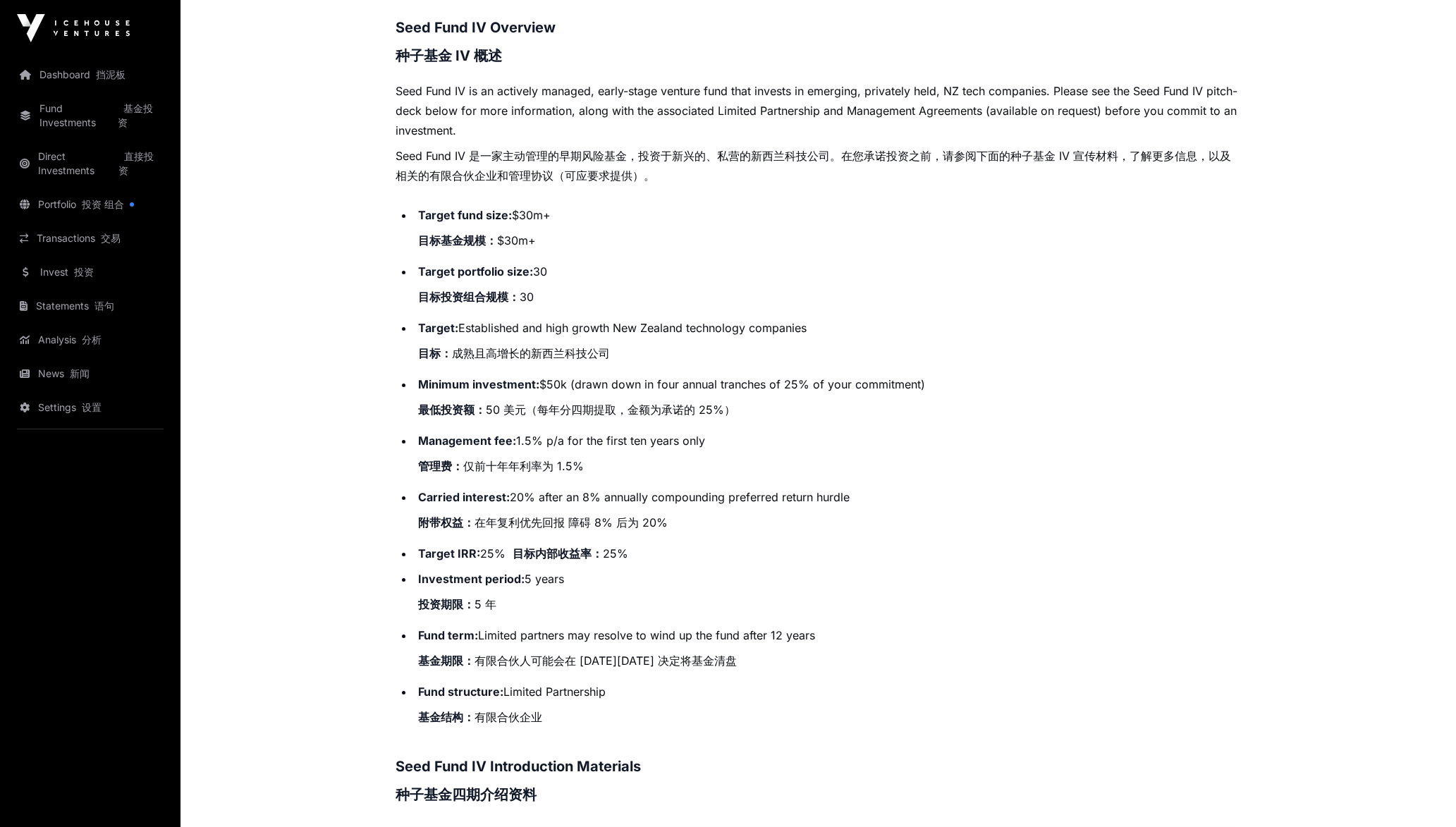
drag, startPoint x: 729, startPoint y: 504, endPoint x: 735, endPoint y: 533, distance: 29.6
click at [735, 533] on li "Carried interest: 20% after an 8% annually compounding preferred return hurdle …" at bounding box center [828, 512] width 828 height 51
drag, startPoint x: 727, startPoint y: 534, endPoint x: 546, endPoint y: 481, distance: 188.6
click at [548, 481] on ul "Target fund size: $30m+ 目标基金规模： $30m+ Target portfolio size: 30 目标投资组合规模： 30 Ta…" at bounding box center [818, 469] width 846 height 527
drag, startPoint x: 546, startPoint y: 481, endPoint x: 687, endPoint y: 516, distance: 145.3
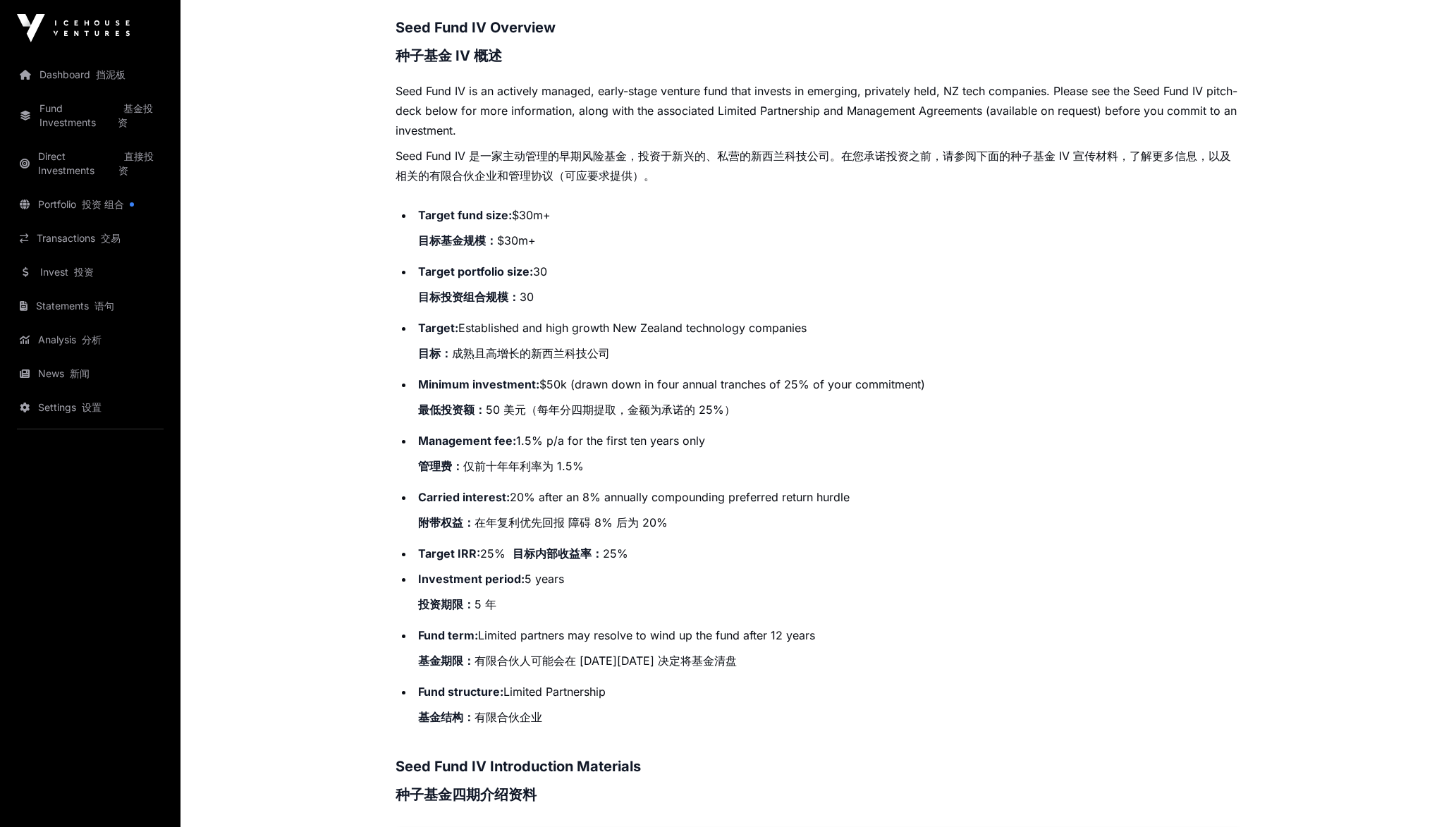
click at [687, 516] on li "Carried interest: 20% after an 8% annually compounding preferred return hurdle …" at bounding box center [828, 512] width 828 height 51
drag, startPoint x: 606, startPoint y: 497, endPoint x: 801, endPoint y: 511, distance: 195.5
click at [801, 511] on li "Carried interest: 20% after an 8% annually compounding preferred return hurdle …" at bounding box center [828, 512] width 828 height 51
drag, startPoint x: 801, startPoint y: 511, endPoint x: 780, endPoint y: 555, distance: 48.8
click at [780, 555] on li "Target IRR: 25% 目标内部收益率： 25%" at bounding box center [828, 553] width 828 height 20
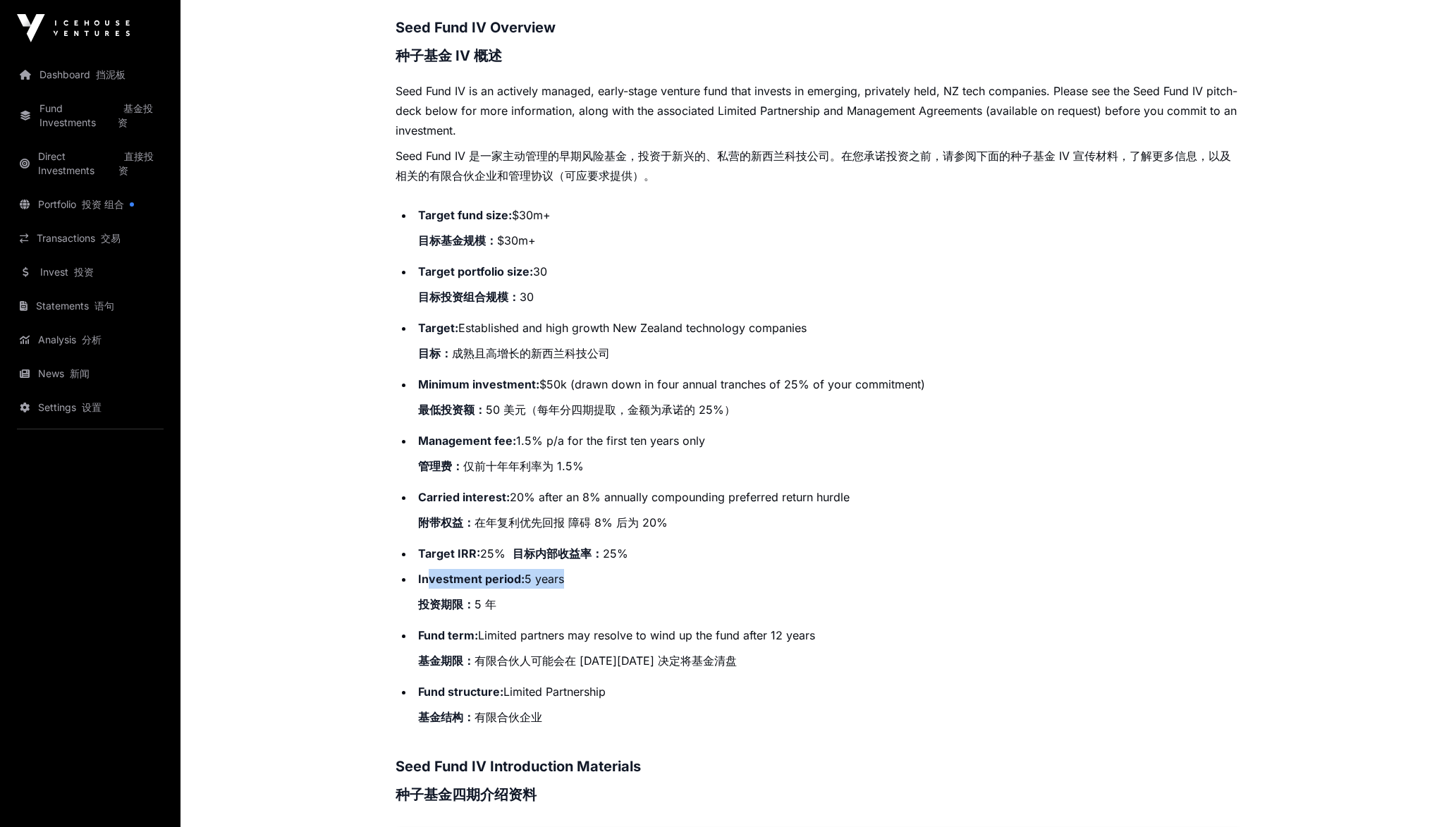
drag, startPoint x: 642, startPoint y: 587, endPoint x: 427, endPoint y: 569, distance: 215.8
click at [427, 569] on li "Investment period: 5 years 投资期限： 5 年" at bounding box center [828, 594] width 828 height 51
click at [886, 526] on li "Carried interest: 20% after an 8% annually compounding preferred return hurdle …" at bounding box center [828, 512] width 828 height 51
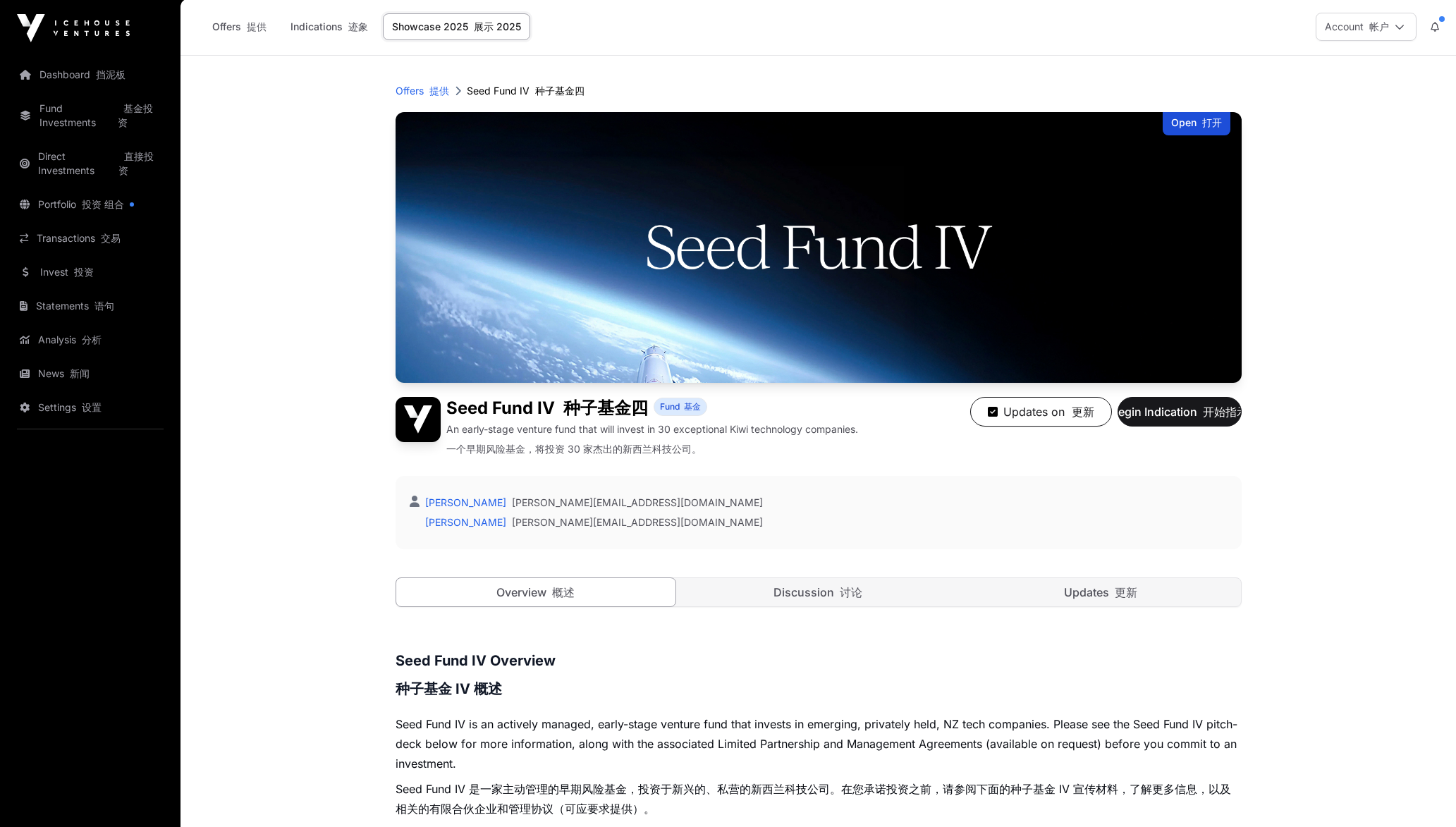
scroll to position [0, 0]
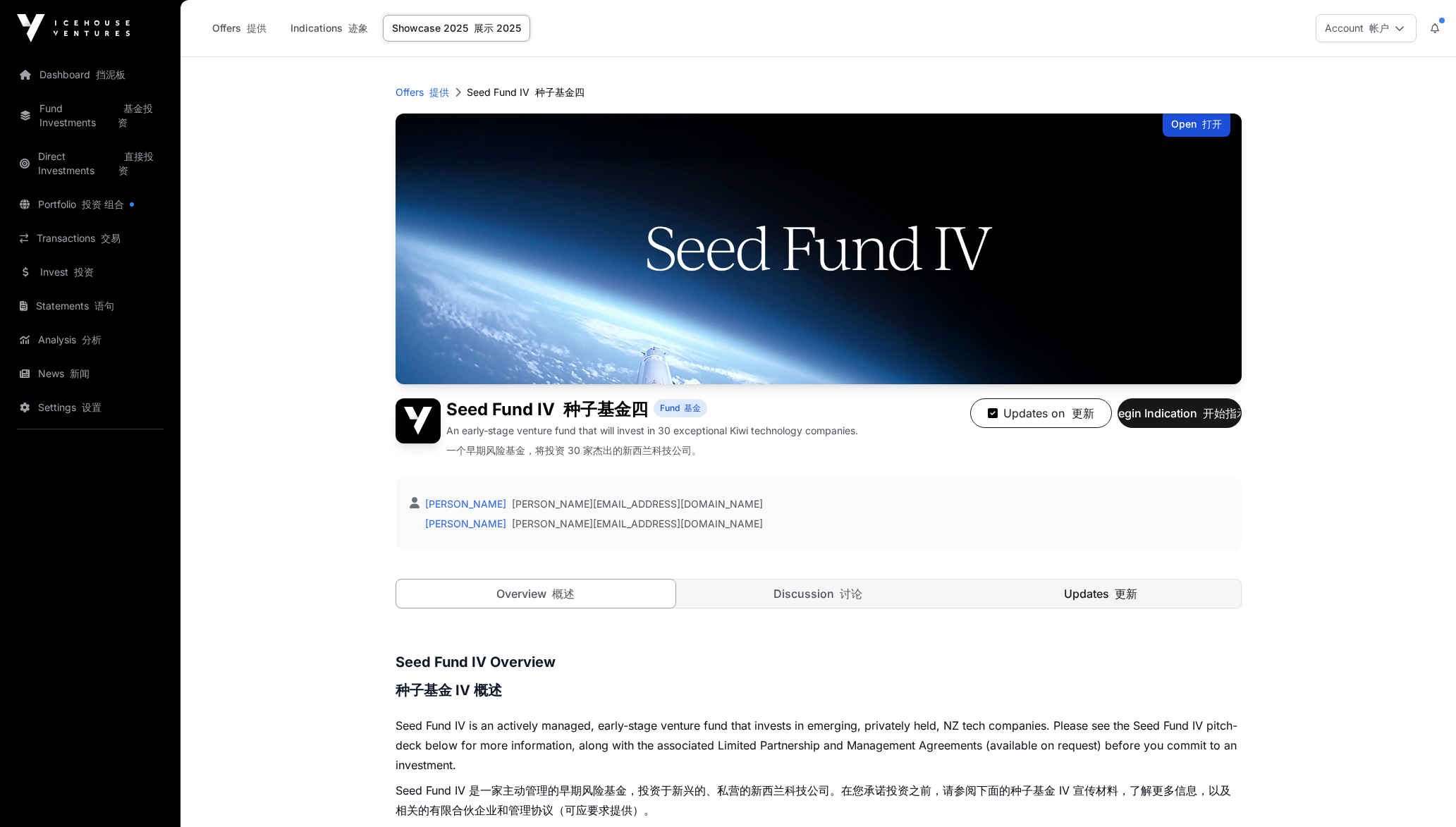
click at [1034, 595] on link "Updates 更新" at bounding box center [1101, 593] width 280 height 29
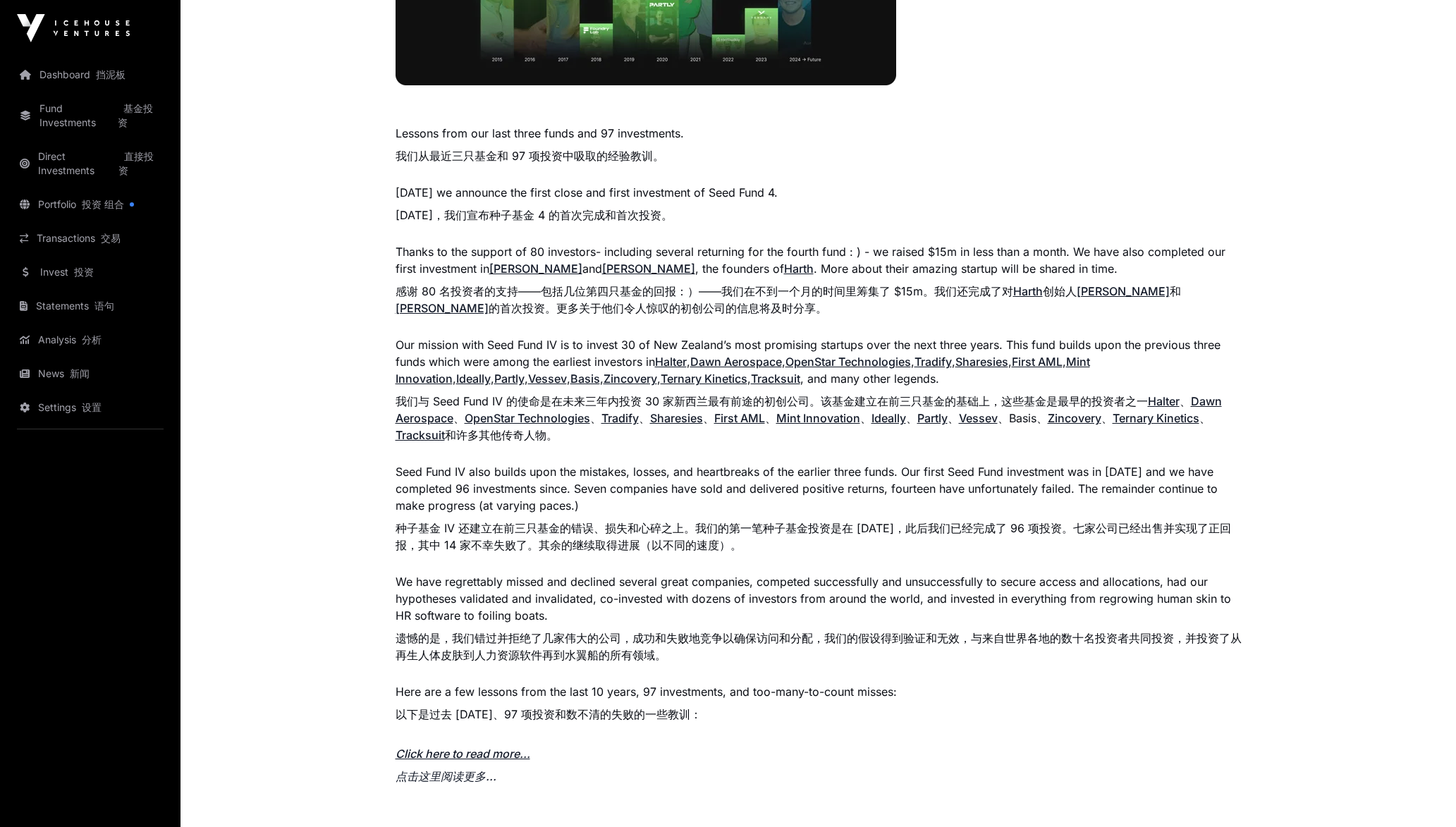
scroll to position [1058, 0]
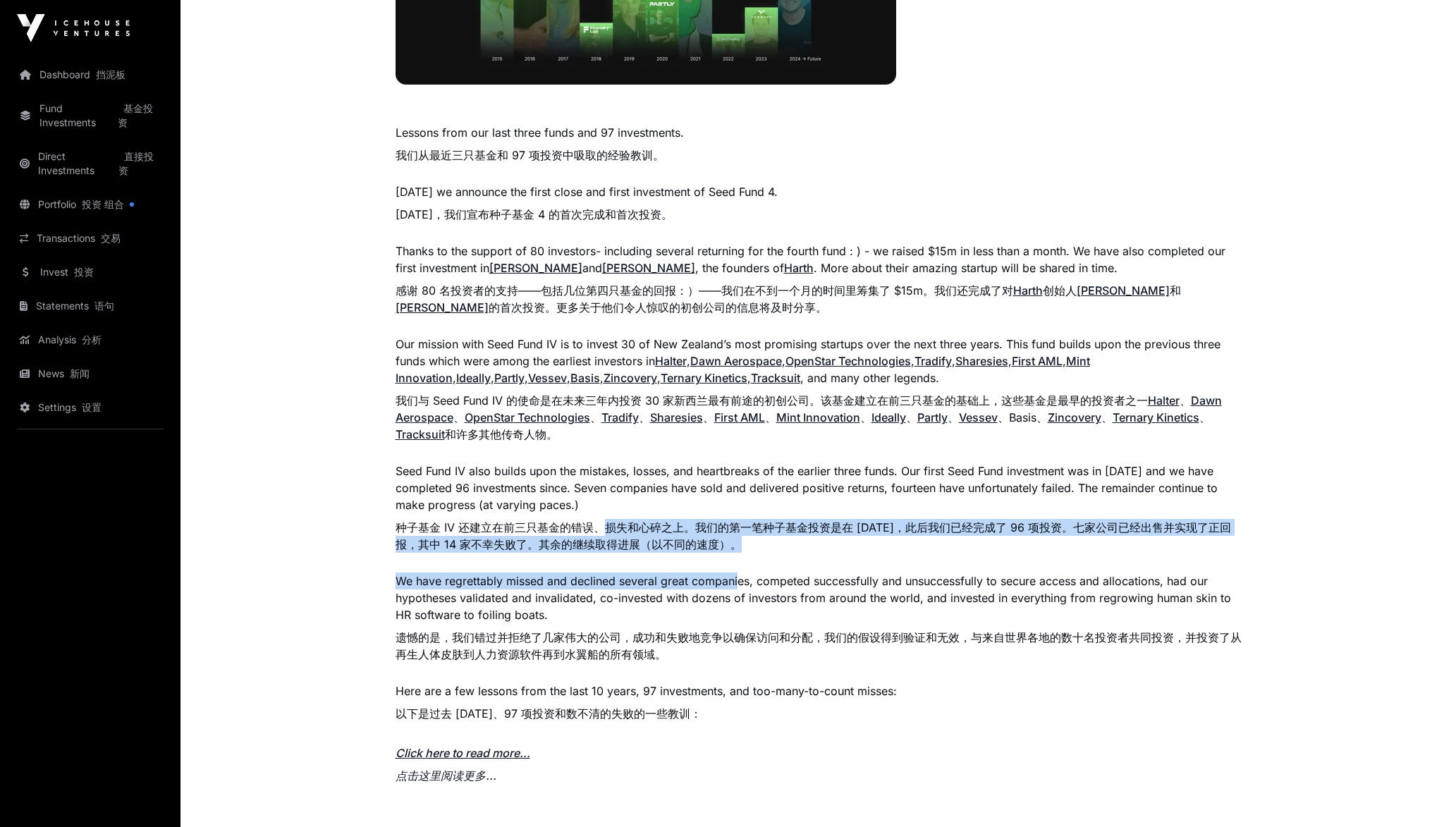
drag, startPoint x: 605, startPoint y: 532, endPoint x: 740, endPoint y: 564, distance: 138.7
click at [740, 564] on p "6 reflections from our last three Seed Funds and 97 investments, as we announce…" at bounding box center [818, 237] width 846 height 1107
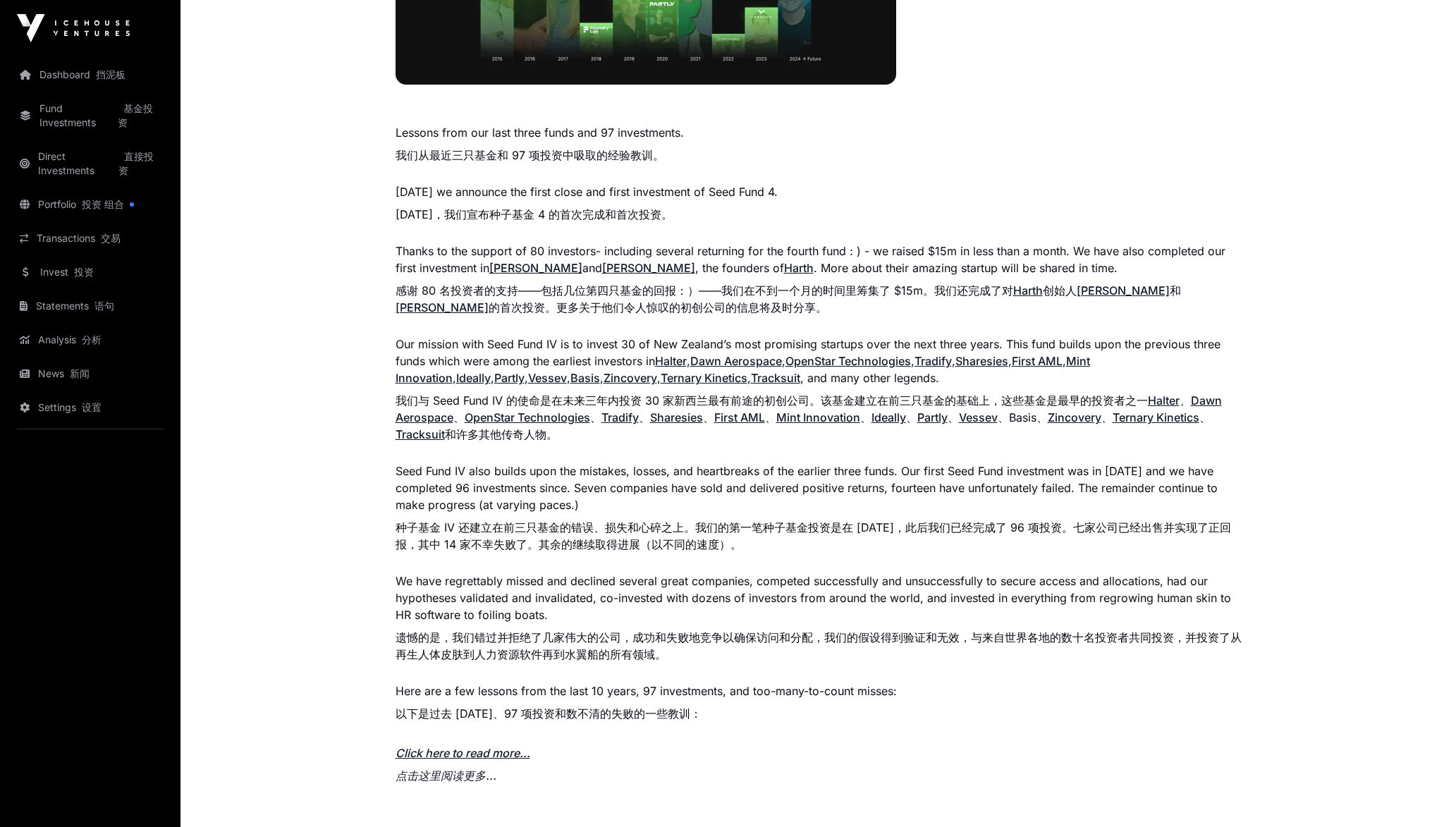
drag, startPoint x: 740, startPoint y: 564, endPoint x: 736, endPoint y: 655, distance: 91.1
click at [736, 655] on font "遗憾的是，我们错过并拒绝了几家伟大的公司，成功和失败地竞争以确保访问和分配，我们的假设得到验证和无效，与来自世界各地的数十名投资者共同投资，并投资了从再生人体…" at bounding box center [818, 646] width 846 height 34
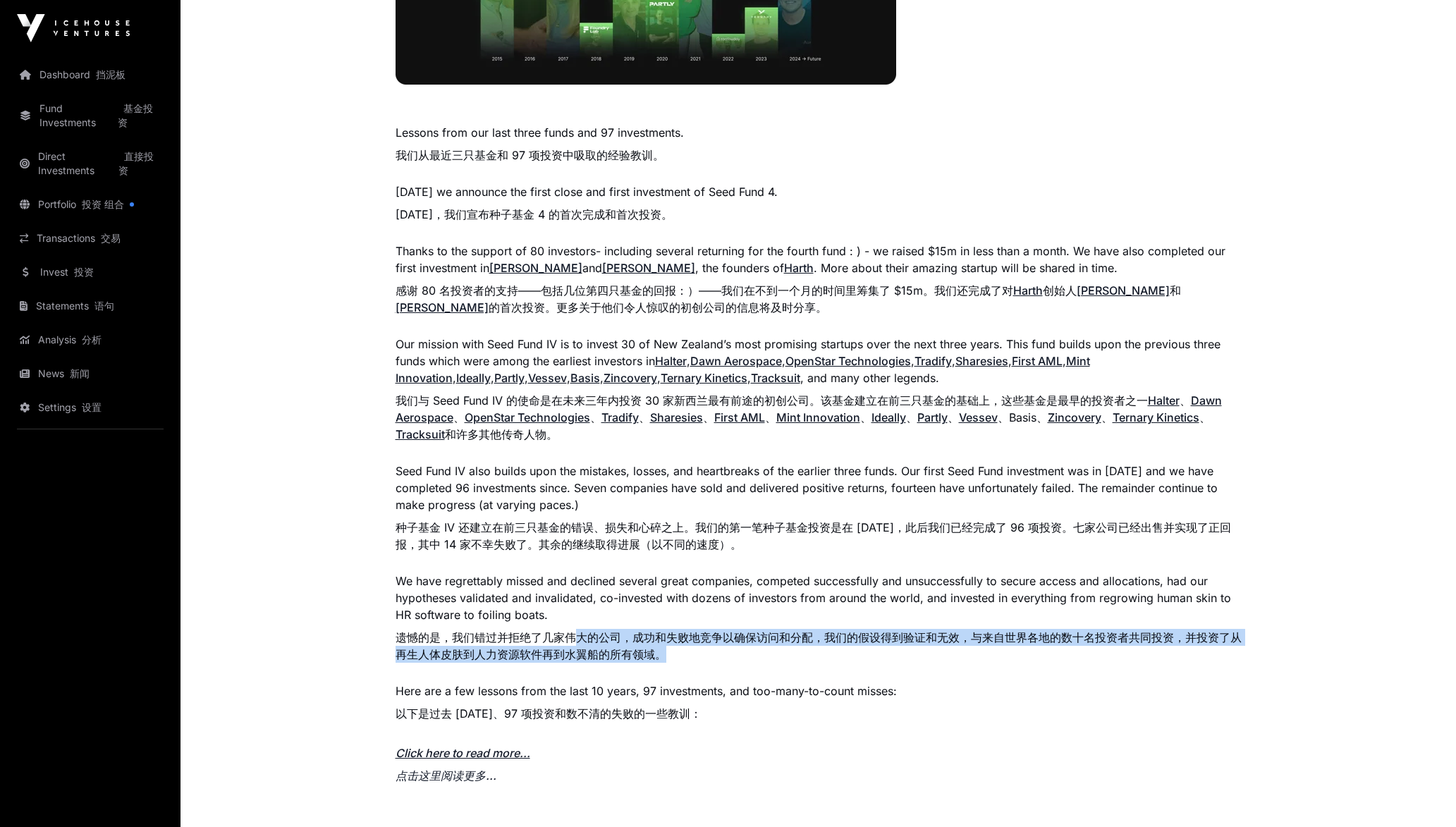
drag, startPoint x: 576, startPoint y: 639, endPoint x: 734, endPoint y: 653, distance: 158.6
click at [734, 653] on font "遗憾的是，我们错过并拒绝了几家伟大的公司，成功和失败地竞争以确保访问和分配，我们的假设得到验证和无效，与来自世界各地的数十名投资者共同投资，并投资了从再生人体…" at bounding box center [818, 646] width 846 height 34
drag, startPoint x: 734, startPoint y: 653, endPoint x: 742, endPoint y: 656, distance: 8.5
click at [742, 656] on font "遗憾的是，我们错过并拒绝了几家伟大的公司，成功和失败地竞争以确保访问和分配，我们的假设得到验证和无效，与来自世界各地的数十名投资者共同投资，并投资了从再生人体…" at bounding box center [818, 646] width 846 height 34
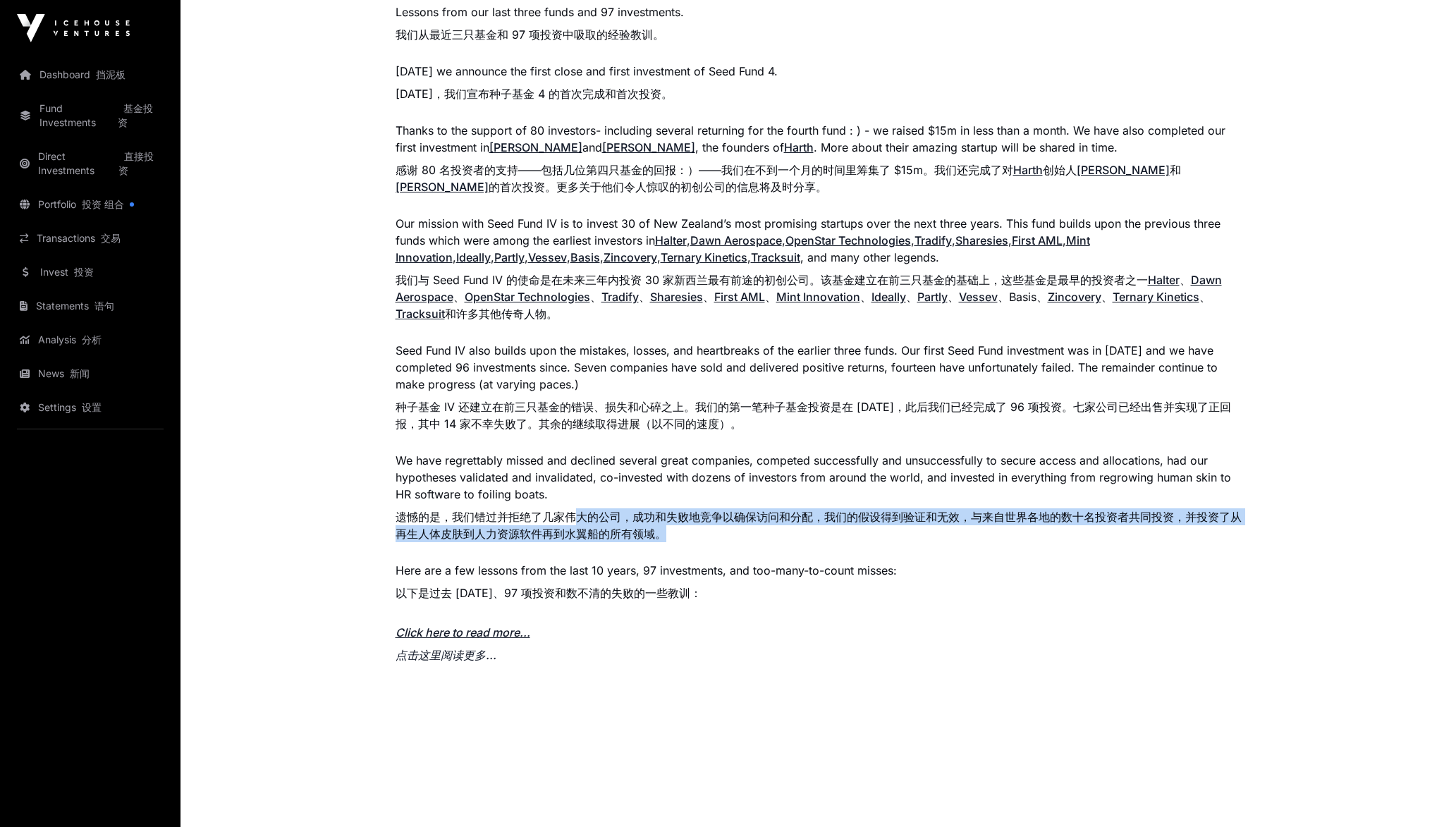
scroll to position [1209, 0]
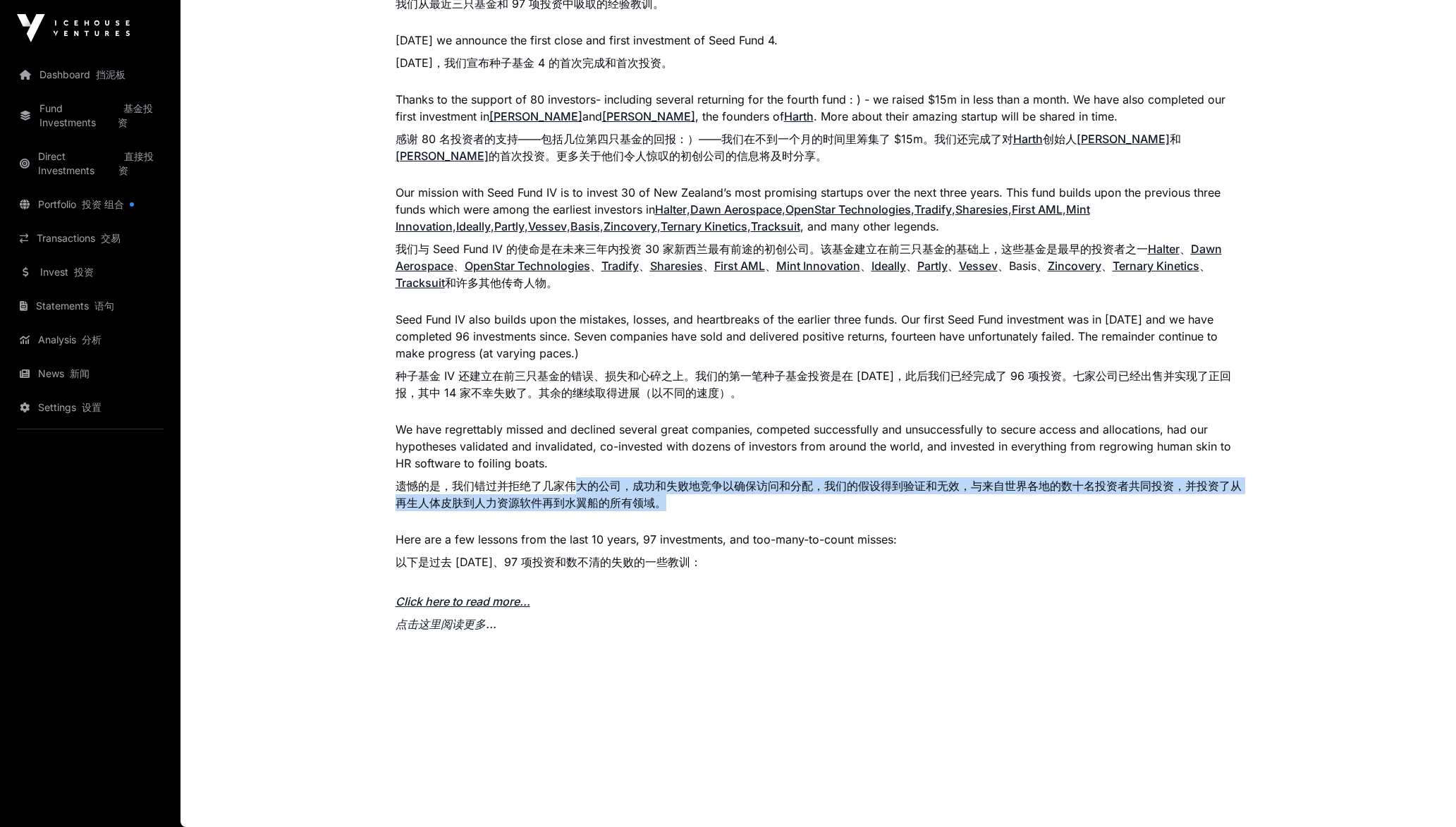
click at [484, 608] on link "Click here to read more... 点击这里阅读更多..." at bounding box center [463, 613] width 135 height 37
